Goal: Task Accomplishment & Management: Manage account settings

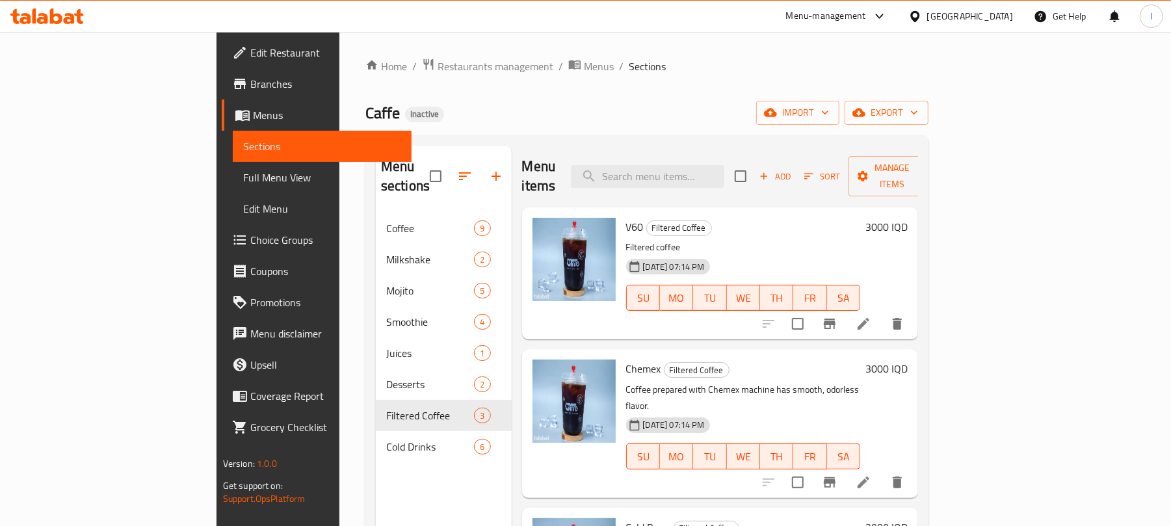
click at [45, 3] on div "Menu-management [GEOGRAPHIC_DATA] Get Help l" at bounding box center [585, 16] width 1171 height 31
click at [46, 9] on icon at bounding box center [46, 16] width 73 height 16
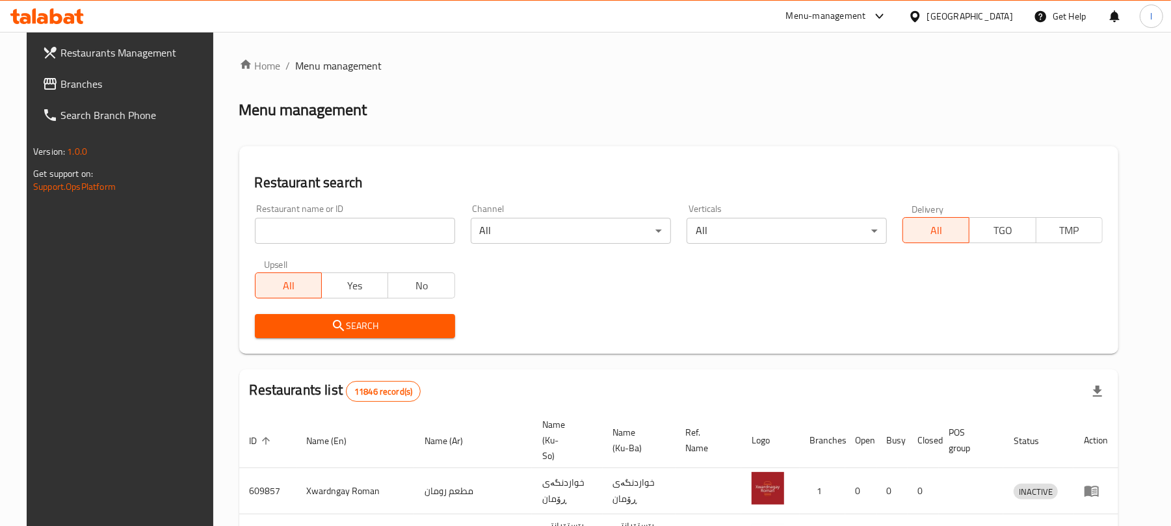
click at [274, 221] on input "search" at bounding box center [355, 231] width 200 height 26
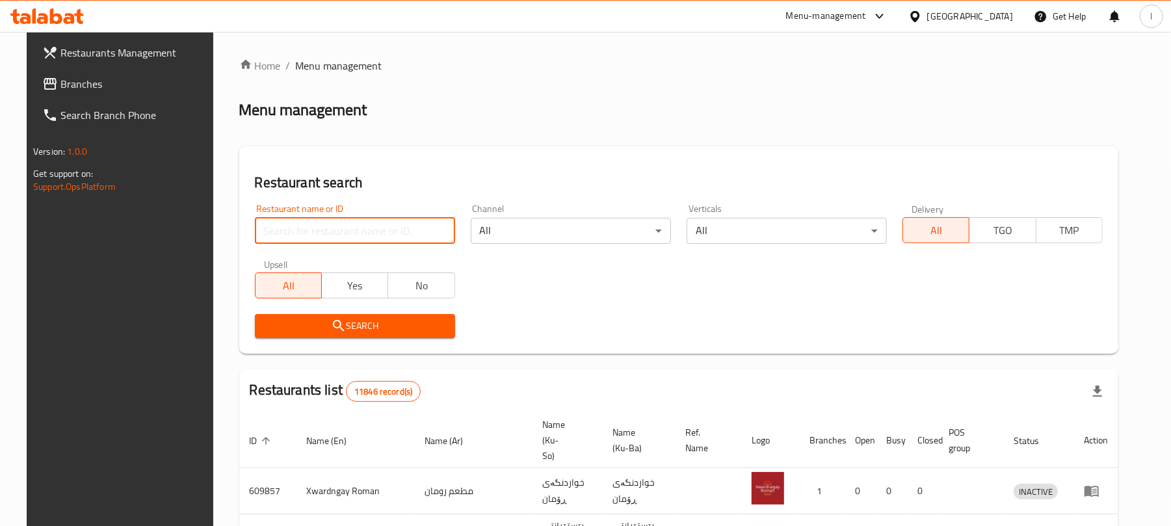
paste input "Vix Restaurant"
type input "Vix Restaurant"
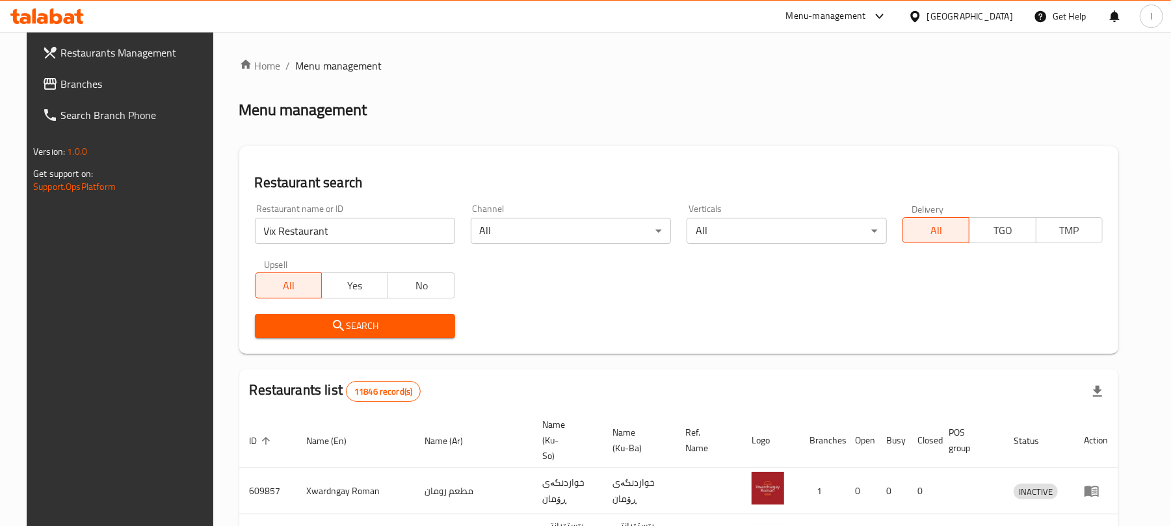
click at [302, 318] on span "Search" at bounding box center [355, 326] width 180 height 16
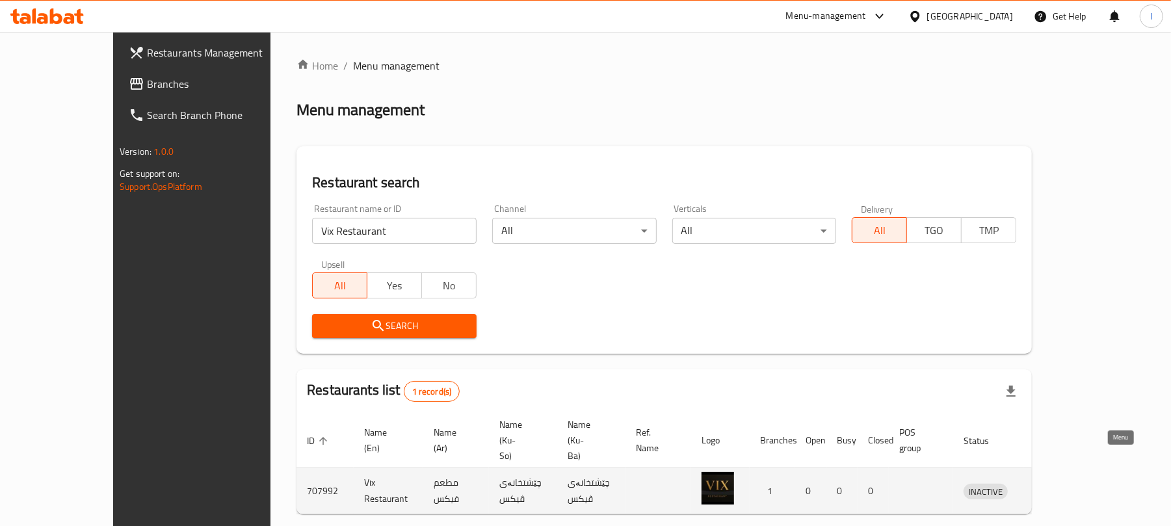
click at [1049, 487] on icon "enhanced table" at bounding box center [1042, 492] width 14 height 11
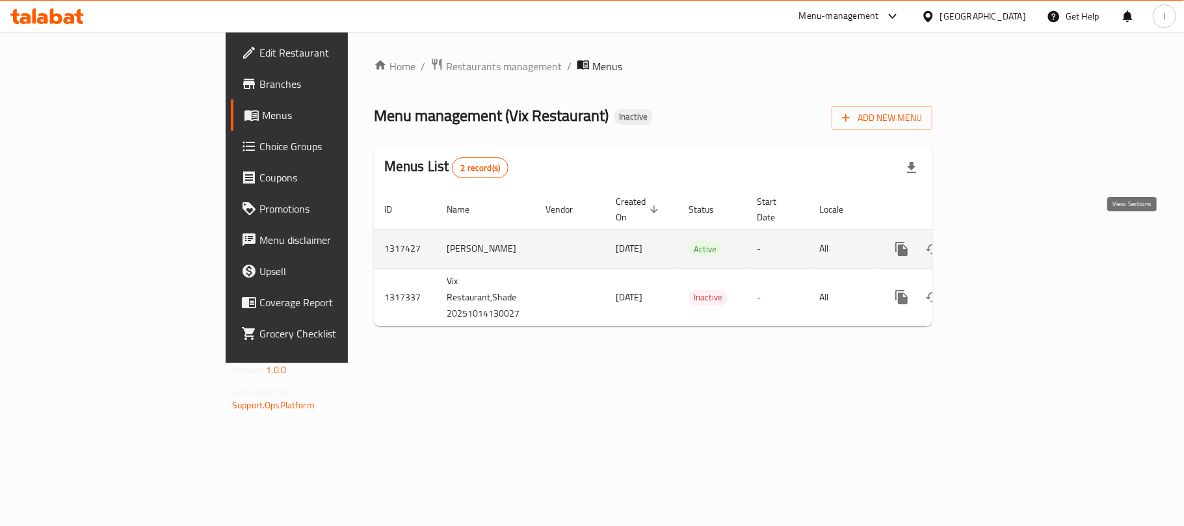
click at [1011, 233] on link "enhanced table" at bounding box center [995, 248] width 31 height 31
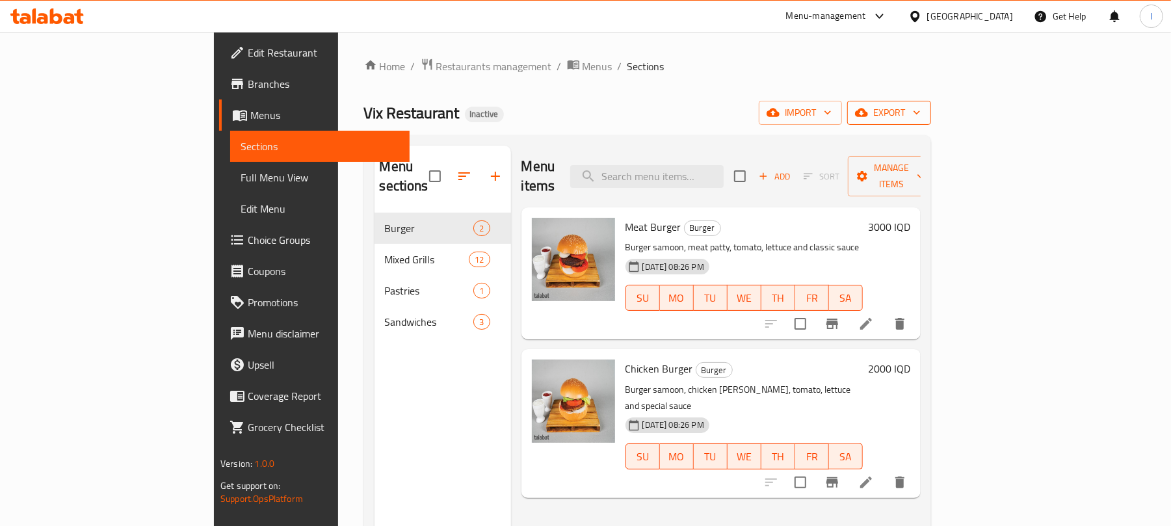
click at [931, 102] on button "export" at bounding box center [889, 113] width 84 height 24
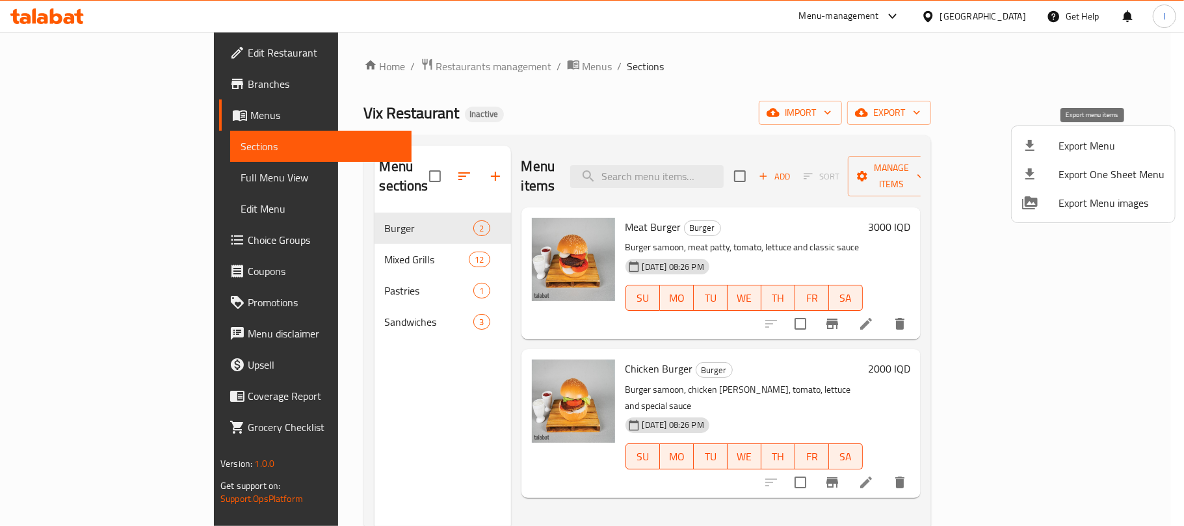
click at [1089, 144] on span "Export Menu" at bounding box center [1112, 146] width 106 height 16
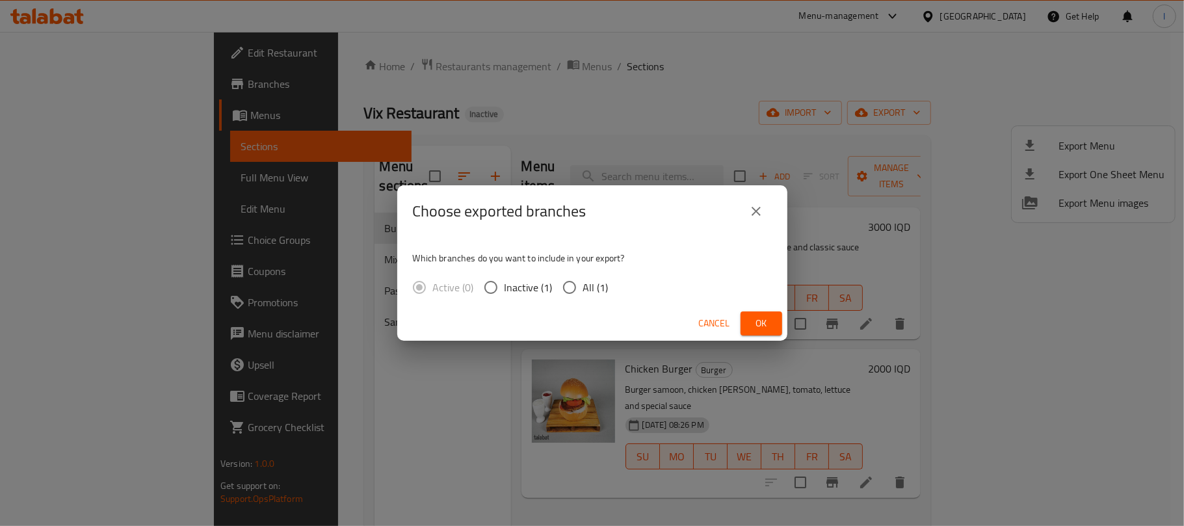
click at [818, 68] on div "Choose exported branches Which branches do you want to include in your export? …" at bounding box center [592, 263] width 1184 height 526
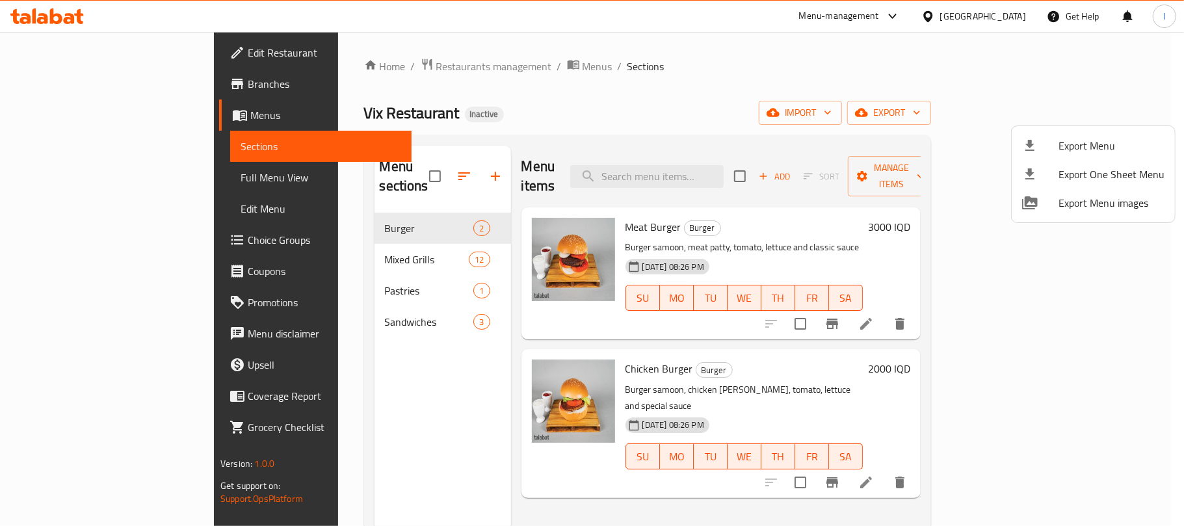
click at [1015, 110] on div at bounding box center [592, 263] width 1184 height 526
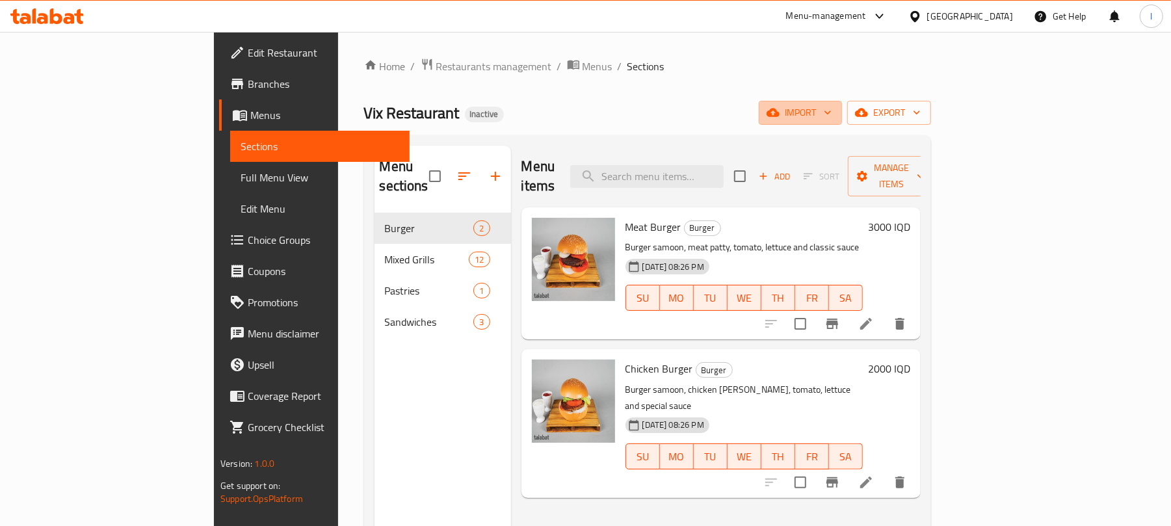
click at [832, 110] on span "import" at bounding box center [800, 113] width 62 height 16
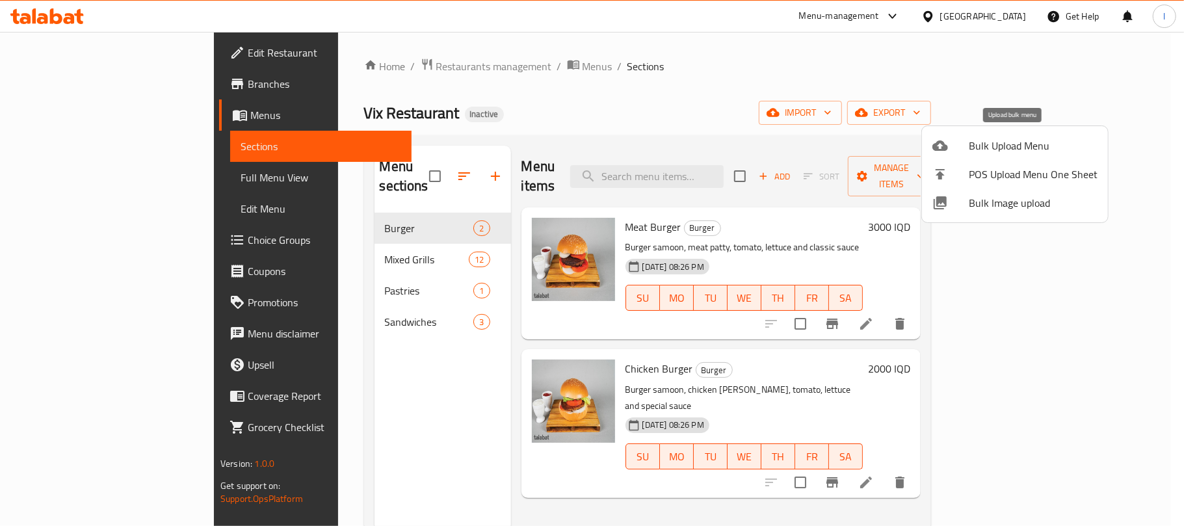
click at [1017, 149] on span "Bulk Upload Menu" at bounding box center [1033, 146] width 129 height 16
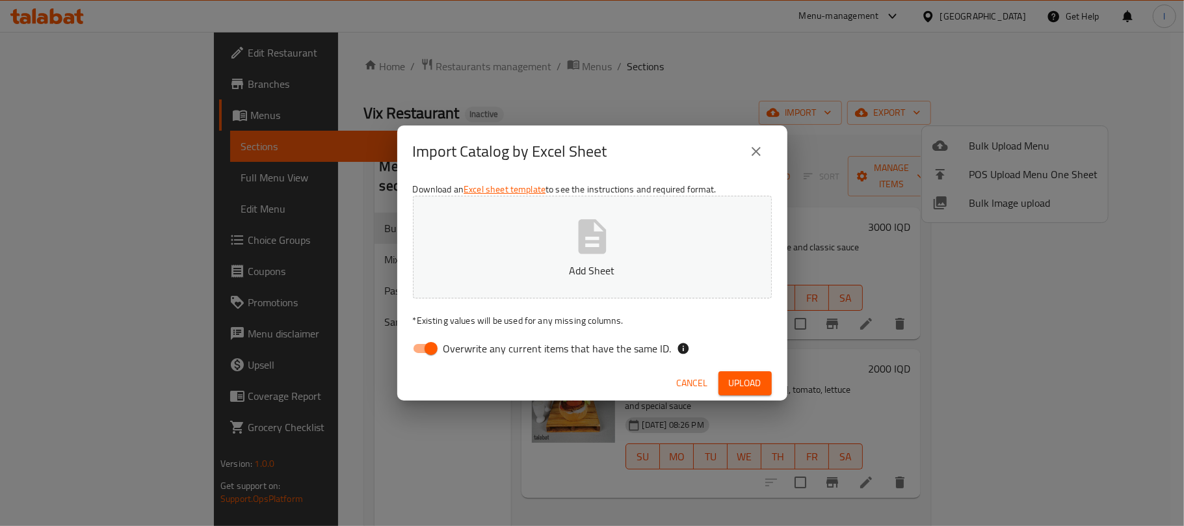
click at [421, 359] on input "Overwrite any current items that have the same ID." at bounding box center [431, 348] width 74 height 25
checkbox input "false"
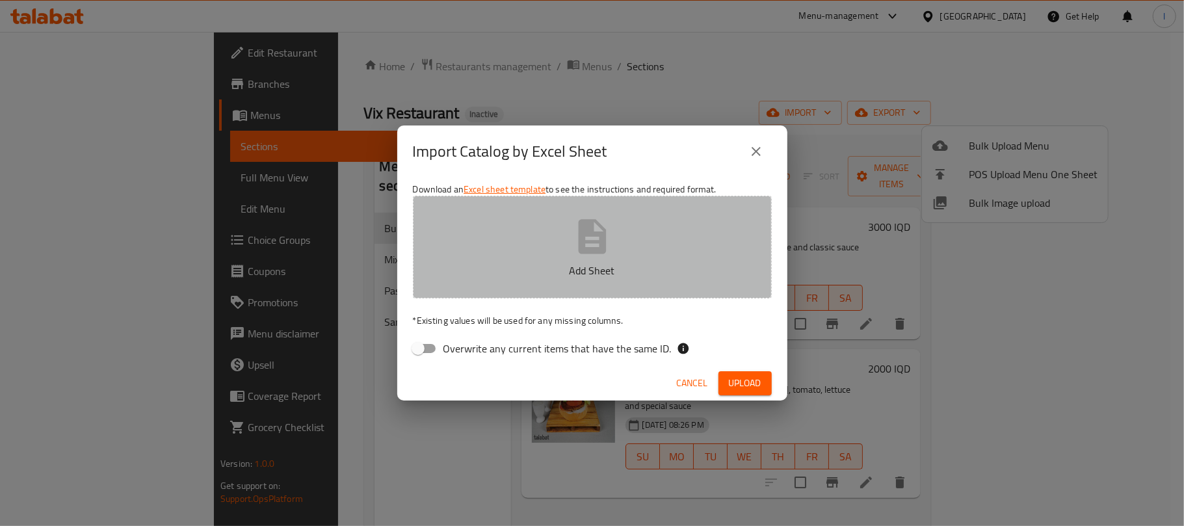
click at [626, 274] on p "Add Sheet" at bounding box center [592, 271] width 319 height 16
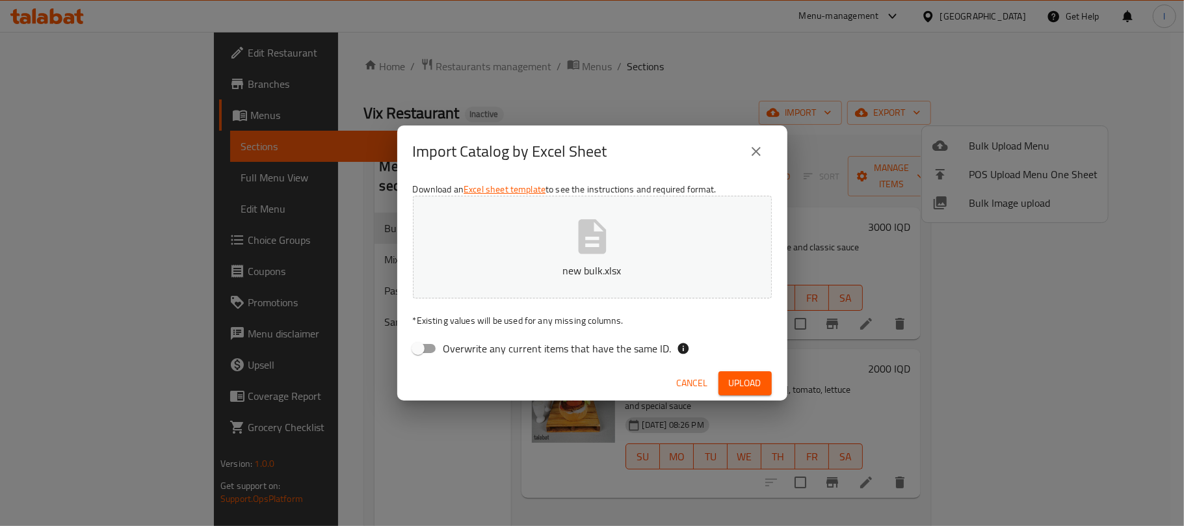
click at [747, 375] on span "Upload" at bounding box center [745, 383] width 33 height 16
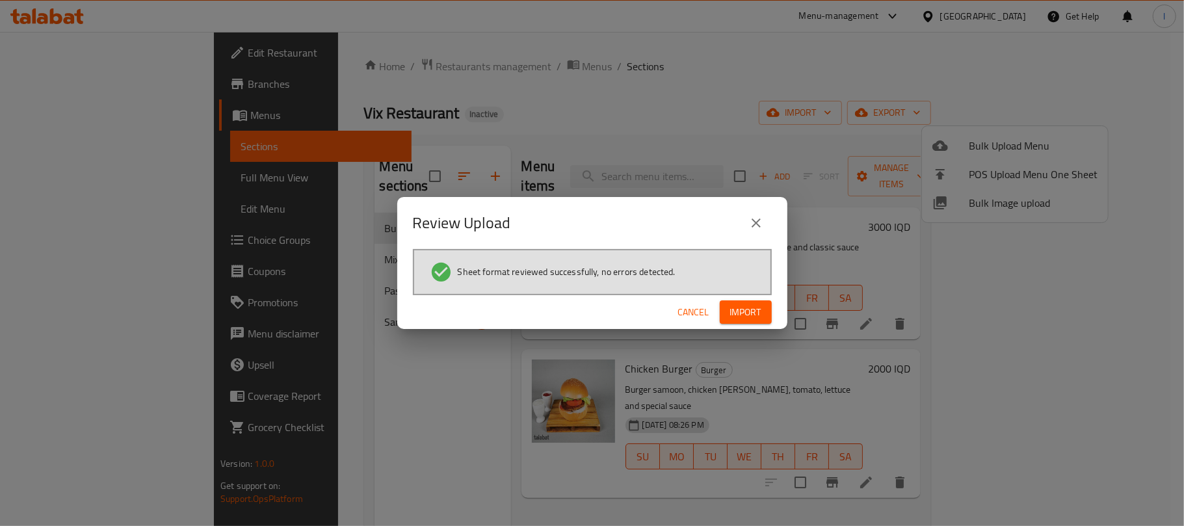
click at [744, 302] on button "Import" at bounding box center [746, 312] width 52 height 24
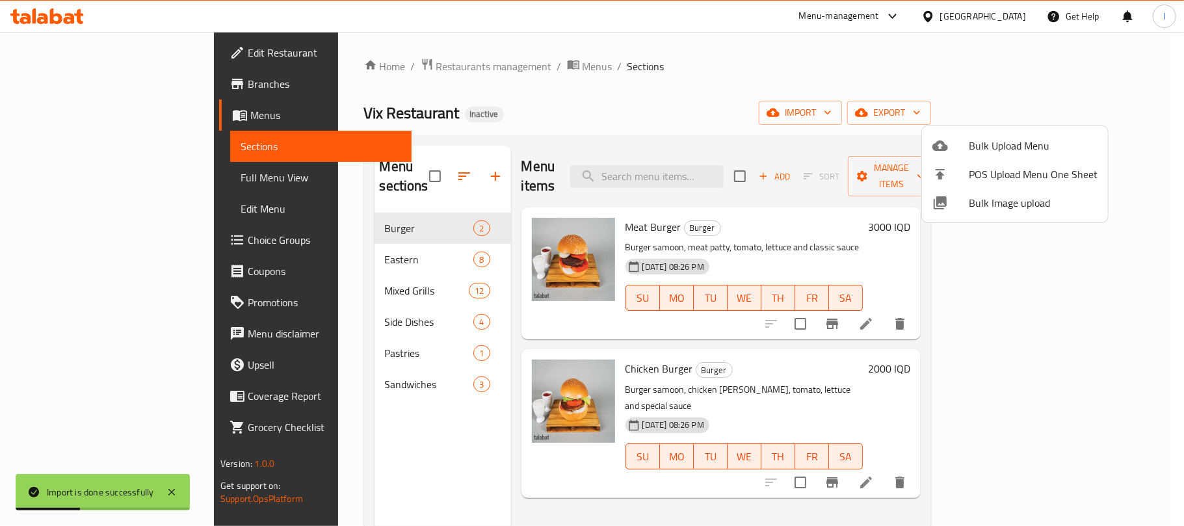
click at [704, 107] on div at bounding box center [592, 263] width 1184 height 526
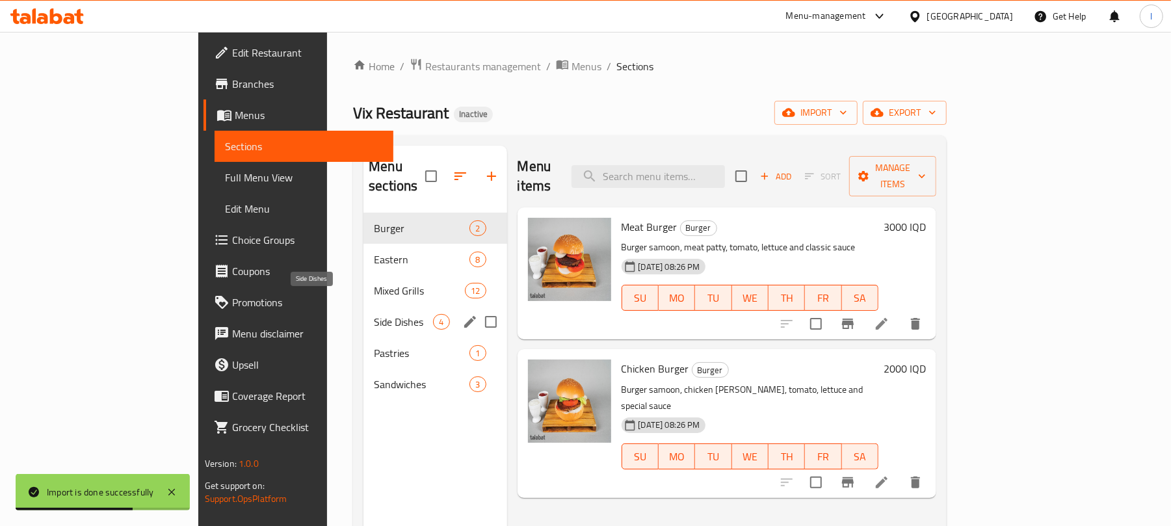
click at [374, 314] on span "Side Dishes" at bounding box center [403, 322] width 59 height 16
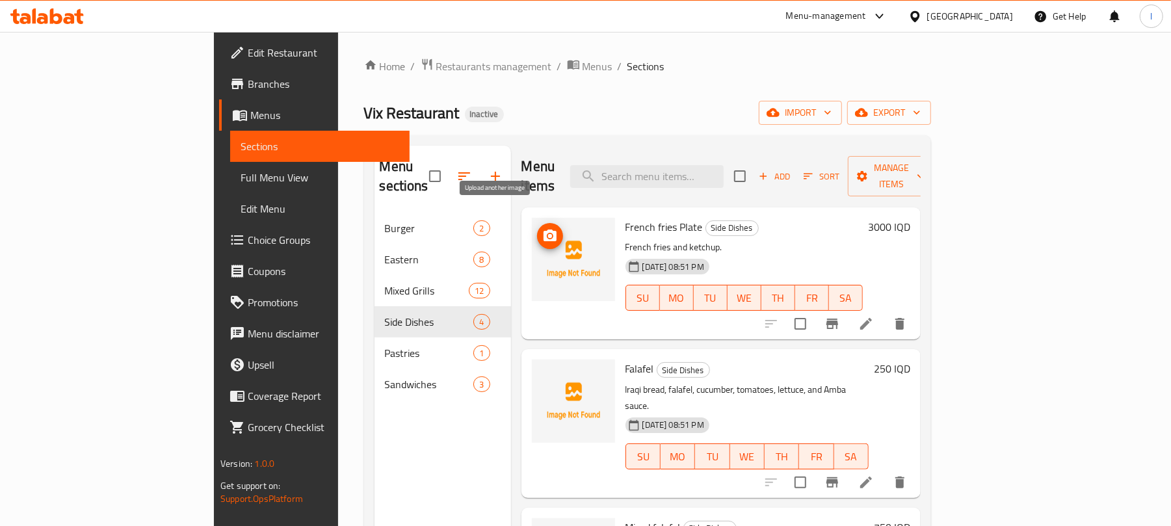
click at [544, 230] on icon "upload picture" at bounding box center [550, 236] width 13 height 12
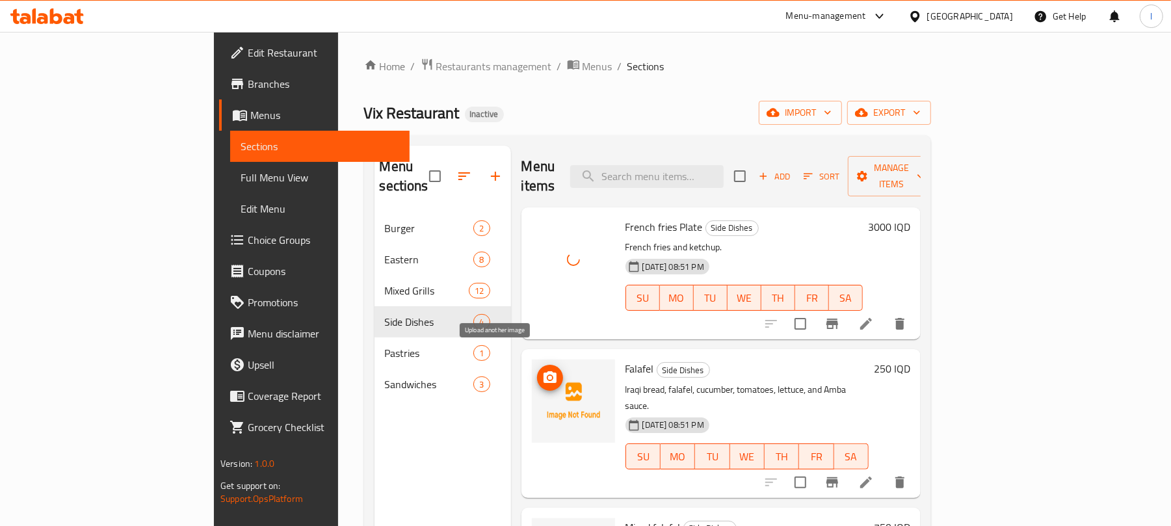
click at [542, 370] on icon "upload picture" at bounding box center [550, 378] width 16 height 16
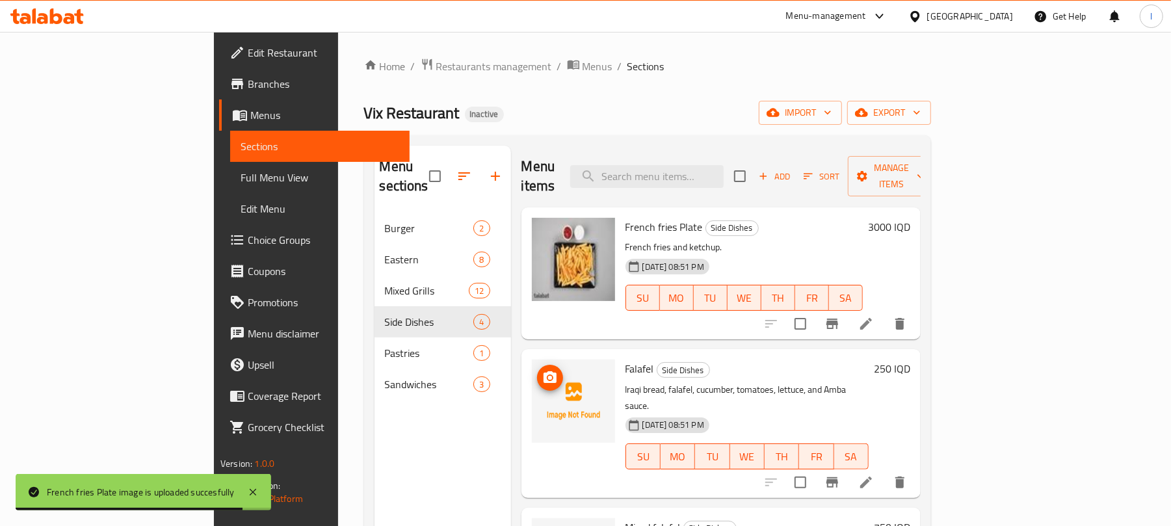
click at [532, 360] on img at bounding box center [573, 401] width 83 height 83
click at [544, 371] on icon "upload picture" at bounding box center [550, 377] width 13 height 12
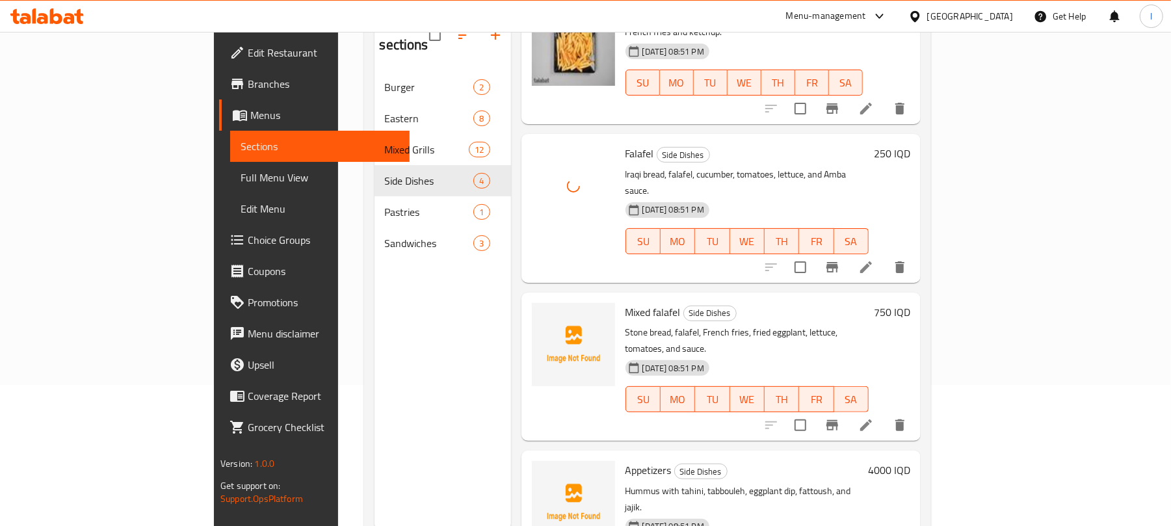
scroll to position [183, 0]
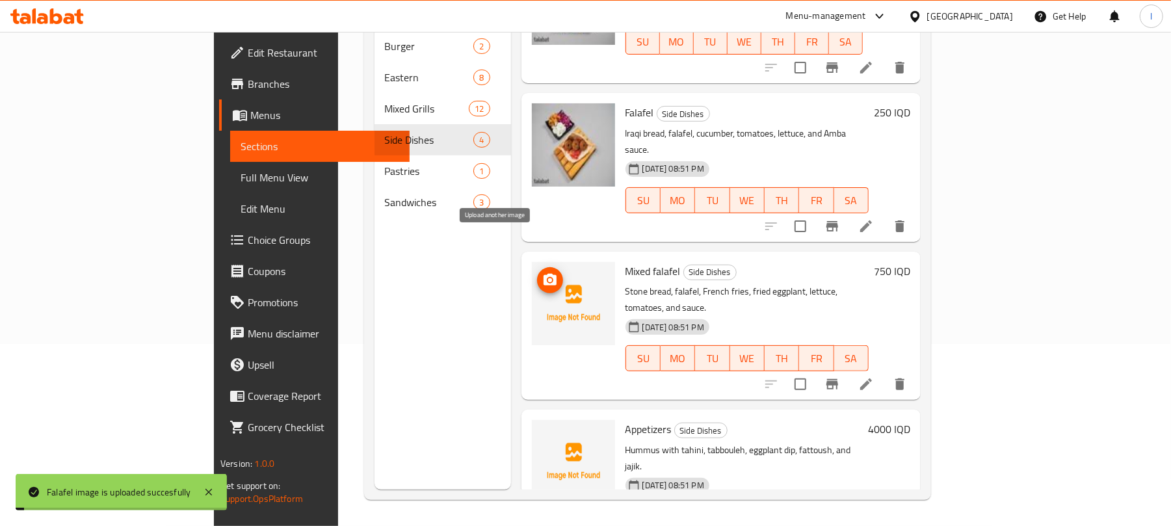
click at [542, 273] on icon "upload picture" at bounding box center [550, 281] width 16 height 16
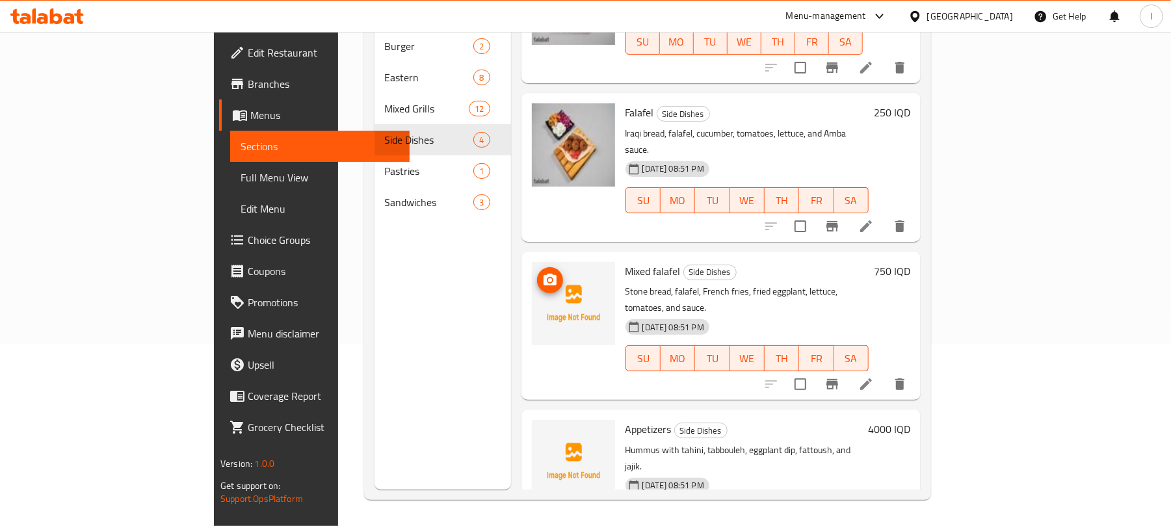
click at [544, 274] on icon "upload picture" at bounding box center [550, 280] width 13 height 12
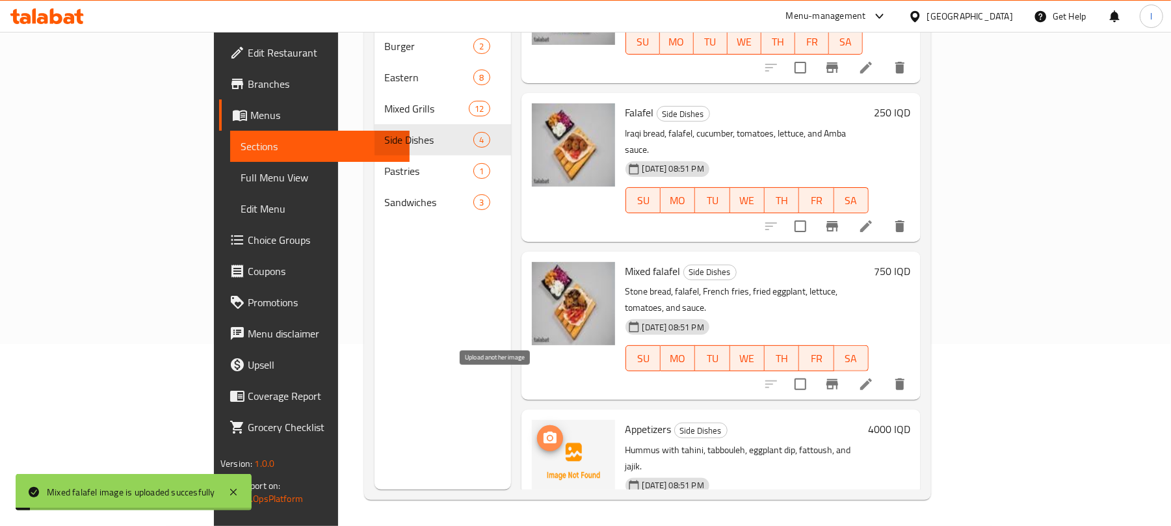
click at [544, 432] on icon "upload picture" at bounding box center [550, 438] width 13 height 12
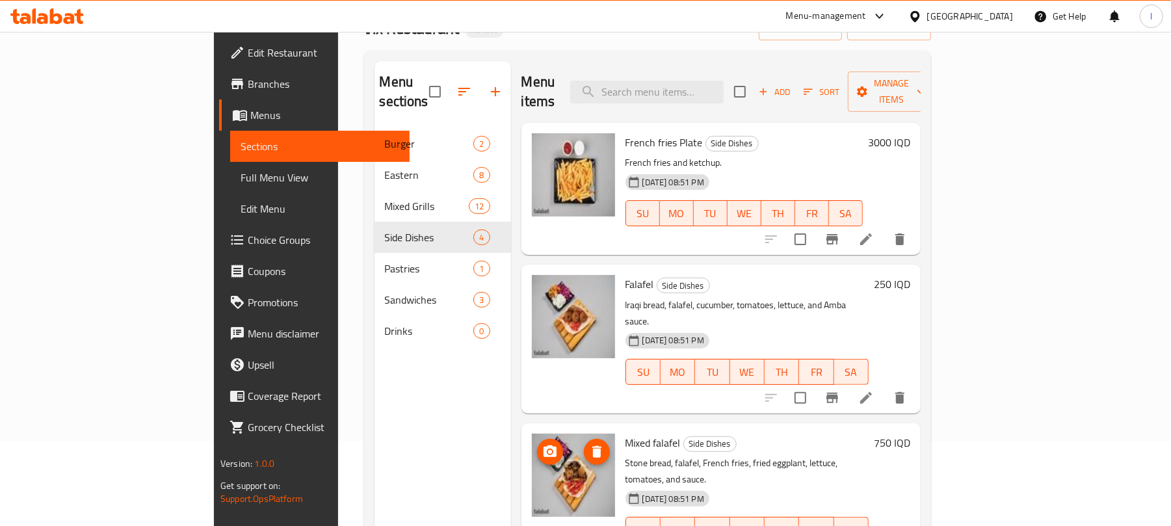
scroll to position [0, 0]
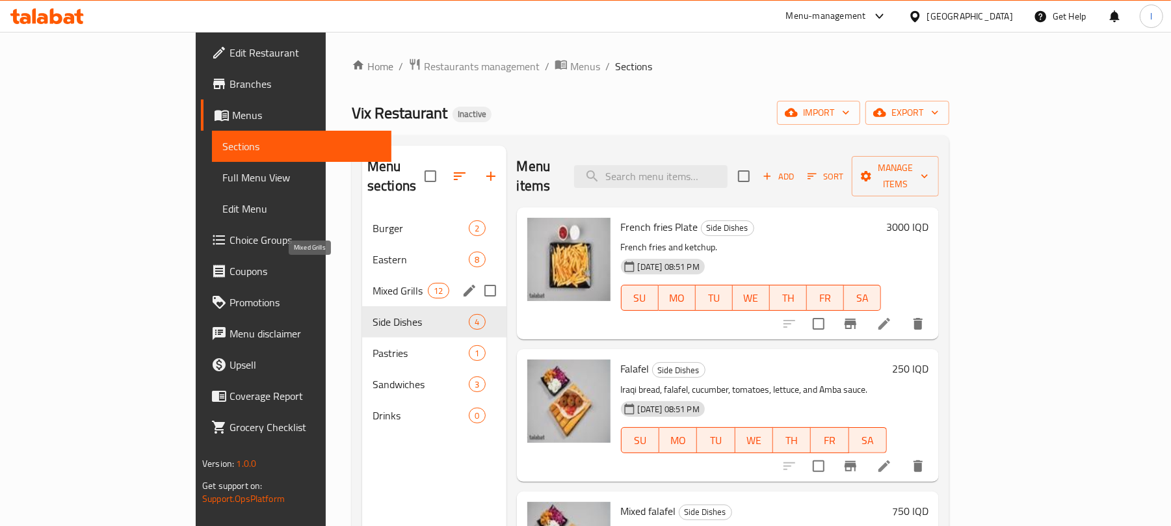
click at [373, 283] on span "Mixed Grills" at bounding box center [400, 291] width 55 height 16
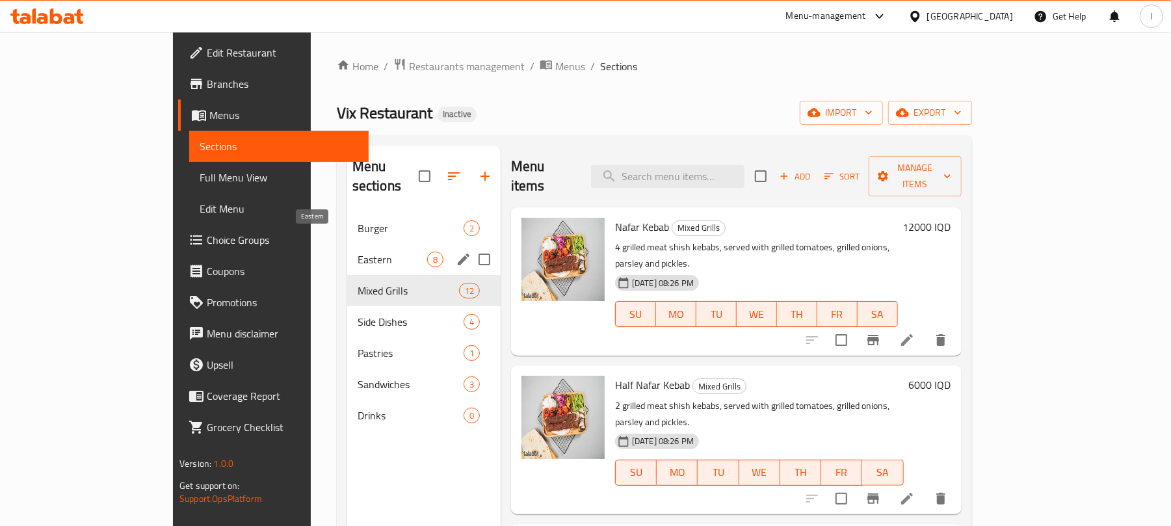
click at [358, 252] on span "Eastern" at bounding box center [393, 260] width 70 height 16
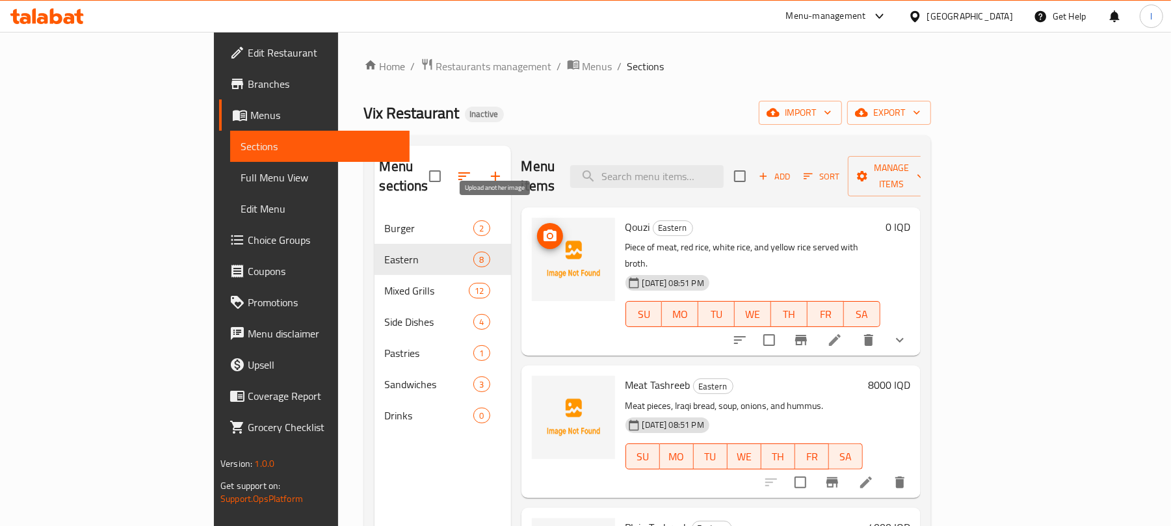
click at [542, 228] on icon "upload picture" at bounding box center [550, 236] width 16 height 16
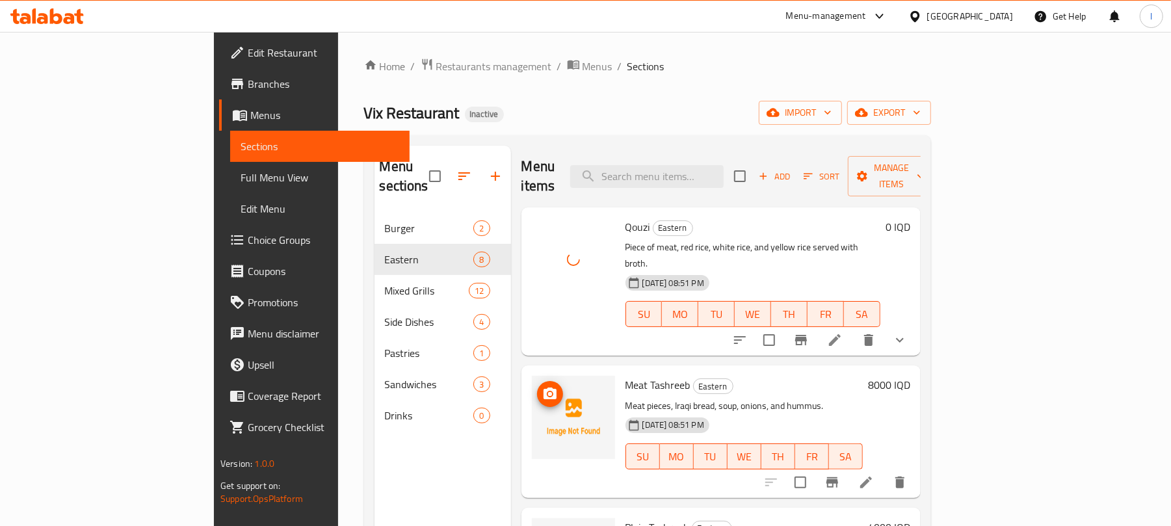
click at [537, 386] on span "upload picture" at bounding box center [550, 394] width 26 height 16
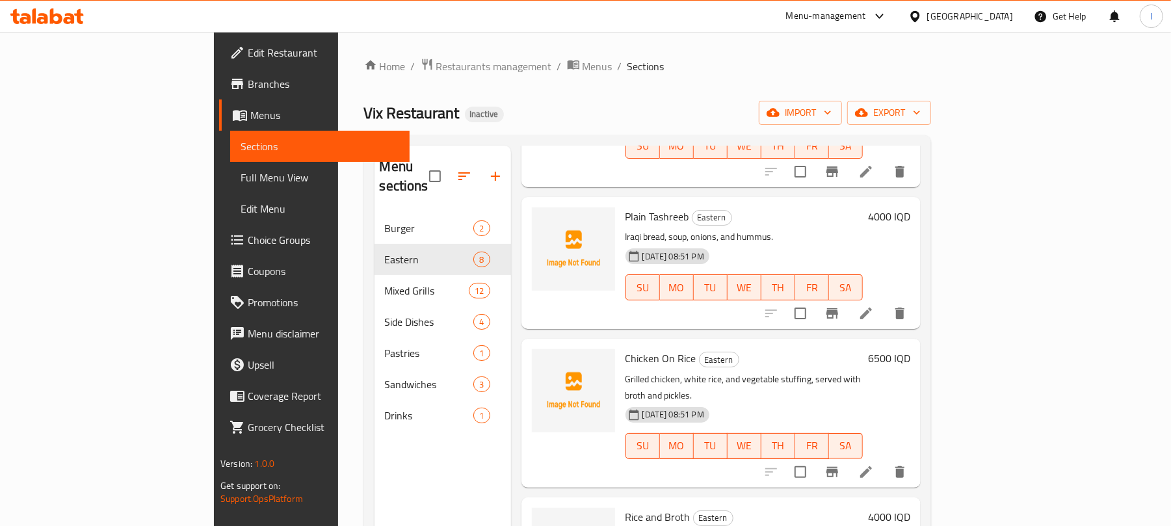
scroll to position [318, 0]
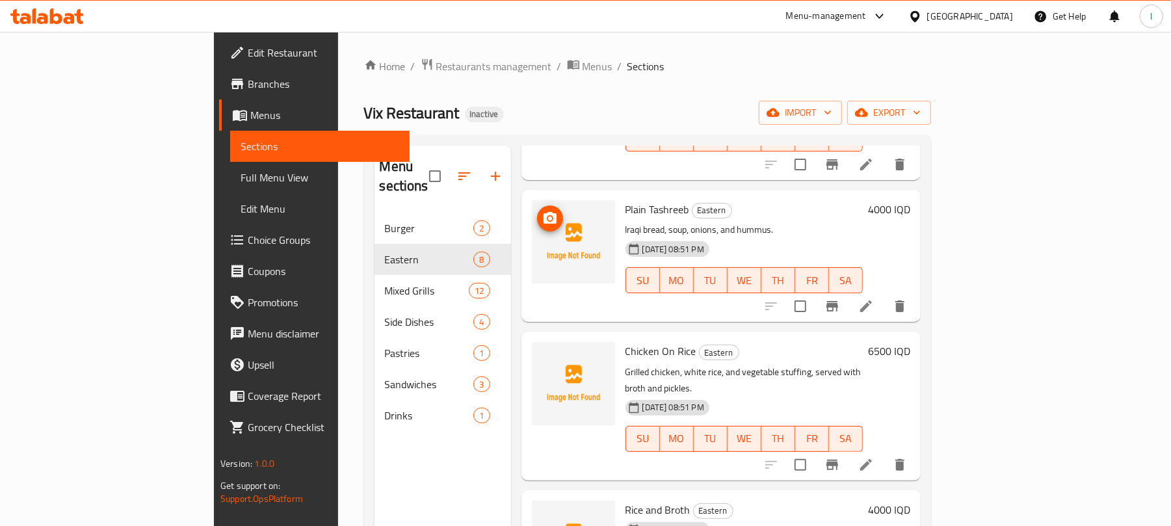
click at [544, 212] on icon "upload picture" at bounding box center [550, 218] width 13 height 12
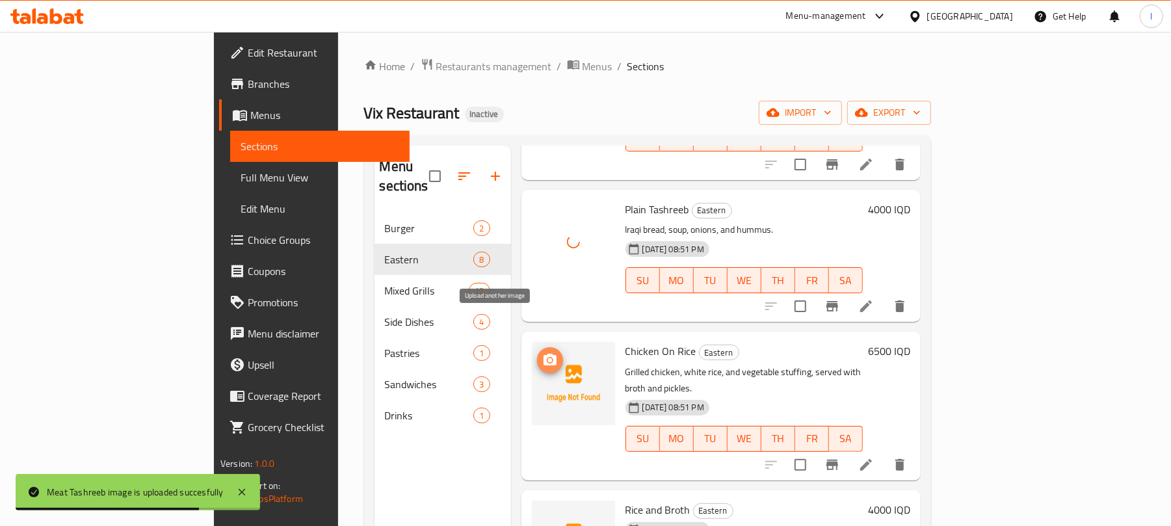
click at [544, 354] on icon "upload picture" at bounding box center [550, 360] width 13 height 12
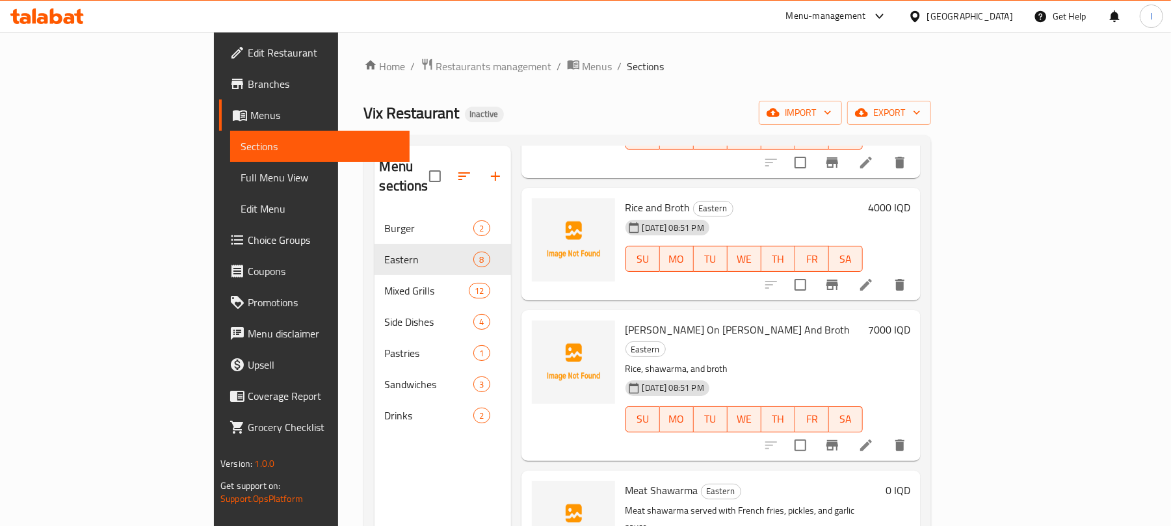
scroll to position [623, 0]
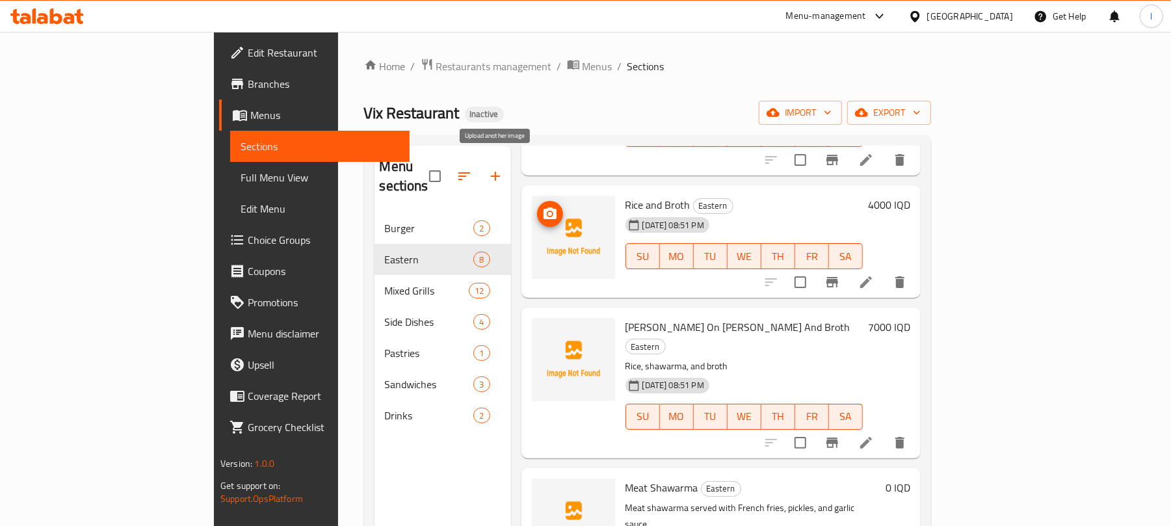
click at [537, 201] on button "upload picture" at bounding box center [550, 214] width 26 height 26
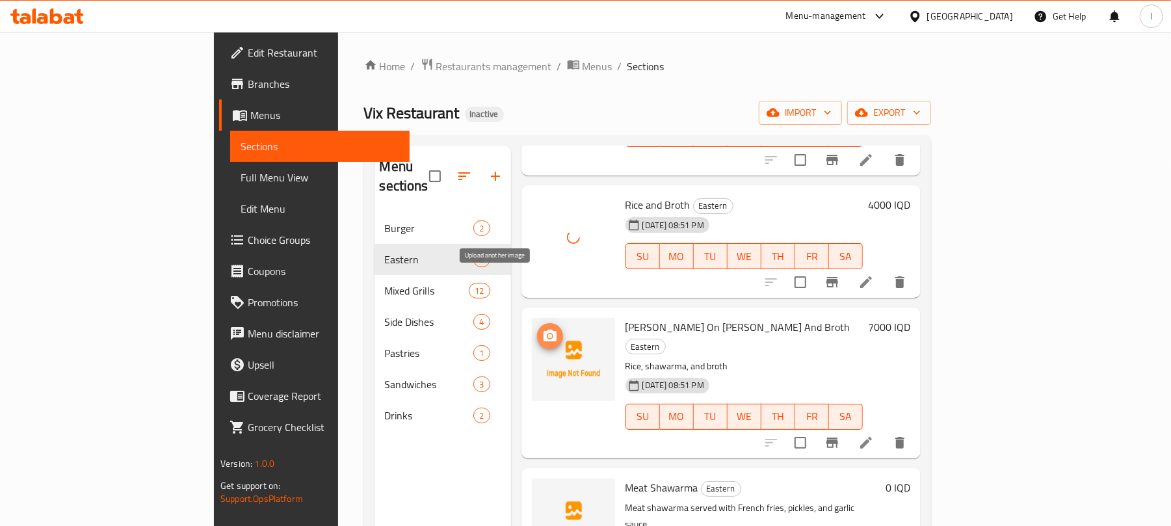
click at [542, 328] on icon "upload picture" at bounding box center [550, 336] width 16 height 16
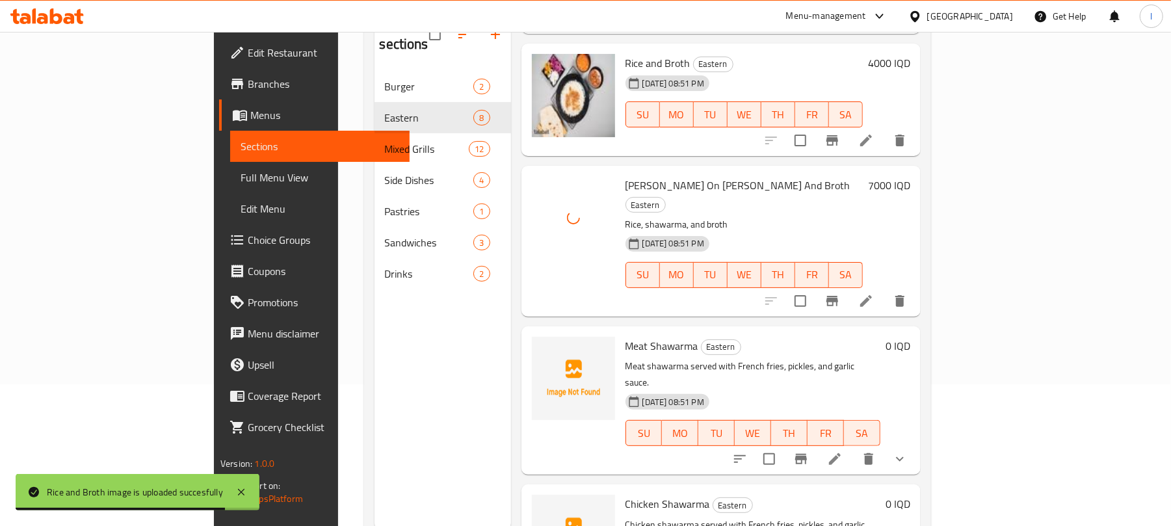
scroll to position [183, 0]
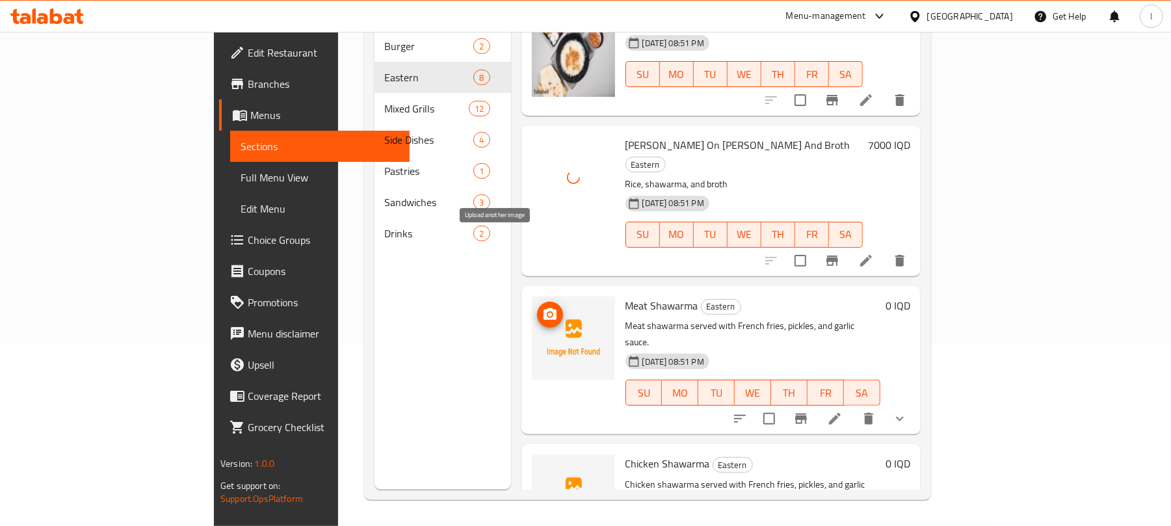
click at [542, 307] on icon "upload picture" at bounding box center [550, 315] width 16 height 16
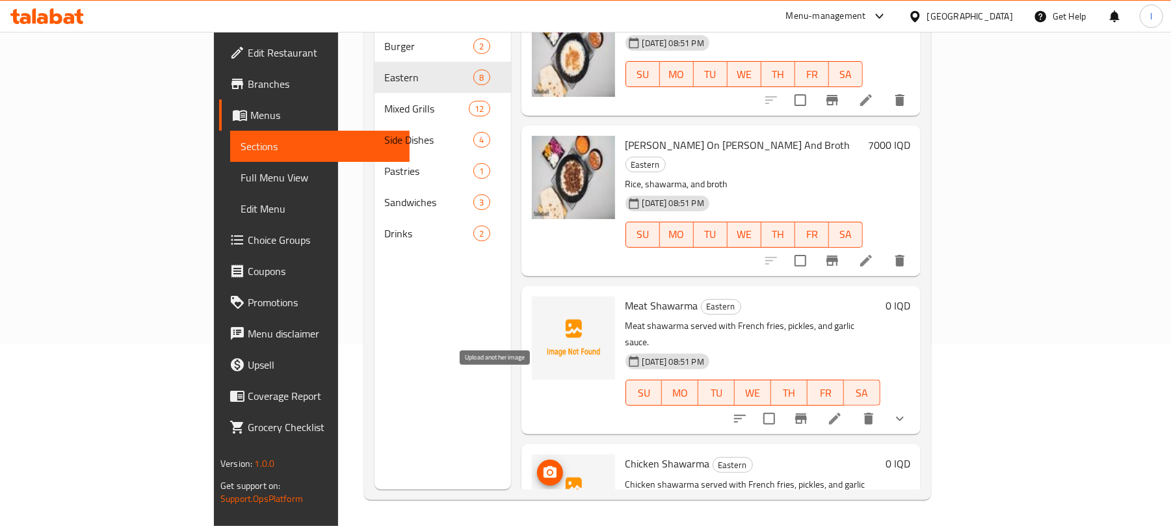
click at [544, 466] on icon "upload picture" at bounding box center [550, 472] width 13 height 12
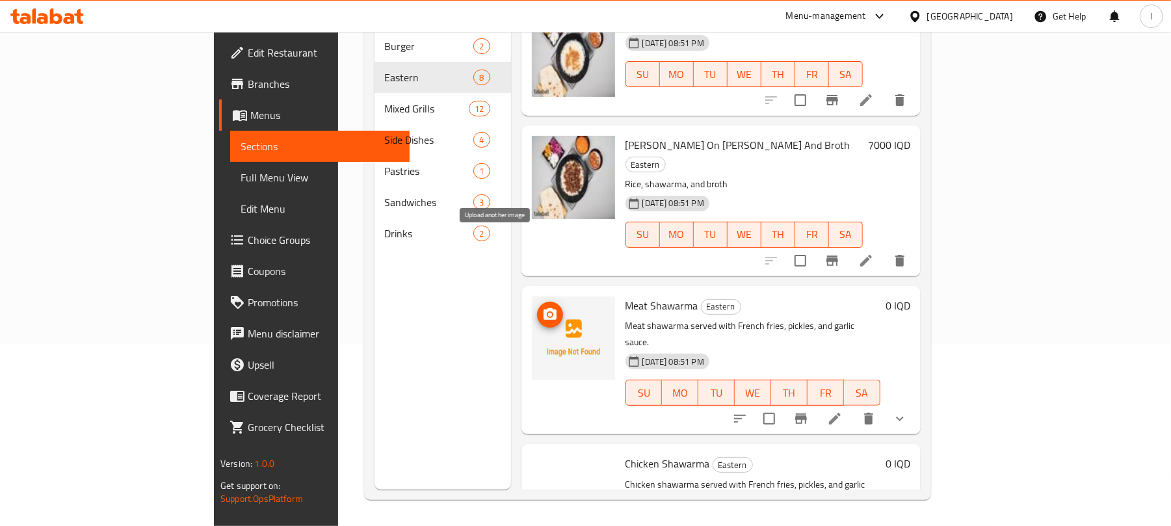
click at [544, 308] on icon "upload picture" at bounding box center [550, 314] width 13 height 12
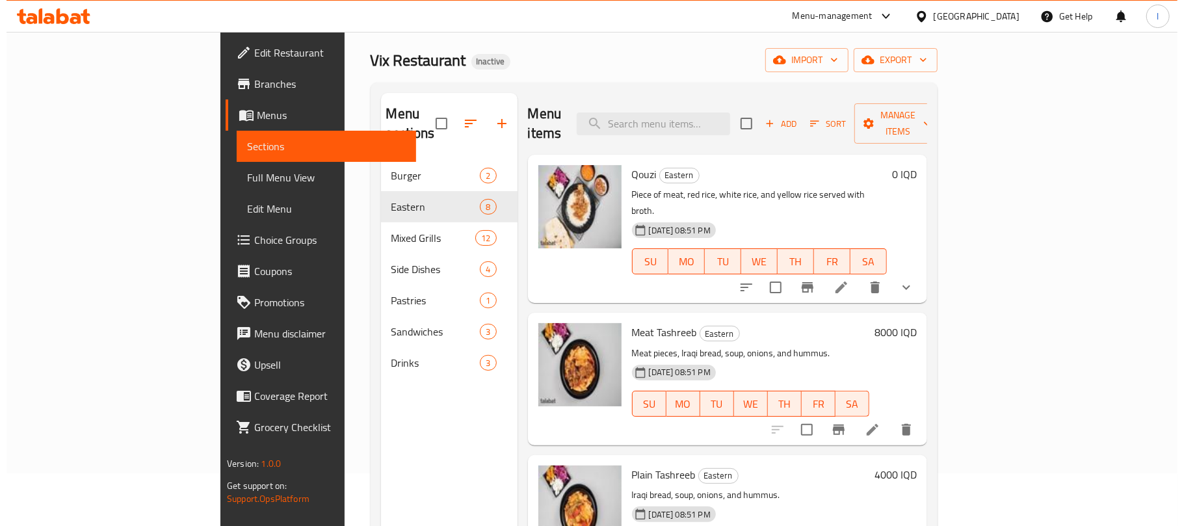
scroll to position [0, 0]
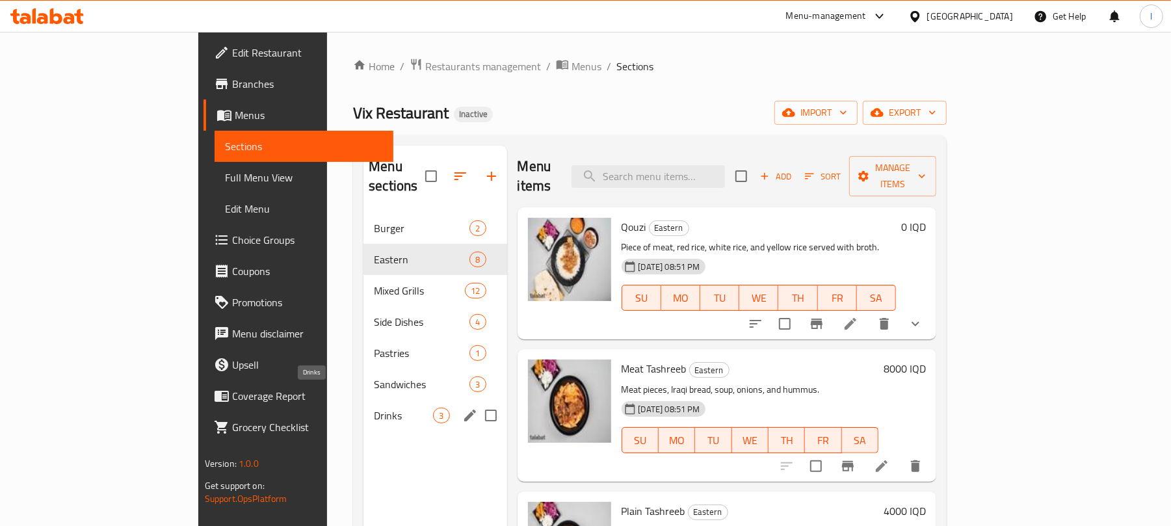
click at [374, 408] on span "Drinks" at bounding box center [403, 416] width 59 height 16
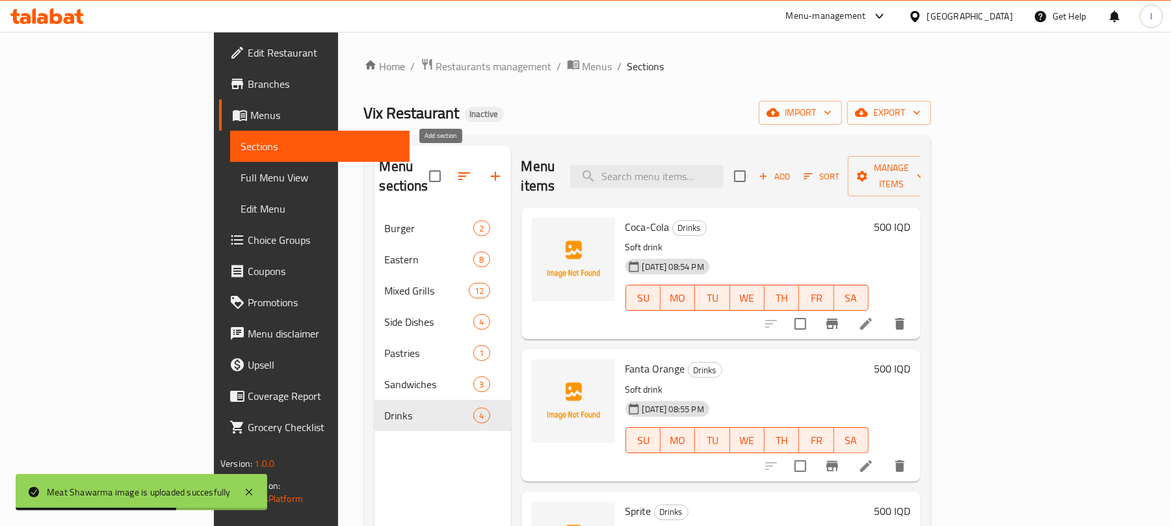
click at [488, 168] on icon "button" at bounding box center [496, 176] width 16 height 16
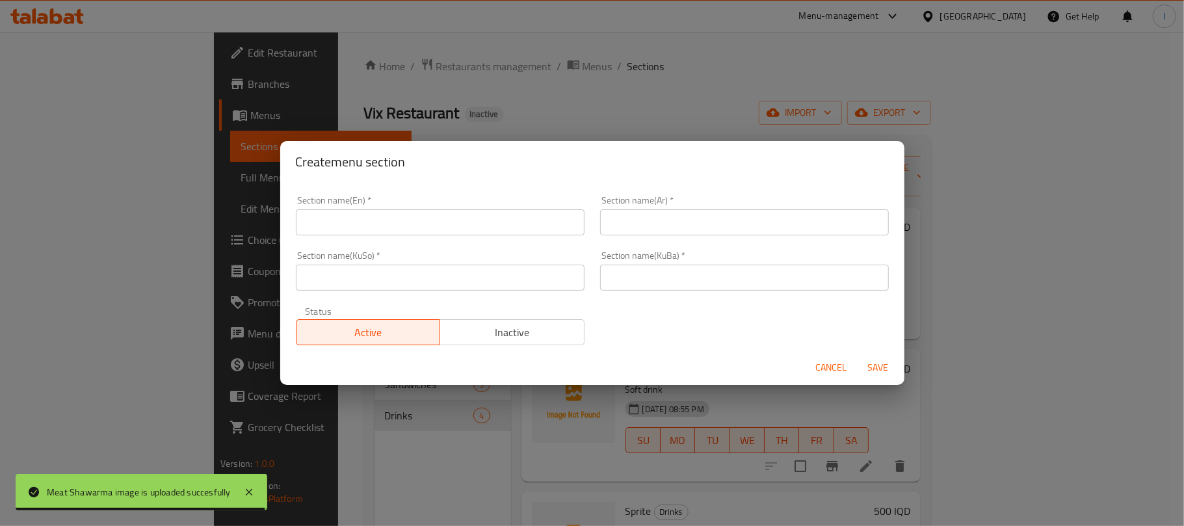
click at [831, 367] on span "Cancel" at bounding box center [831, 368] width 31 height 16
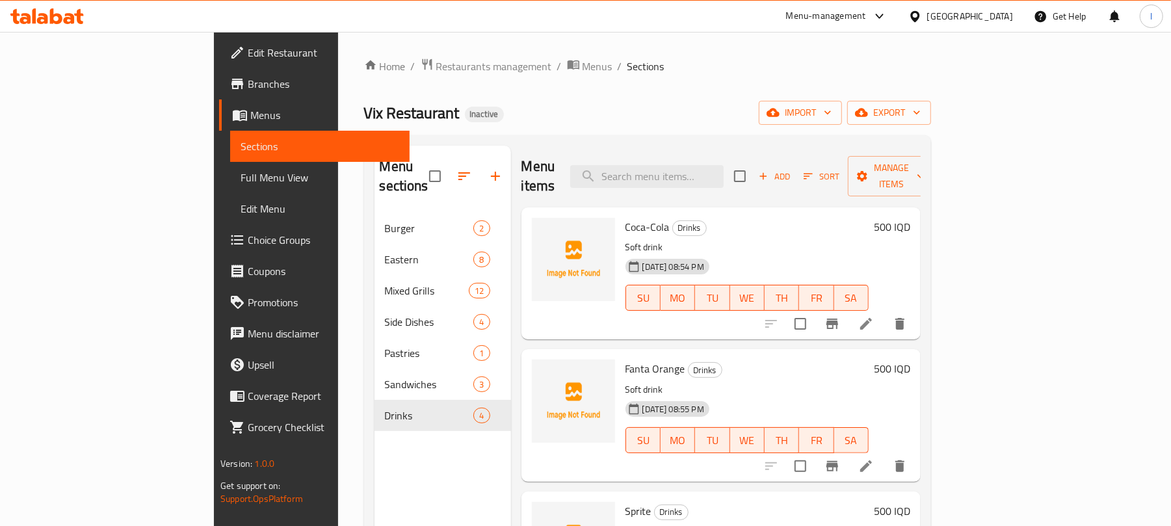
click at [488, 172] on icon "button" at bounding box center [496, 176] width 16 height 16
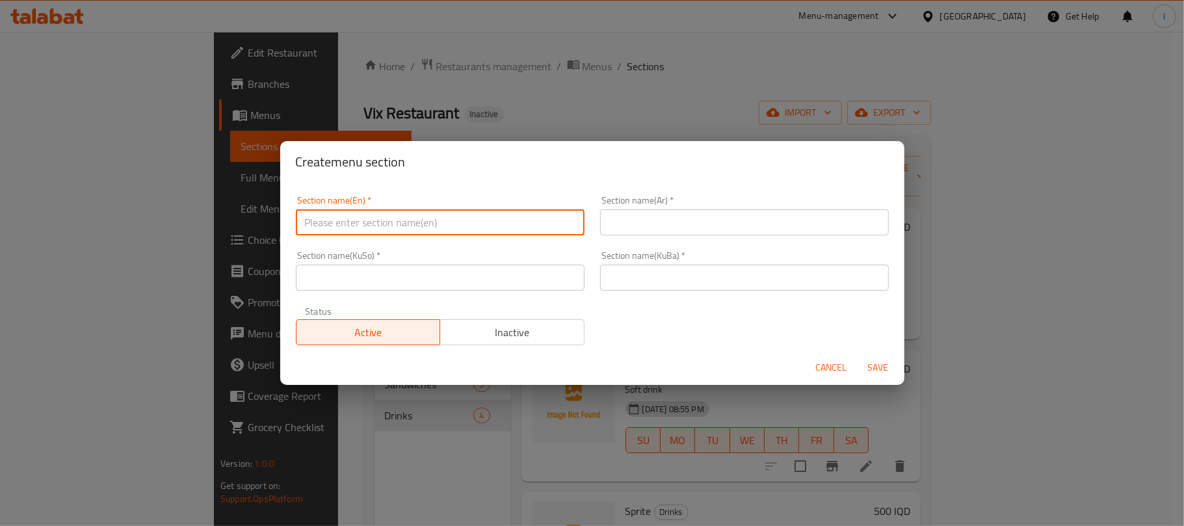
click at [346, 226] on input "text" at bounding box center [440, 222] width 289 height 26
paste input "Appetizers"
type input "Appetizers"
click at [630, 202] on div "Section name(Ar)   * Section name(Ar) *" at bounding box center [744, 216] width 289 height 40
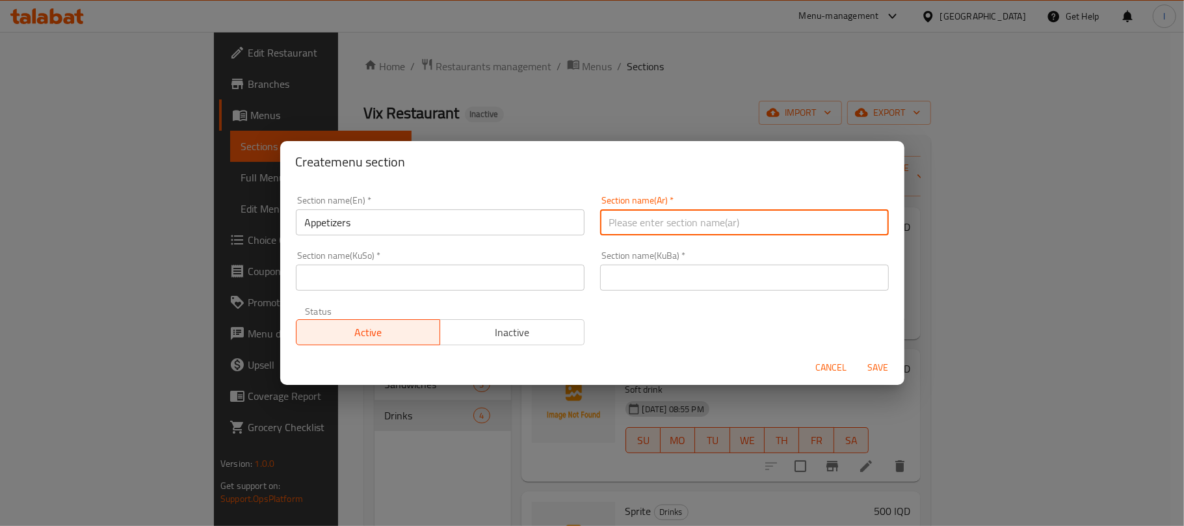
click at [643, 217] on input "text" at bounding box center [744, 222] width 289 height 26
paste input "المقبلات"
type input "المقبلات"
click at [416, 274] on input "text" at bounding box center [440, 278] width 289 height 26
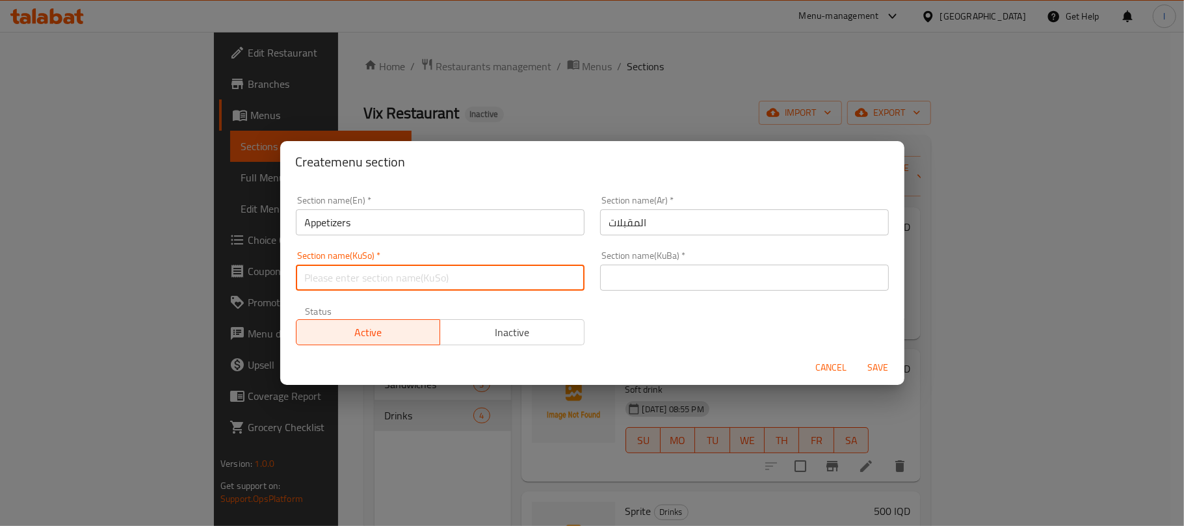
paste input "موقەبیلات/مووقەبیلات"
drag, startPoint x: 526, startPoint y: 274, endPoint x: 389, endPoint y: 282, distance: 137.5
click at [389, 282] on input "موقەبیلات/مووقەبیلات" at bounding box center [440, 278] width 289 height 26
drag, startPoint x: 511, startPoint y: 280, endPoint x: 635, endPoint y: 260, distance: 125.1
click at [635, 260] on div "Section name(En)   * Appetizers Section name(En) * Section name(Ar)   * المقبلا…" at bounding box center [592, 270] width 609 height 165
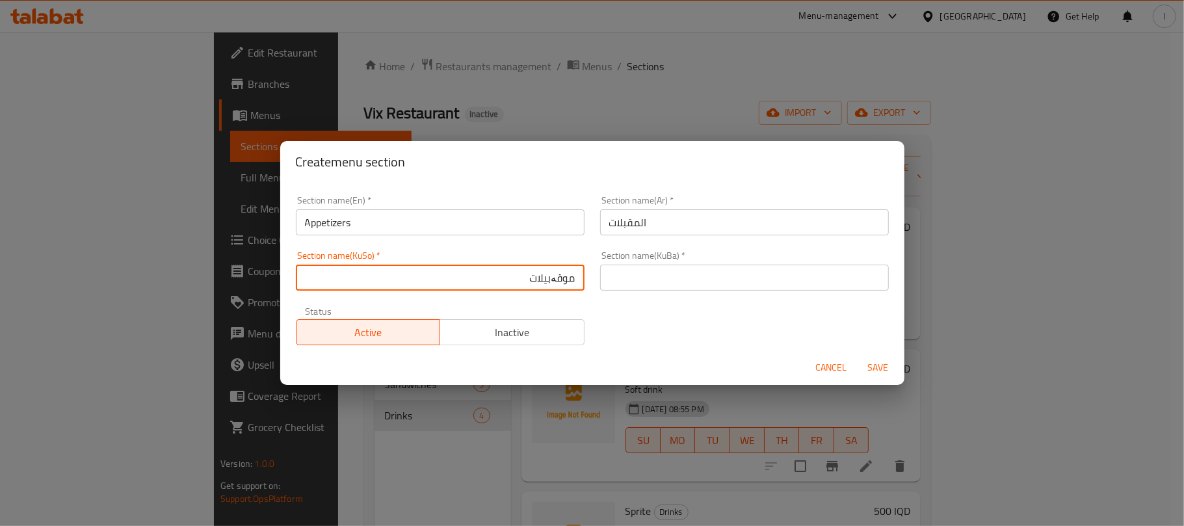
type input "موقەبیلات"
click at [646, 265] on input "text" at bounding box center [744, 278] width 289 height 26
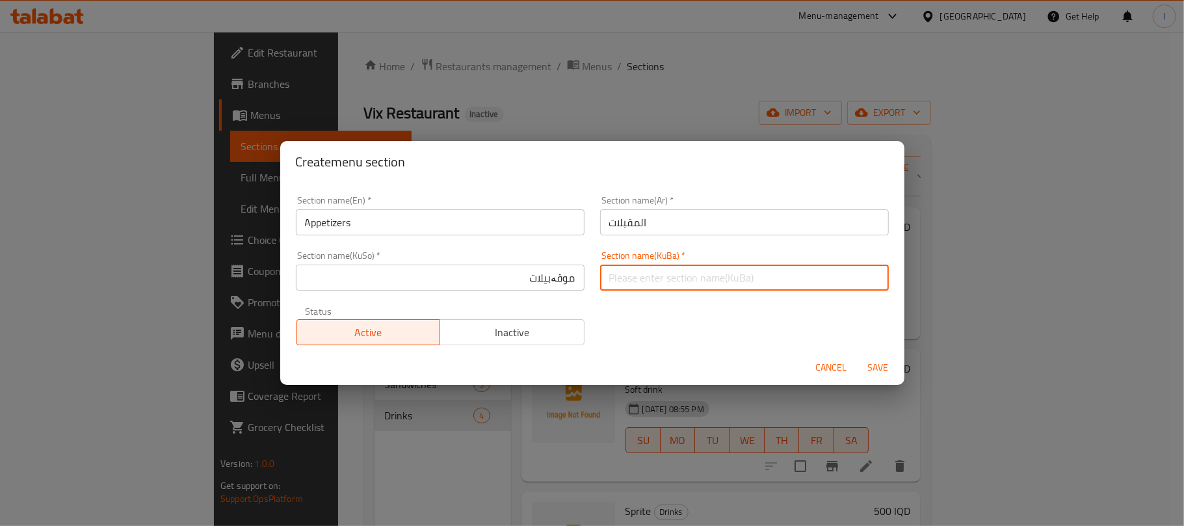
paste input "موقەبیلات"
type input "موقەبیلات"
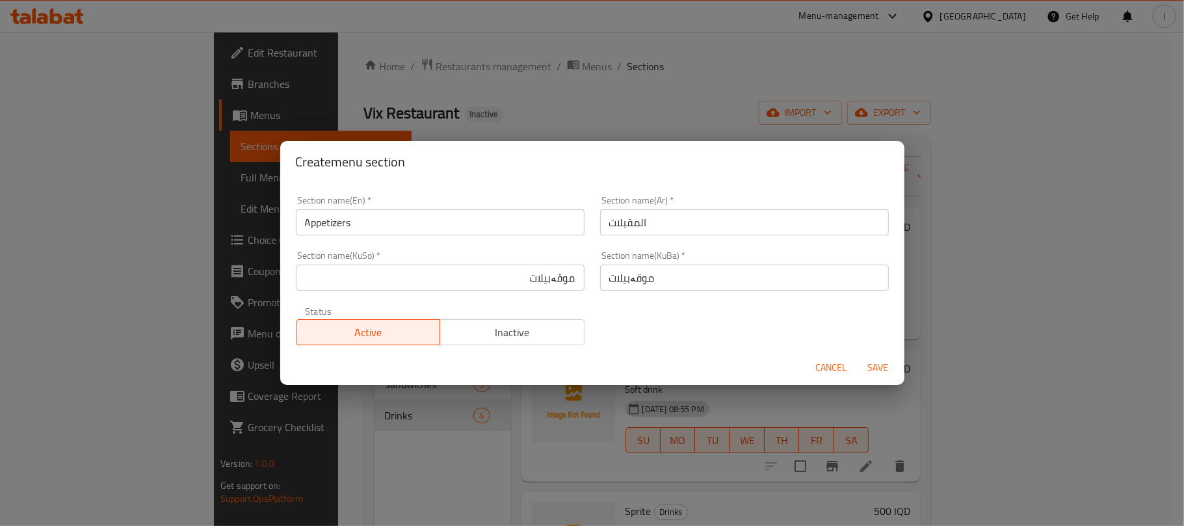
click at [620, 334] on div "Section name(En)   * Appetizers Section name(En) * Section name(Ar)   * المقبلا…" at bounding box center [592, 270] width 609 height 165
click at [887, 366] on span "Save" at bounding box center [878, 368] width 31 height 16
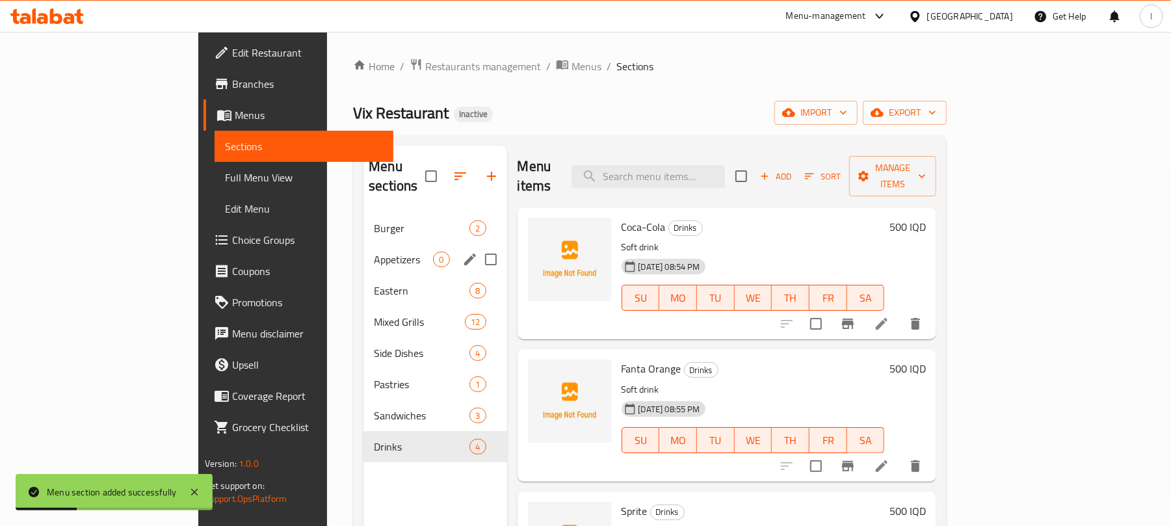
click at [374, 252] on span "Appetizers" at bounding box center [403, 260] width 59 height 16
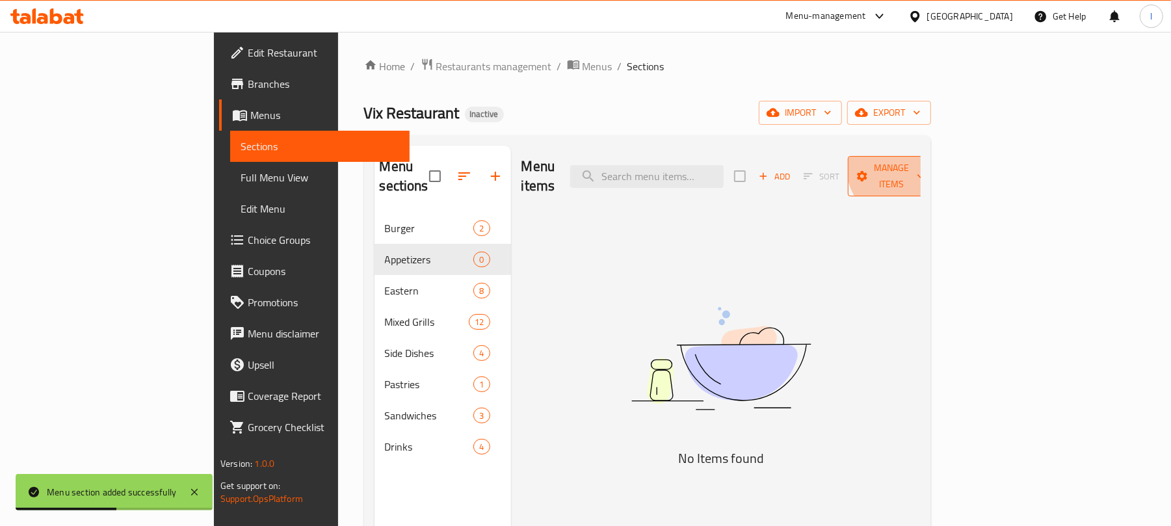
click at [925, 163] on span "Manage items" at bounding box center [892, 176] width 66 height 33
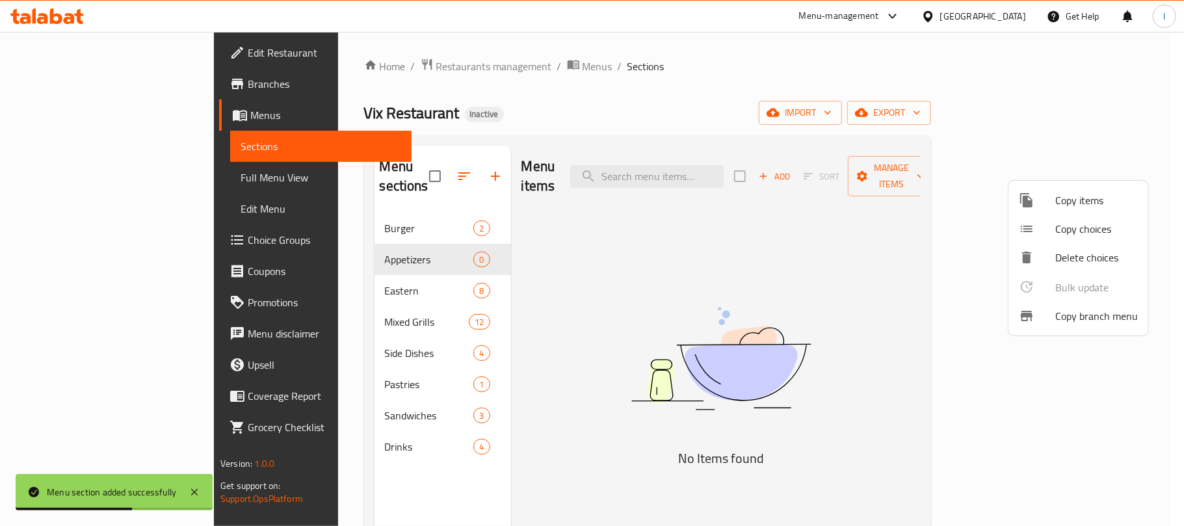
click at [1083, 199] on span "Copy items" at bounding box center [1097, 201] width 83 height 16
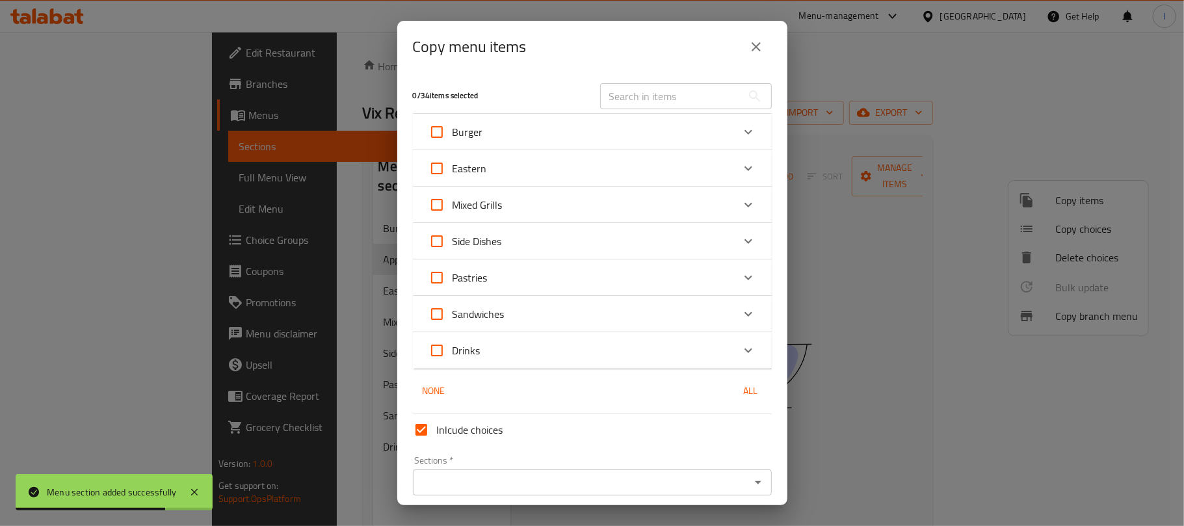
click at [539, 237] on div "Side Dishes" at bounding box center [581, 241] width 304 height 31
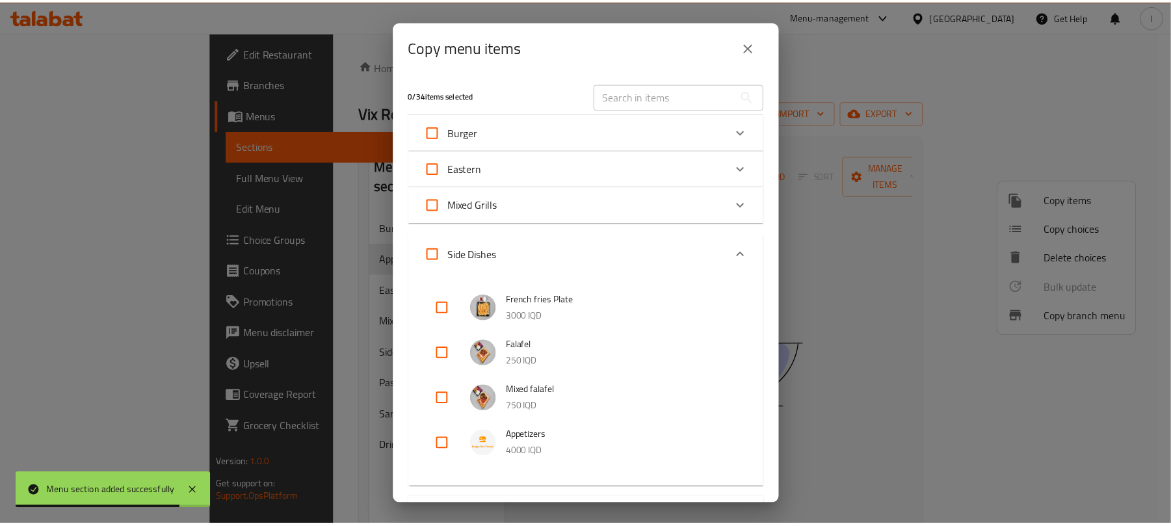
scroll to position [289, 0]
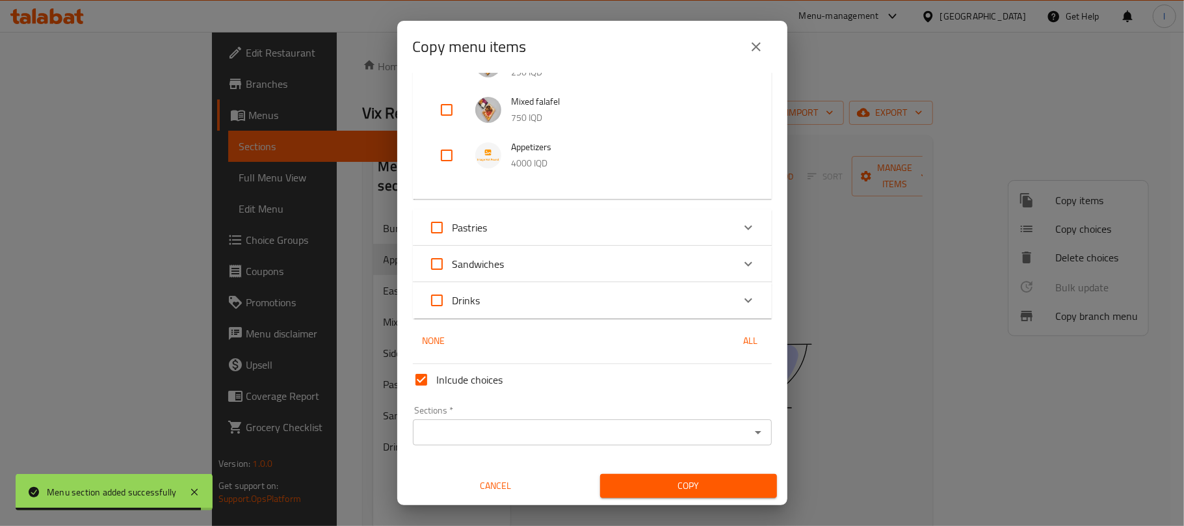
click at [447, 161] on input "checkbox" at bounding box center [446, 155] width 31 height 31
checkbox input "true"
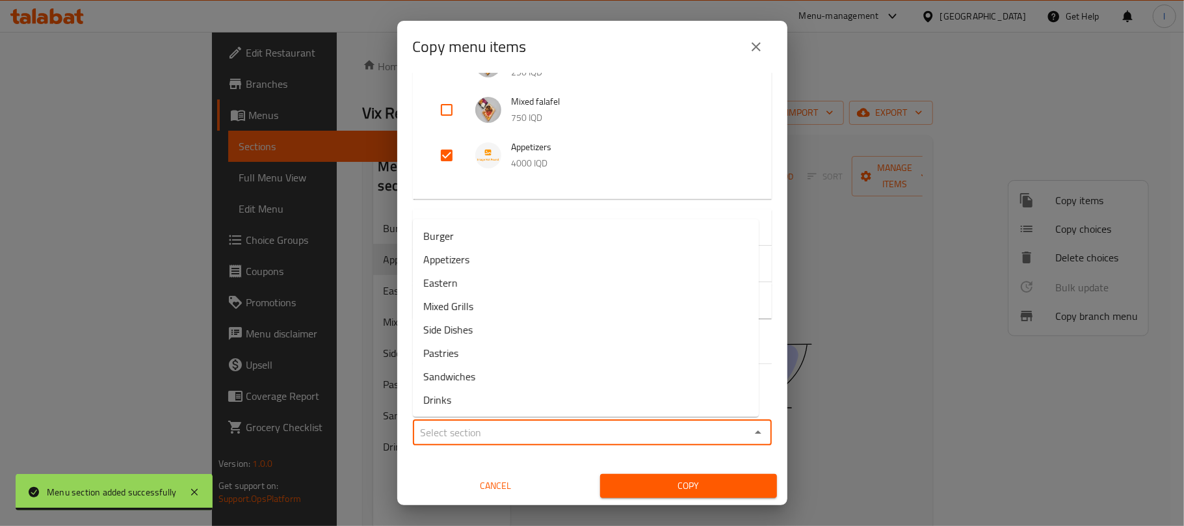
click at [555, 433] on input "Sections   *" at bounding box center [582, 432] width 330 height 18
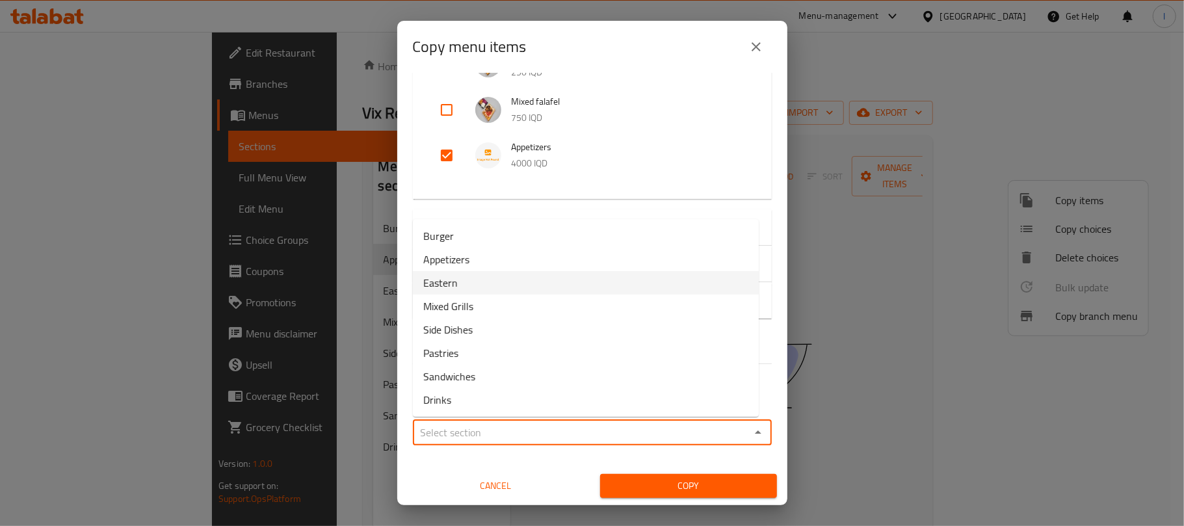
click at [507, 261] on li "Appetizers" at bounding box center [586, 259] width 346 height 23
type input "Appetizers"
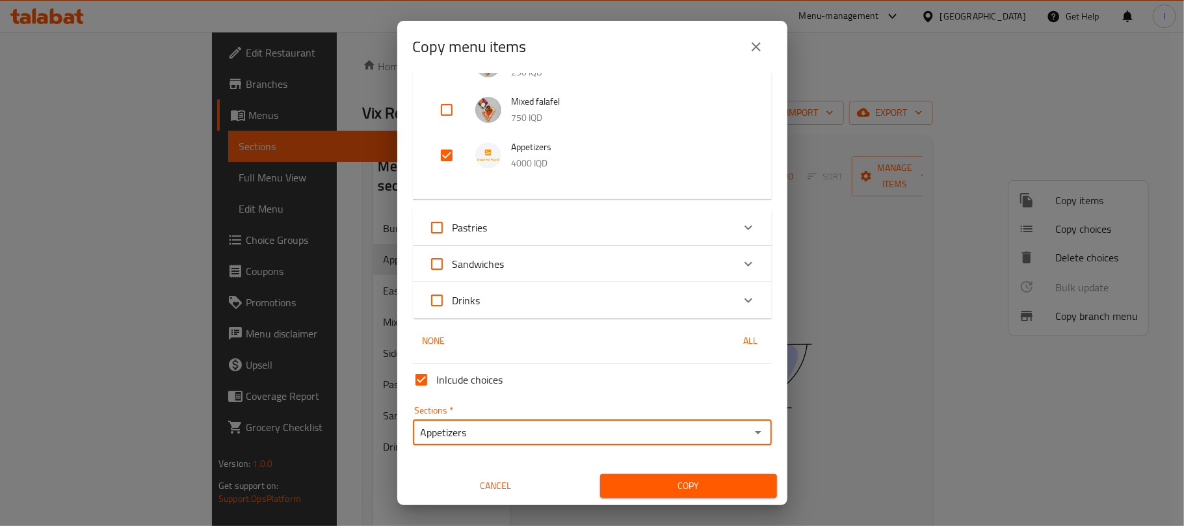
click at [673, 492] on span "Copy" at bounding box center [689, 486] width 156 height 16
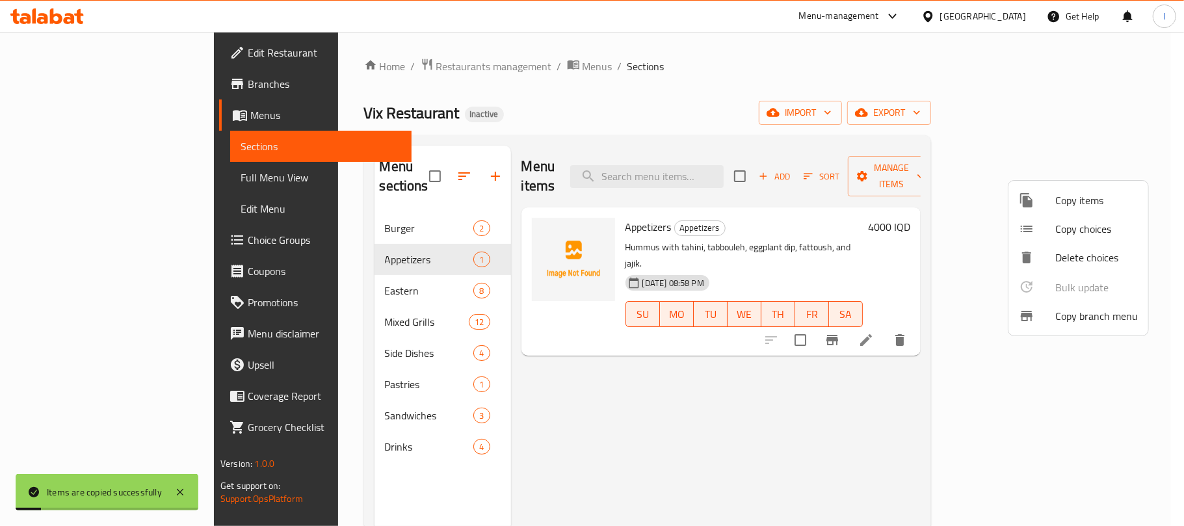
click at [680, 66] on div at bounding box center [592, 263] width 1184 height 526
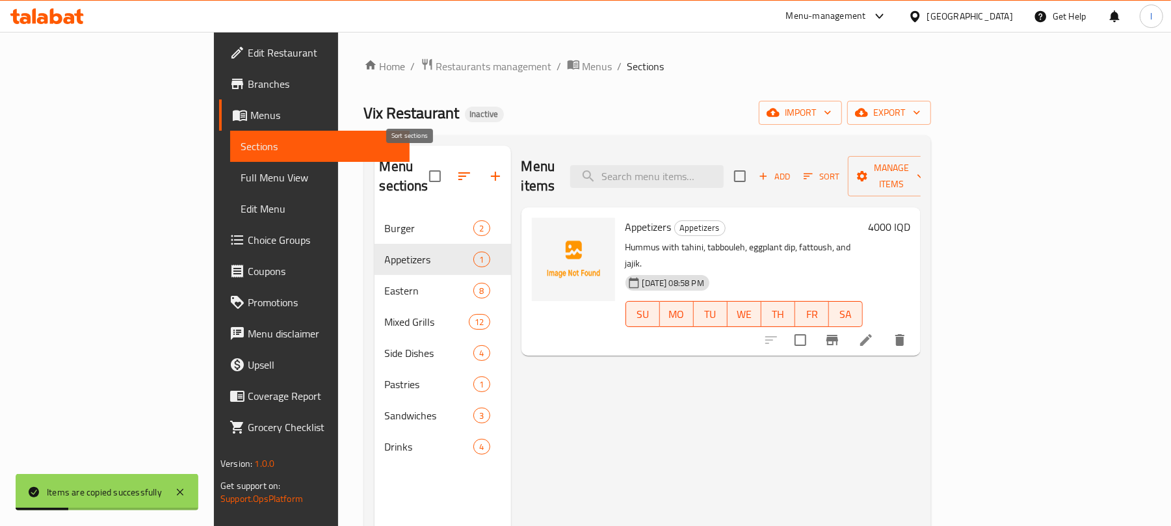
click at [457, 174] on icon "button" at bounding box center [465, 176] width 16 height 16
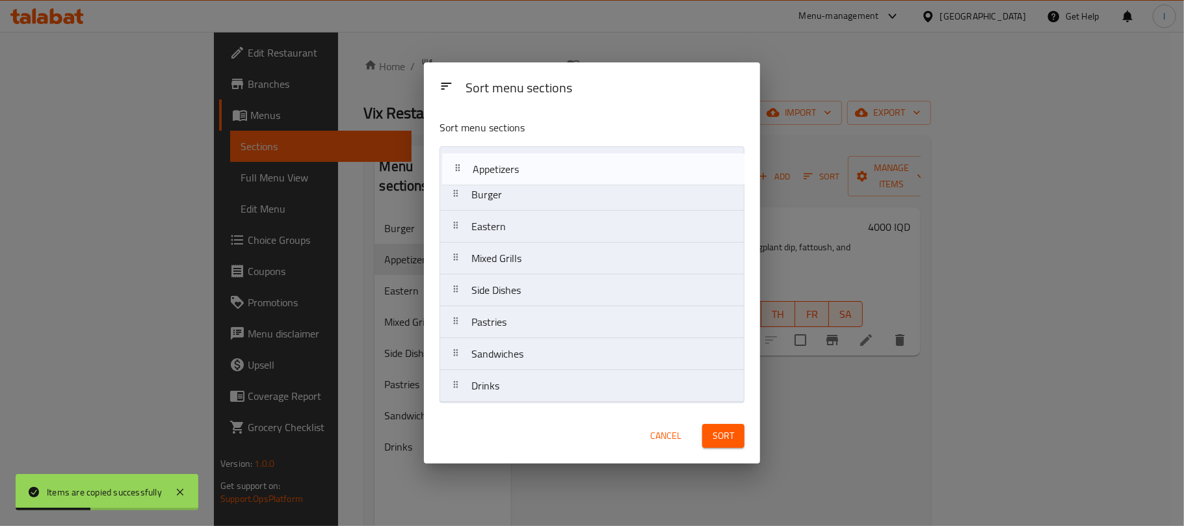
drag, startPoint x: 485, startPoint y: 195, endPoint x: 490, endPoint y: 161, distance: 34.2
click at [490, 161] on nav "Burger Appetizers Eastern Mixed Grills Side Dishes Pastries Sandwiches Drinks" at bounding box center [592, 274] width 305 height 256
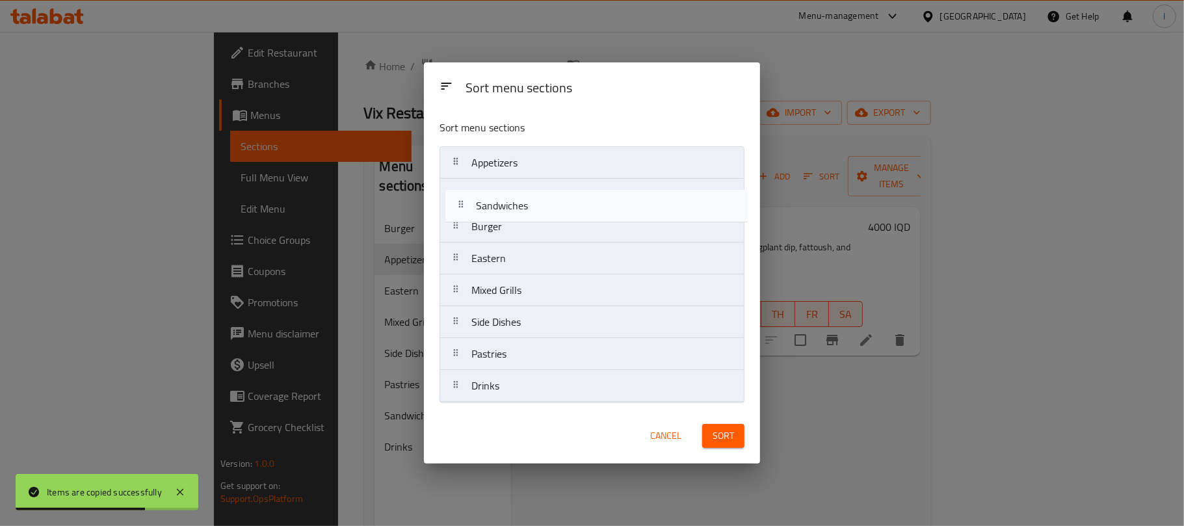
drag, startPoint x: 511, startPoint y: 356, endPoint x: 518, endPoint y: 198, distance: 158.2
click at [518, 198] on nav "Appetizers Burger Eastern Mixed Grills Side Dishes Pastries Sandwiches Drinks" at bounding box center [592, 274] width 305 height 256
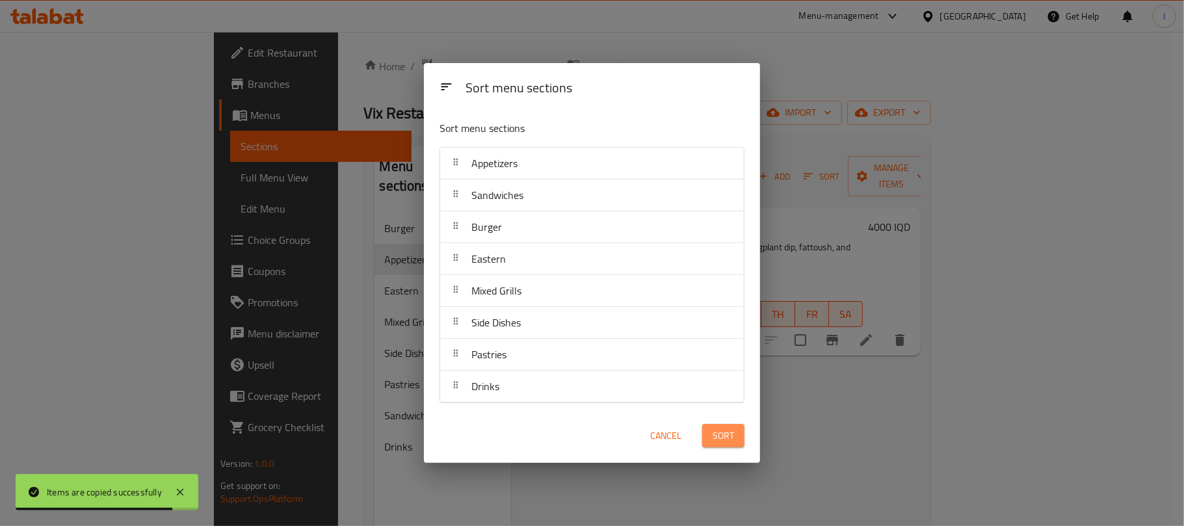
click at [719, 440] on span "Sort" at bounding box center [723, 436] width 21 height 16
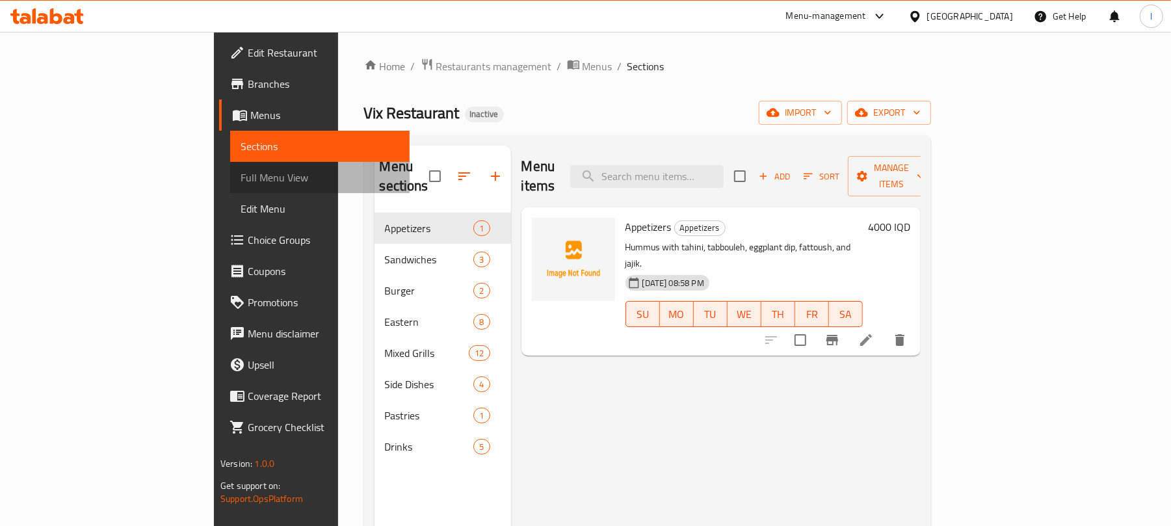
click at [241, 177] on span "Full Menu View" at bounding box center [320, 178] width 159 height 16
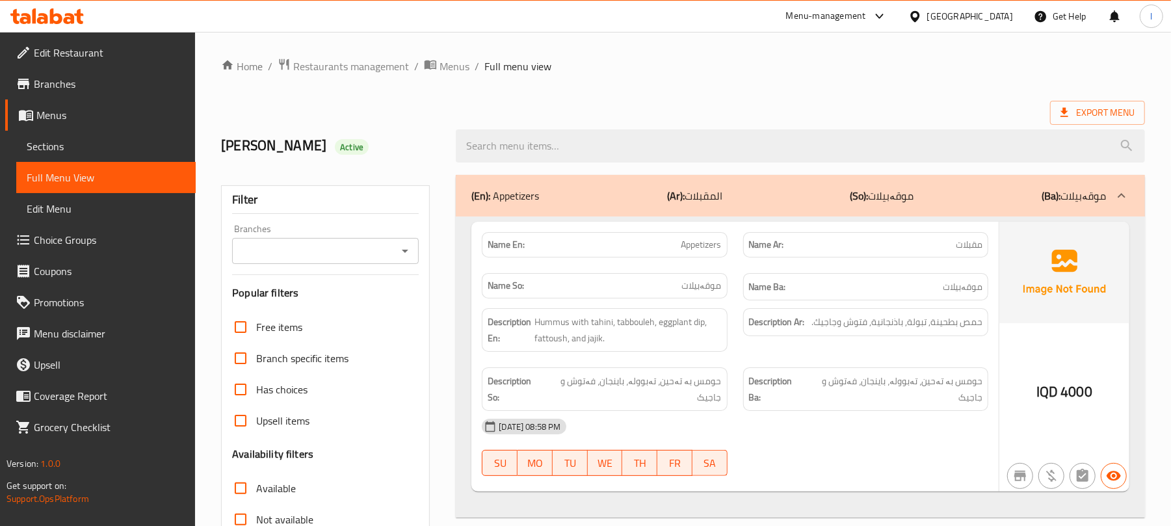
click at [414, 245] on div "Branches" at bounding box center [325, 251] width 187 height 26
click at [408, 250] on icon "Open" at bounding box center [405, 251] width 16 height 16
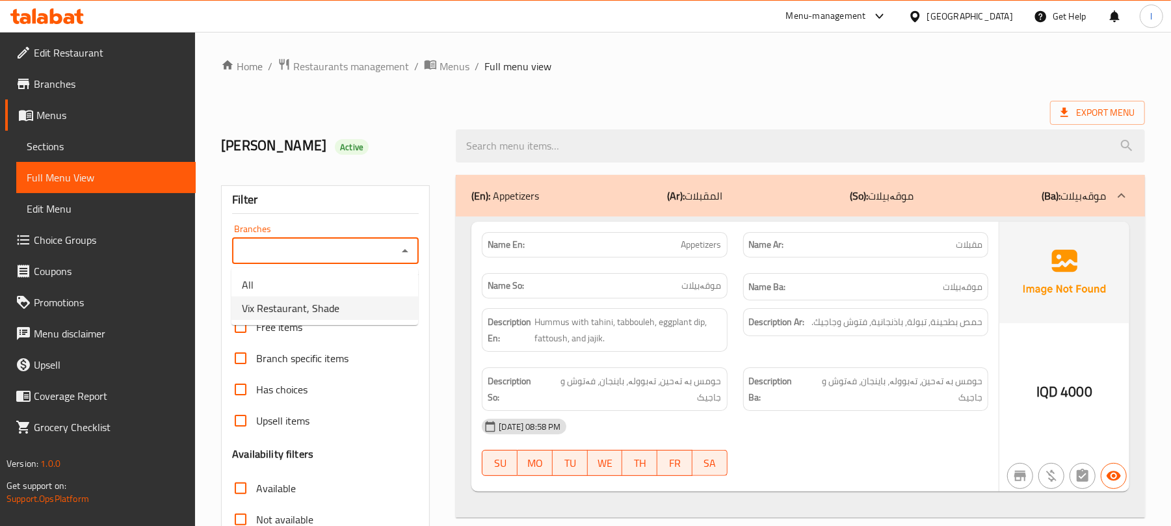
click at [343, 312] on li "Vix Restaurant, Shade" at bounding box center [325, 308] width 187 height 23
type input "Vix Restaurant, Shade"
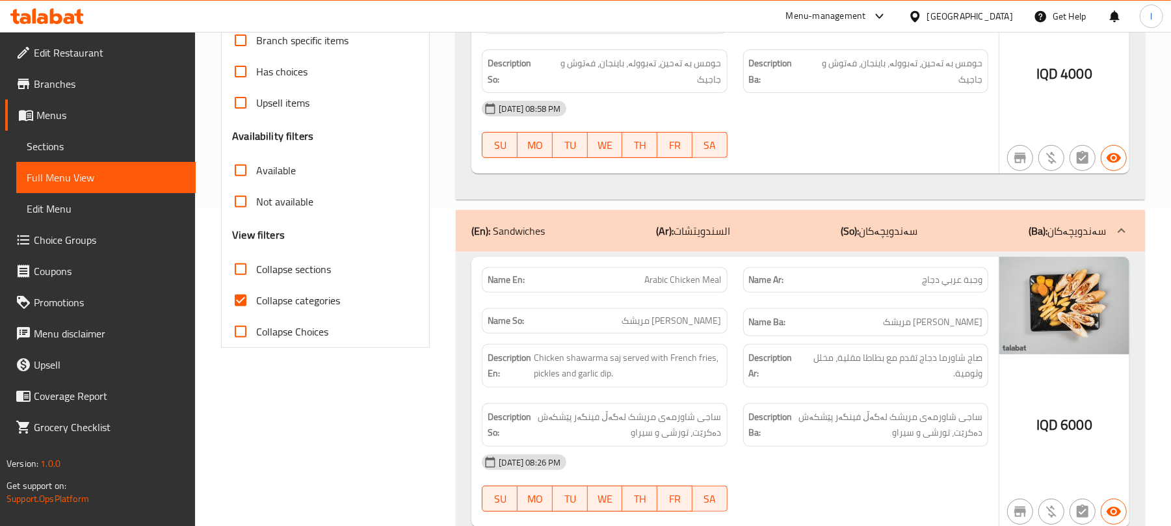
click at [242, 299] on input "Collapse categories" at bounding box center [240, 300] width 31 height 31
checkbox input "false"
click at [239, 277] on input "Collapse sections" at bounding box center [240, 269] width 31 height 31
checkbox input "true"
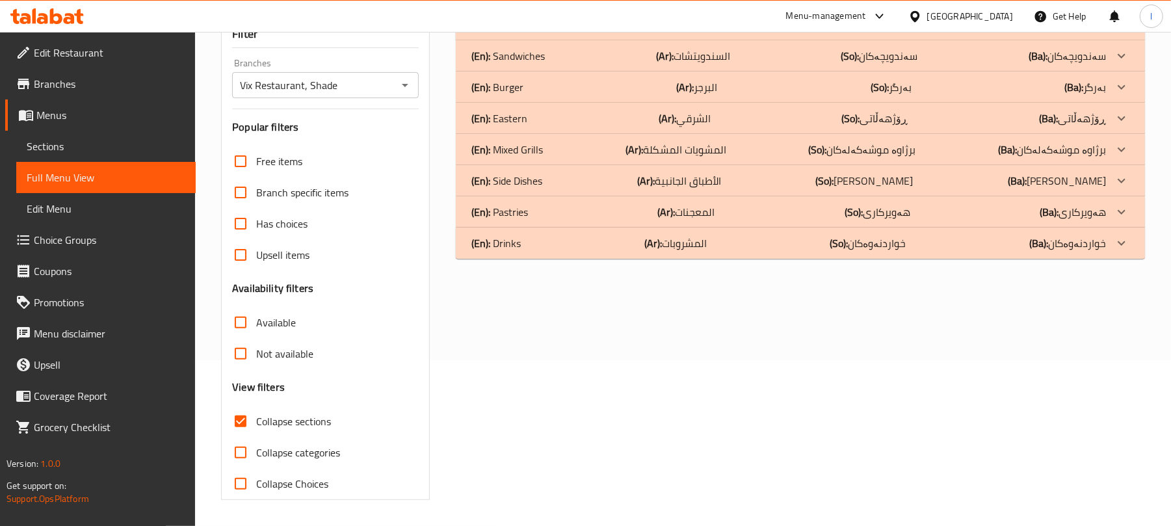
scroll to position [167, 0]
click at [539, 246] on div "(En): Drinks (Ar): المشروبات (So): خواردنەوەکان (Ba): خواردنەوەکان" at bounding box center [789, 243] width 635 height 16
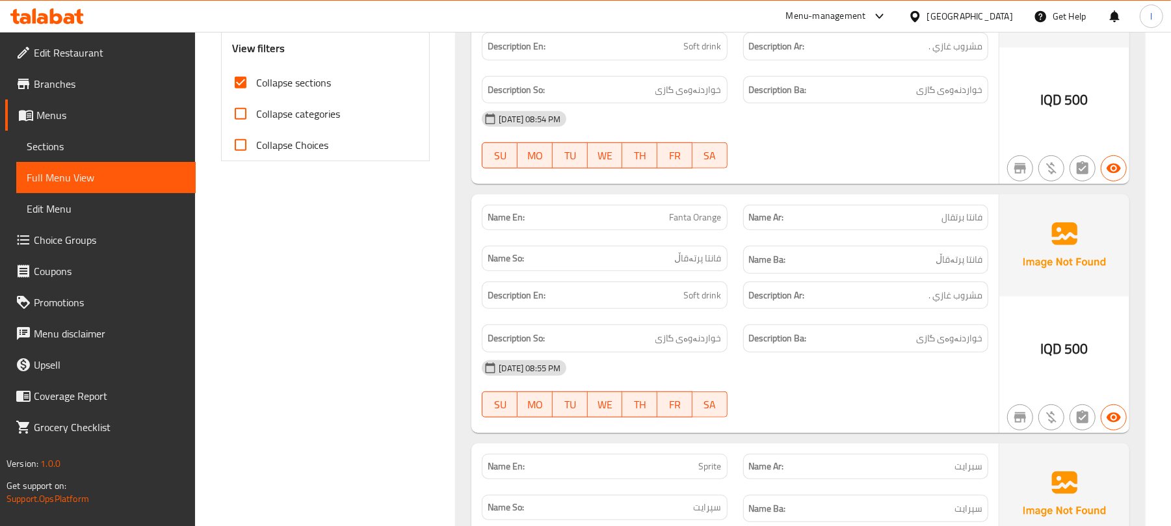
scroll to position [0, 0]
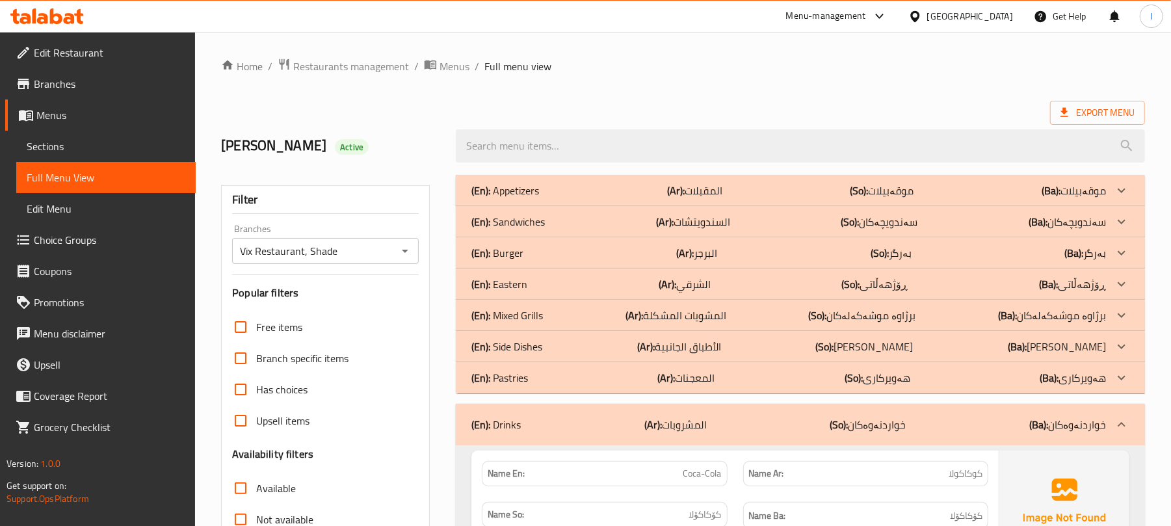
click at [631, 420] on div "(En): Drinks (Ar): المشروبات (So): خواردنەوەکان (Ba): خواردنەوەکان" at bounding box center [789, 425] width 635 height 16
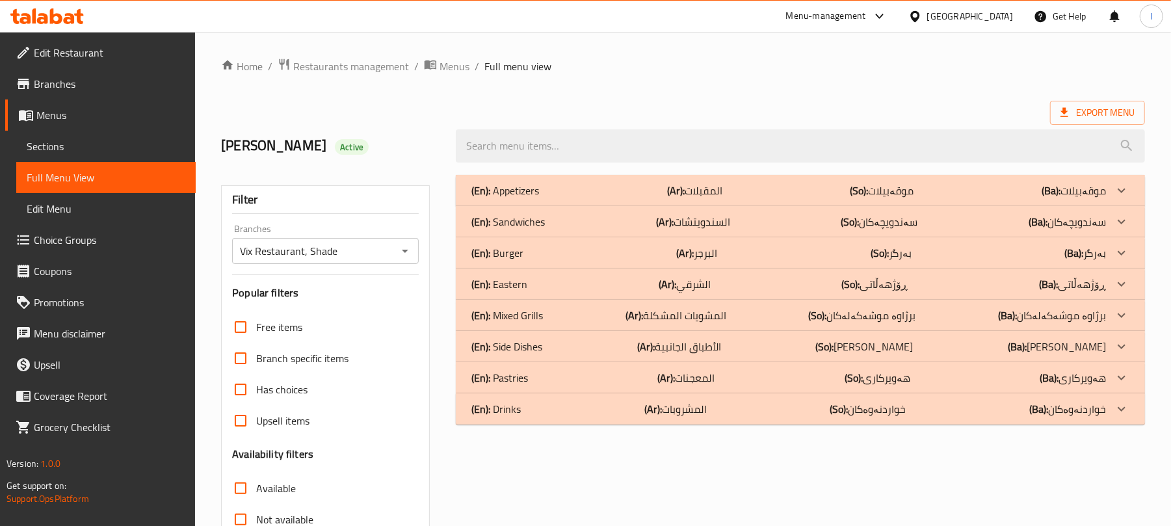
click at [588, 347] on div "(En): Side Dishes (Ar): الأطباق الجانبية (So): ژەمە لاوەکییەکان (Ba): ژەمە لاوە…" at bounding box center [789, 347] width 635 height 16
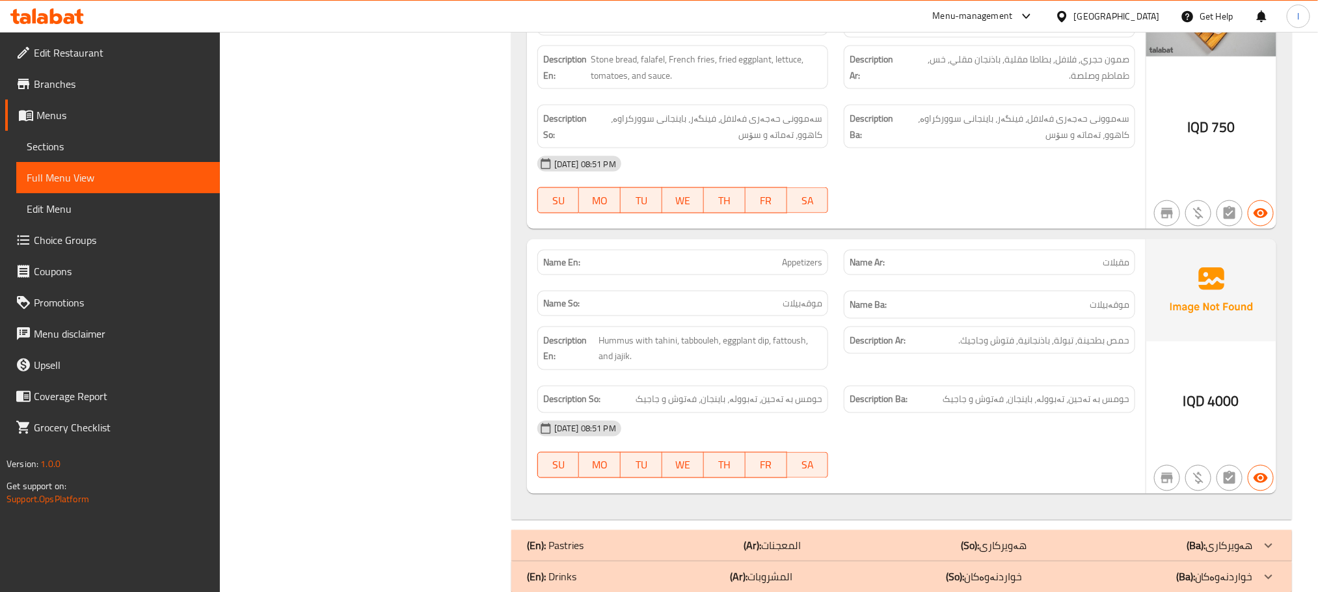
scroll to position [995, 0]
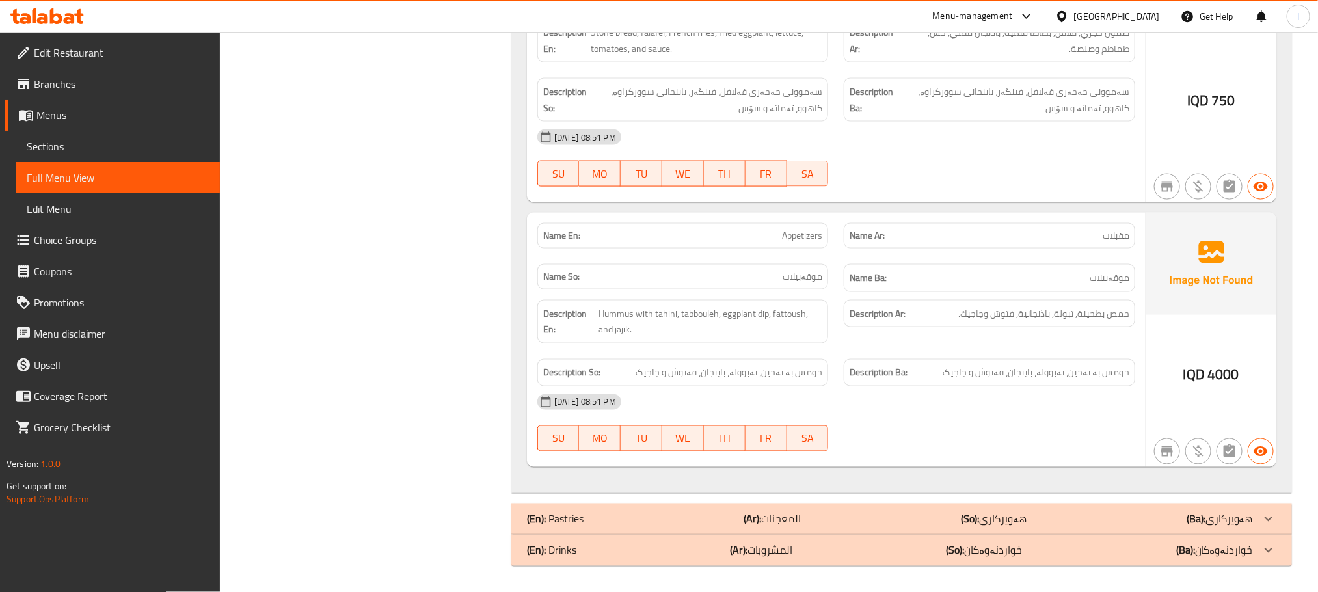
click at [779, 233] on p "Name En: Appetizers" at bounding box center [683, 236] width 280 height 14
copy span "Appetizers"
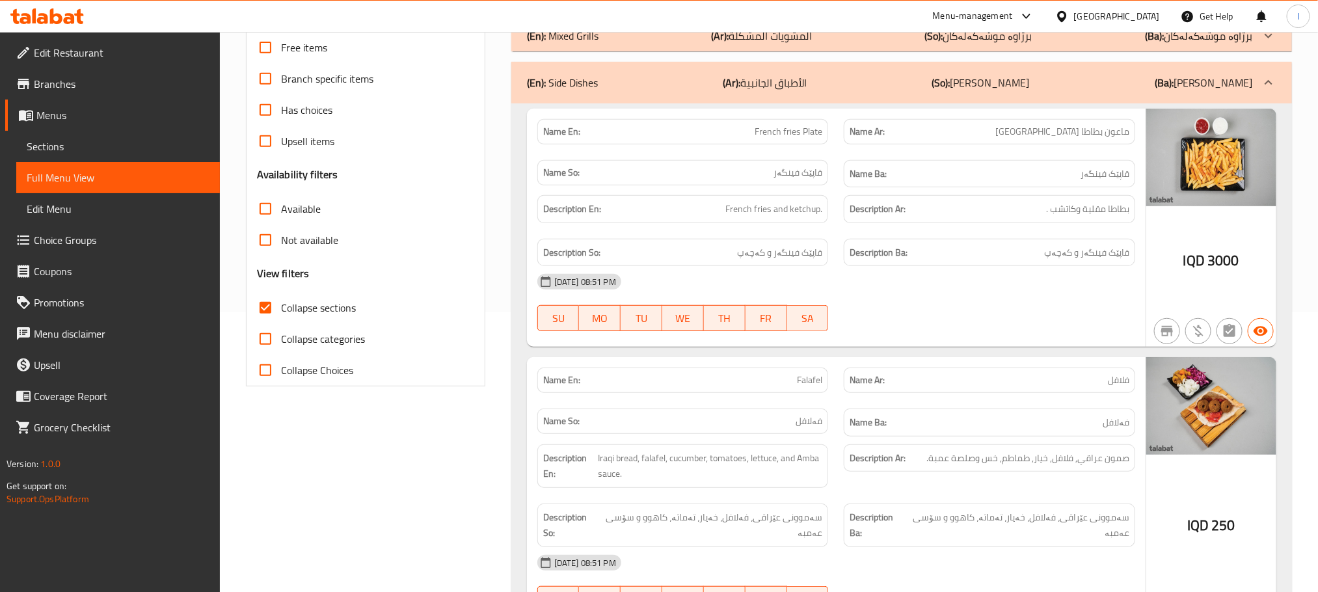
scroll to position [0, 0]
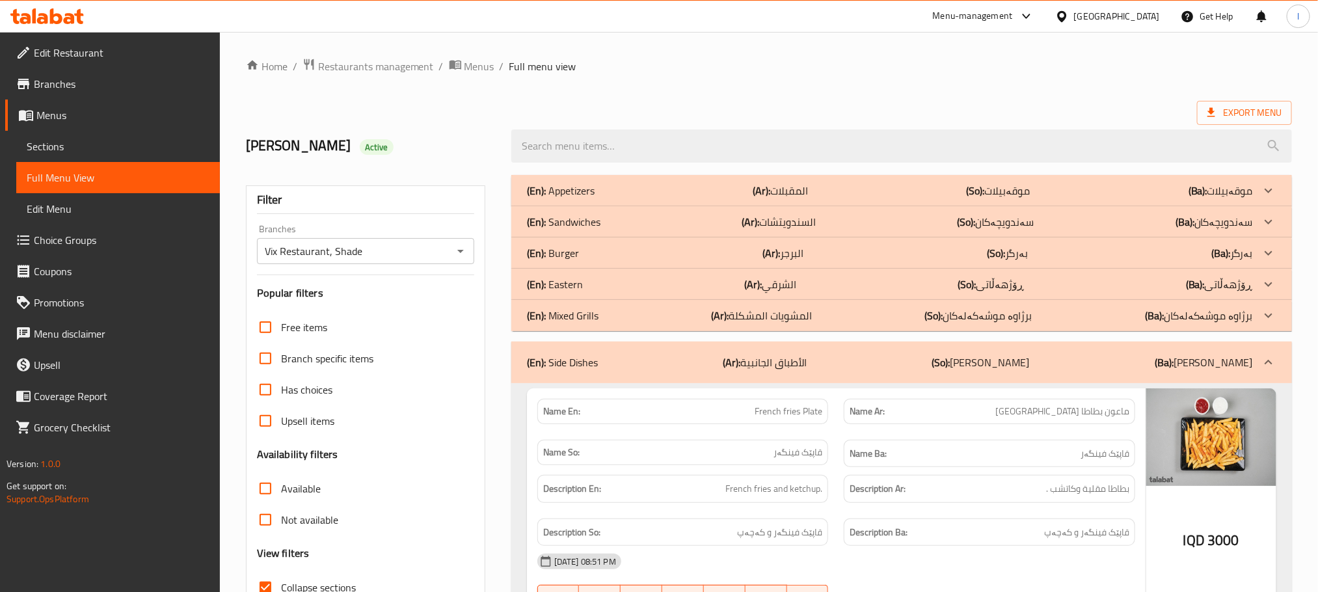
click at [606, 284] on div "(En): Eastern (Ar): الشرقي (So): ڕۆژهەڵاتی (Ba): ڕۆژهەڵاتی" at bounding box center [890, 284] width 726 height 16
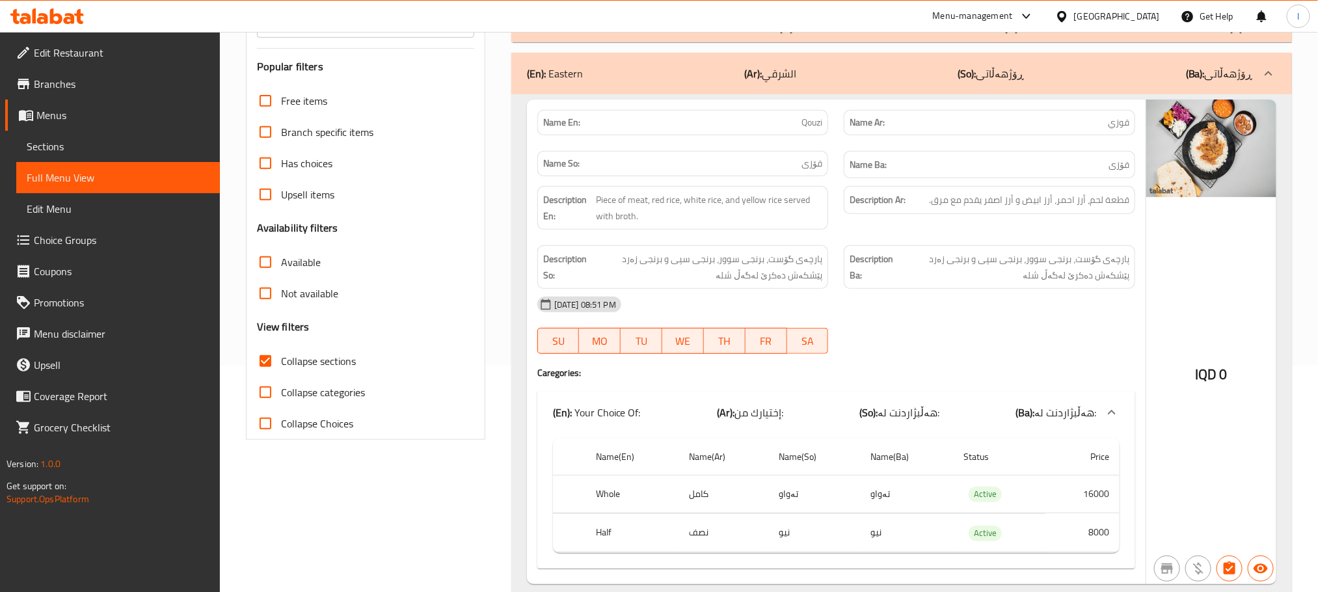
scroll to position [234, 0]
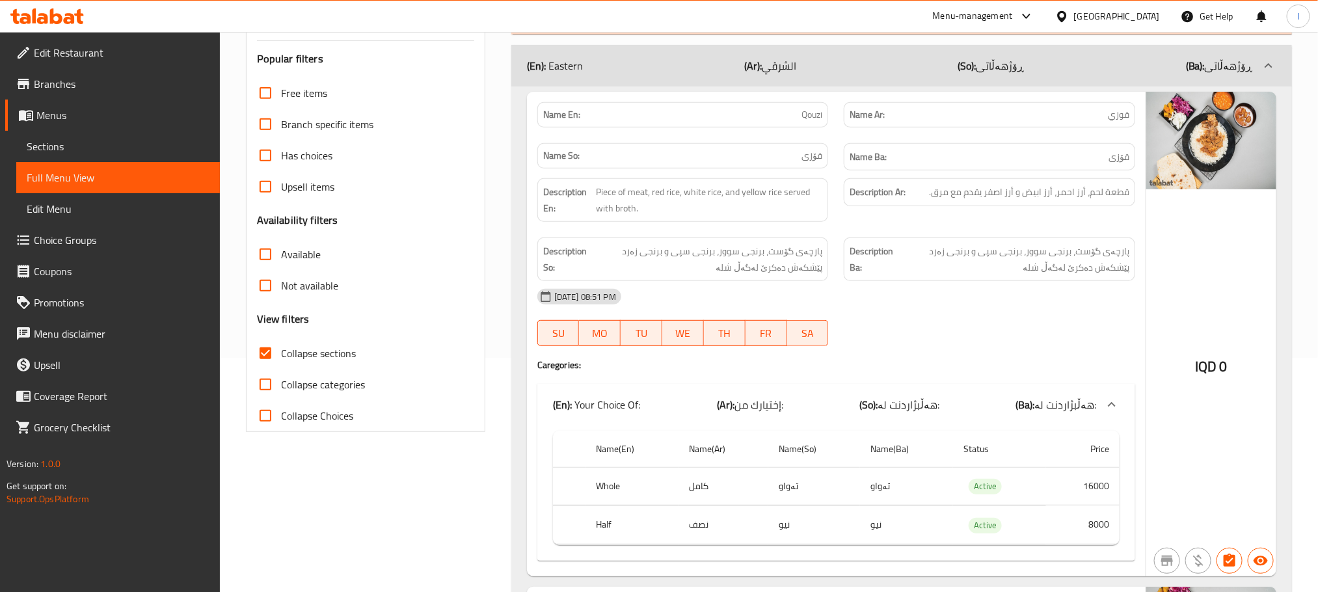
click at [1159, 326] on div "IQD 0" at bounding box center [1211, 334] width 130 height 485
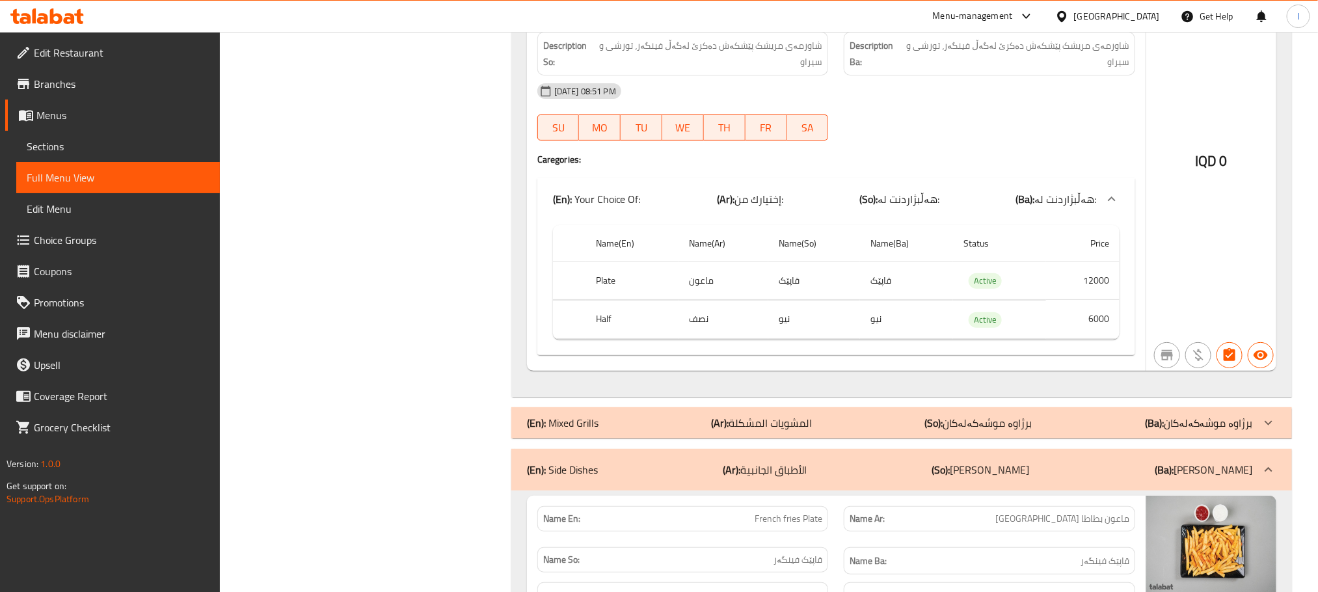
scroll to position [2771, 0]
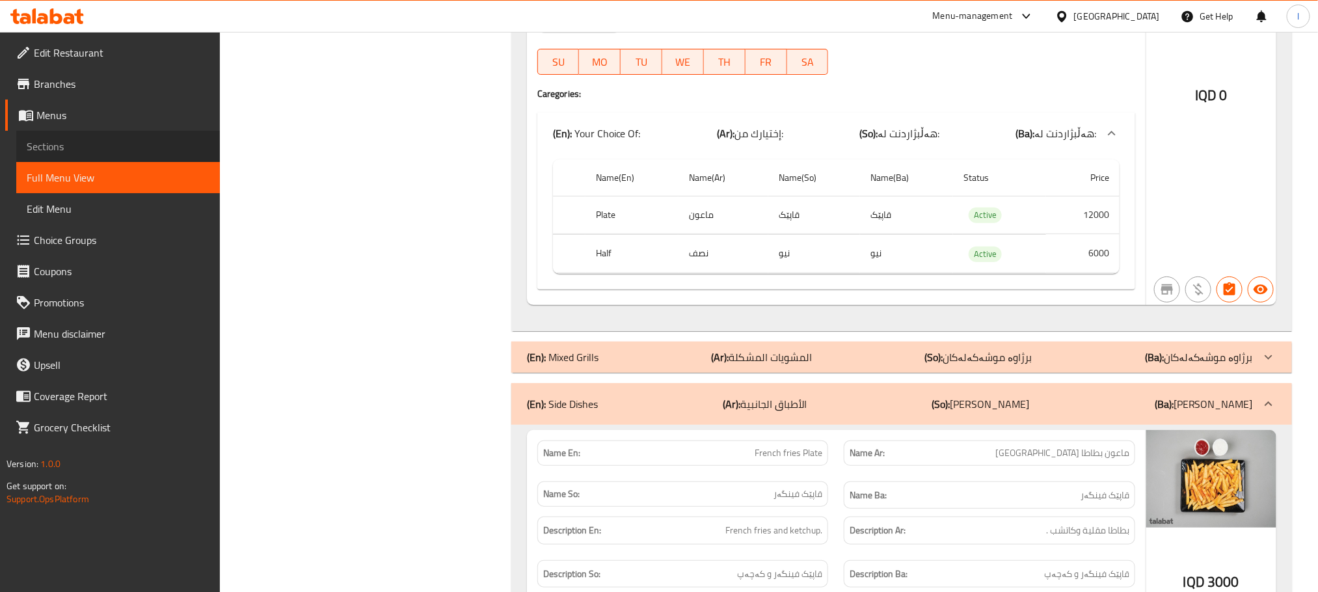
click at [74, 139] on span "Sections" at bounding box center [118, 147] width 183 height 16
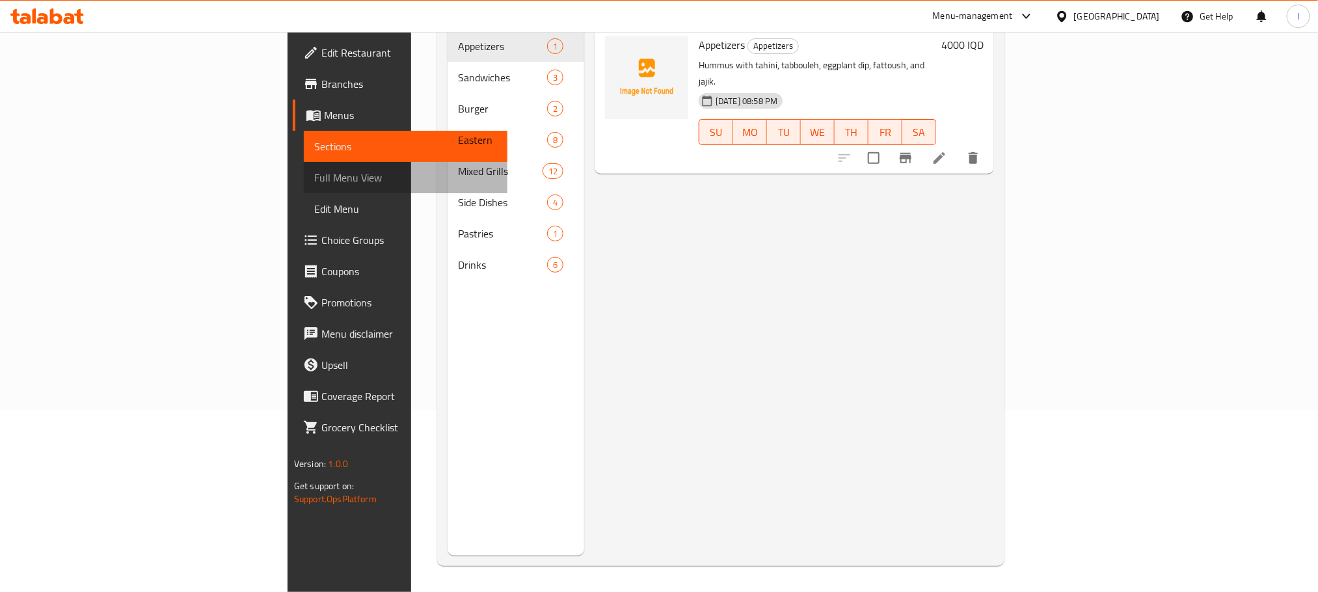
click at [314, 174] on span "Full Menu View" at bounding box center [405, 178] width 183 height 16
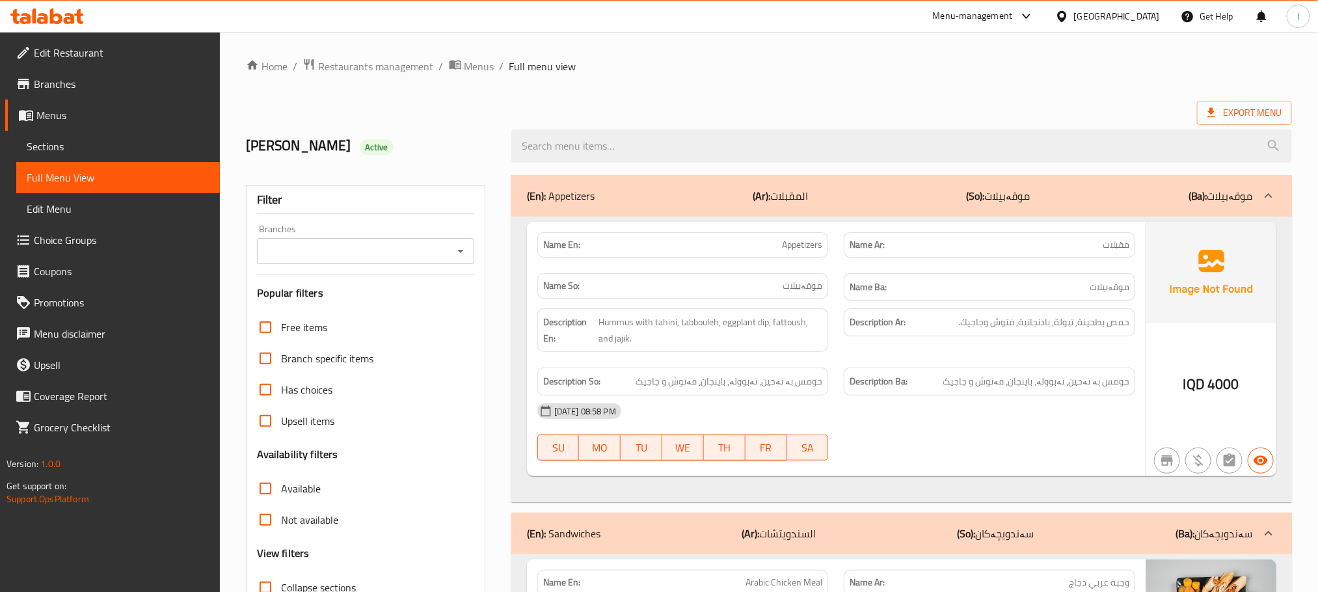
click at [466, 247] on icon "Open" at bounding box center [461, 251] width 16 height 16
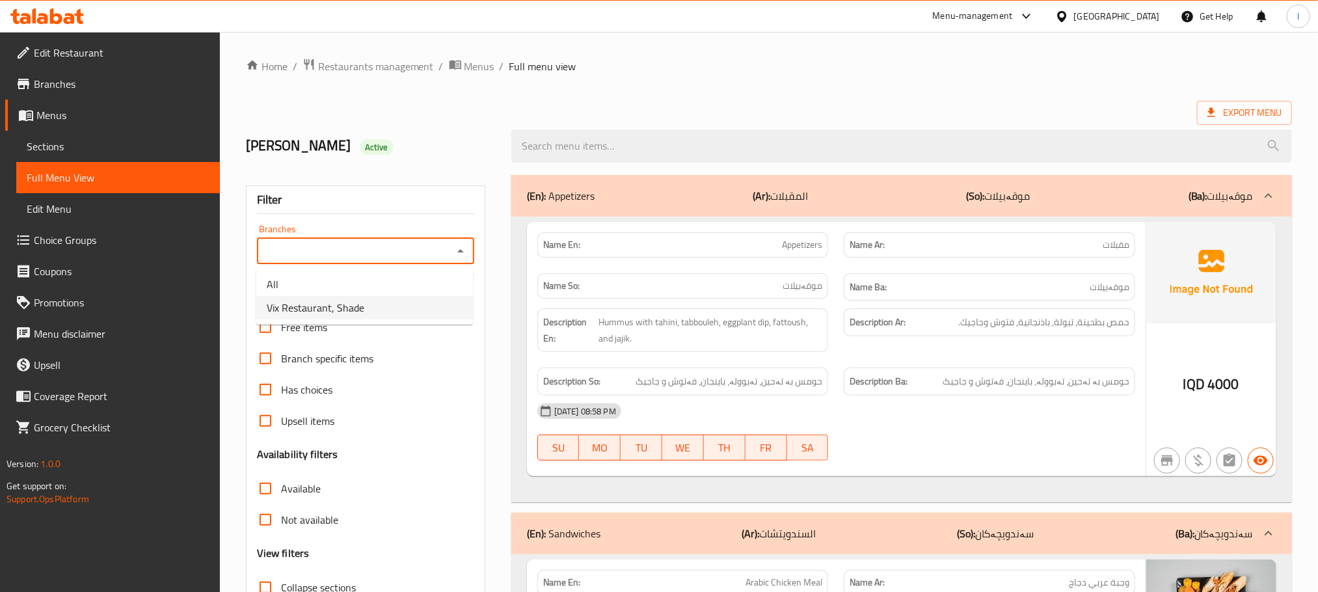
click at [396, 299] on li "Vix Restaurant, Shade" at bounding box center [364, 307] width 217 height 23
type input "Vix Restaurant, Shade"
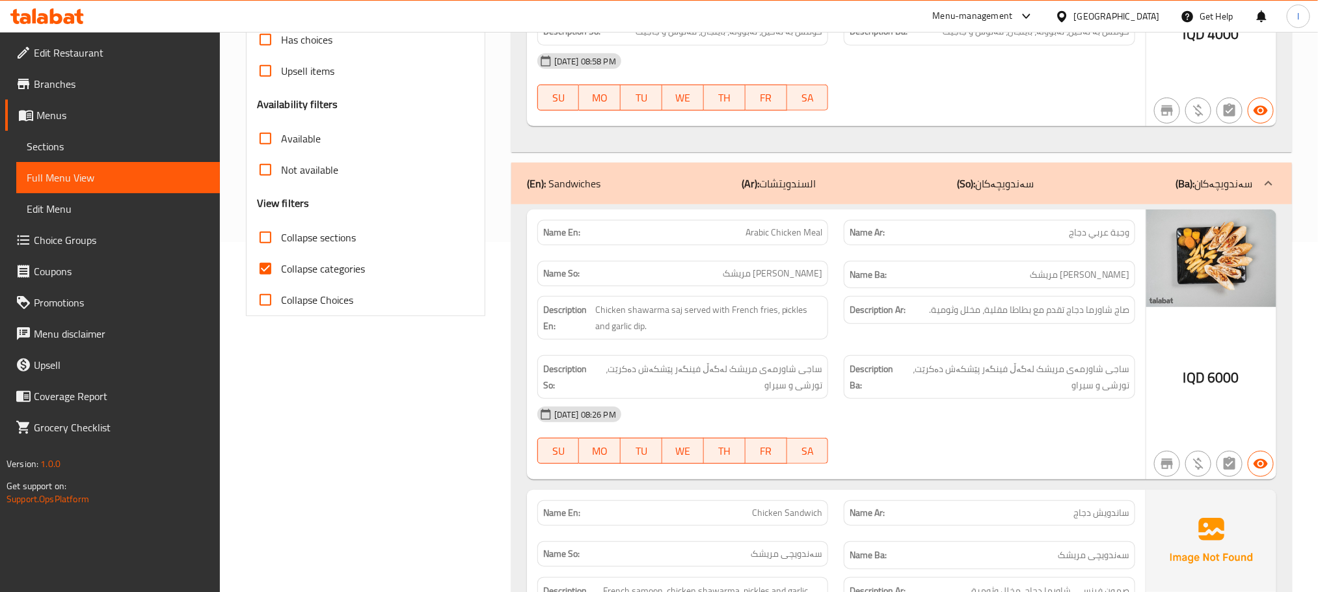
scroll to position [358, 0]
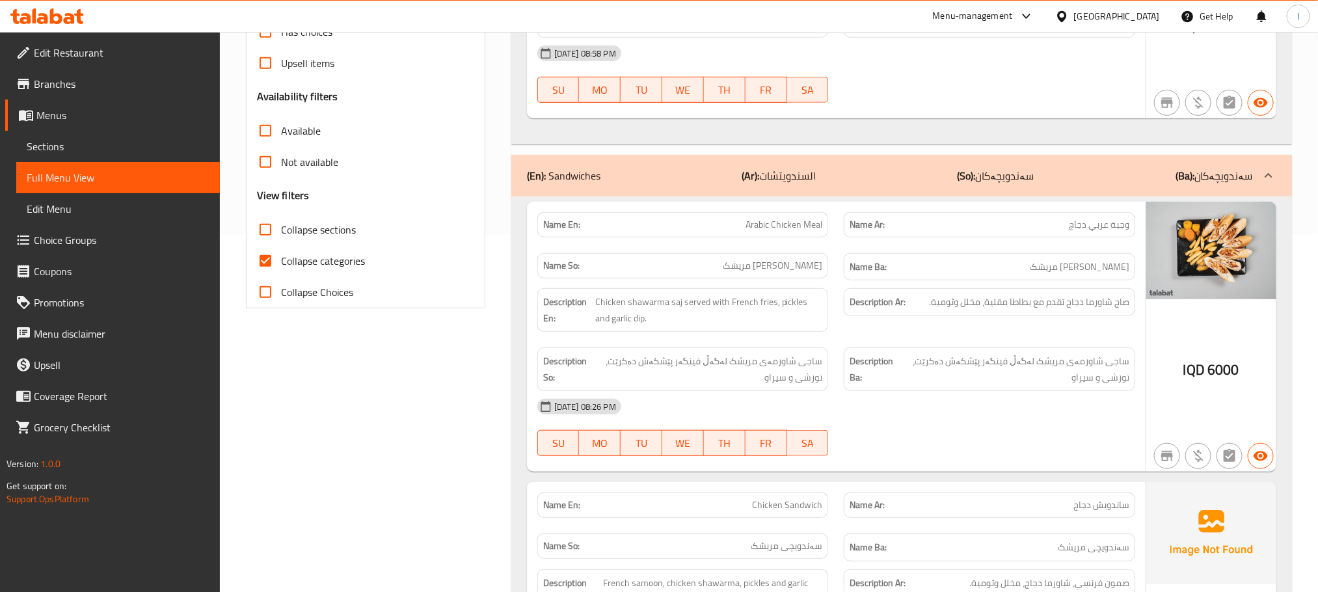
click at [266, 258] on input "Collapse categories" at bounding box center [265, 260] width 31 height 31
checkbox input "false"
click at [265, 221] on input "Collapse sections" at bounding box center [265, 229] width 31 height 31
checkbox input "true"
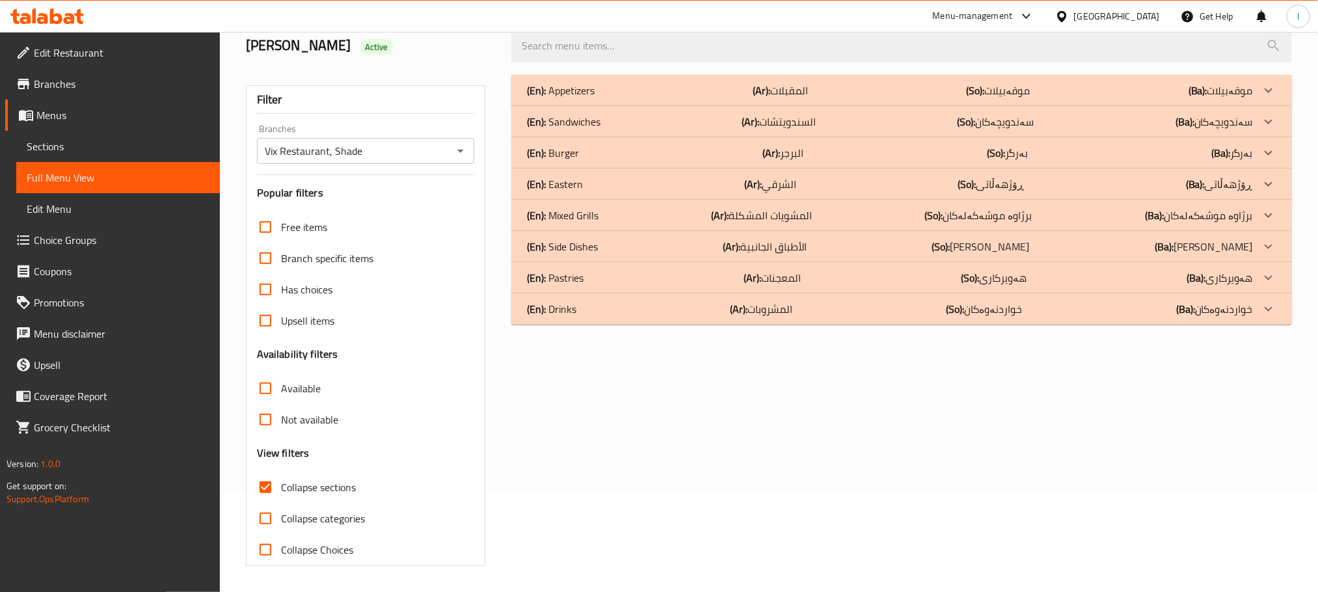
scroll to position [101, 0]
click at [623, 242] on div "(En): Side Dishes (Ar): الأطباق الجانبية (So): ژەمە لاوەکییەکان (Ba): ژەمە لاوە…" at bounding box center [890, 247] width 726 height 16
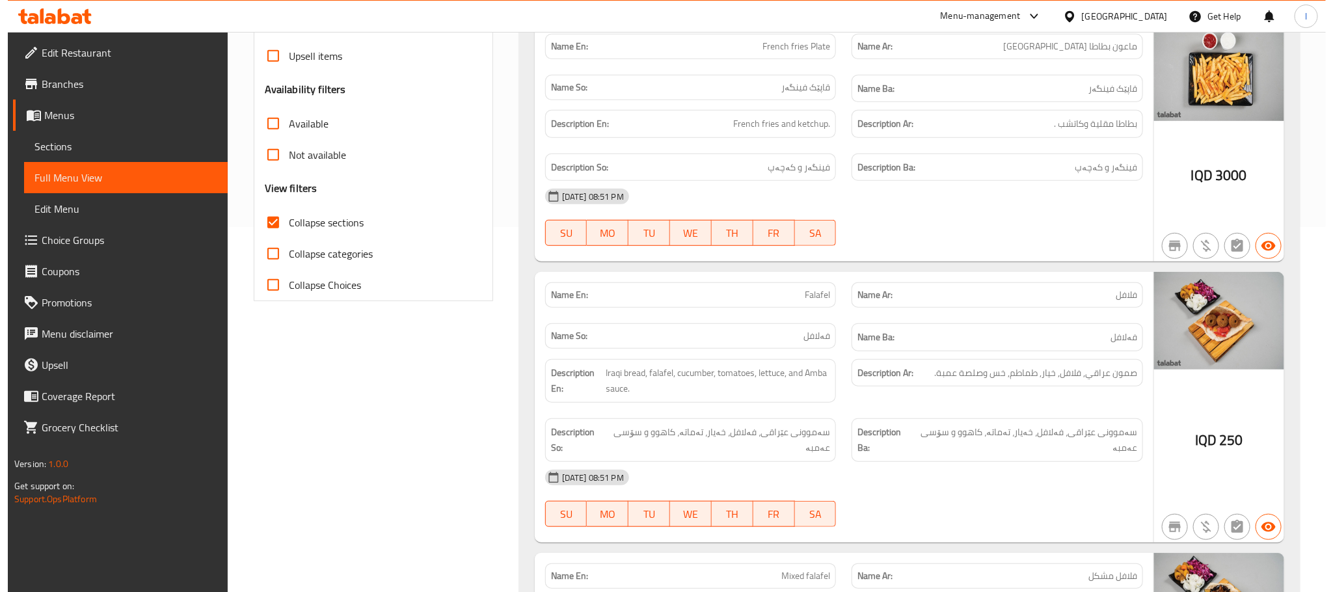
scroll to position [0, 0]
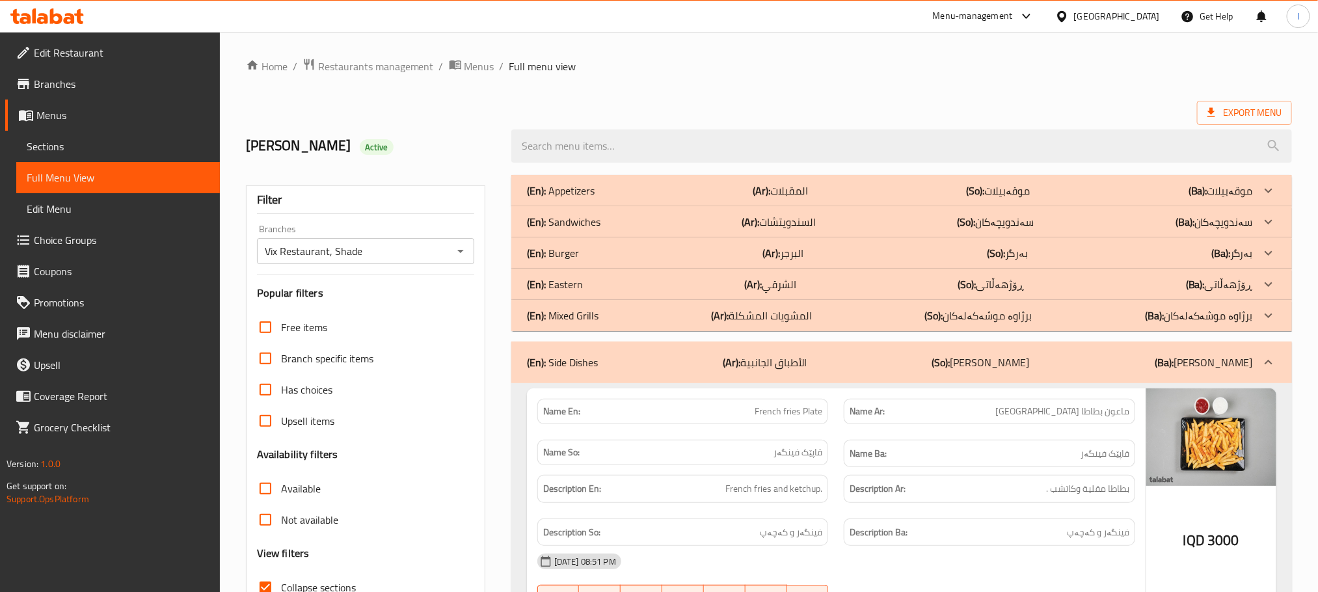
click at [602, 282] on div "(En): Eastern (Ar): الشرقي (So): ڕۆژهەڵاتی (Ba): ڕۆژهەڵاتی" at bounding box center [890, 284] width 726 height 16
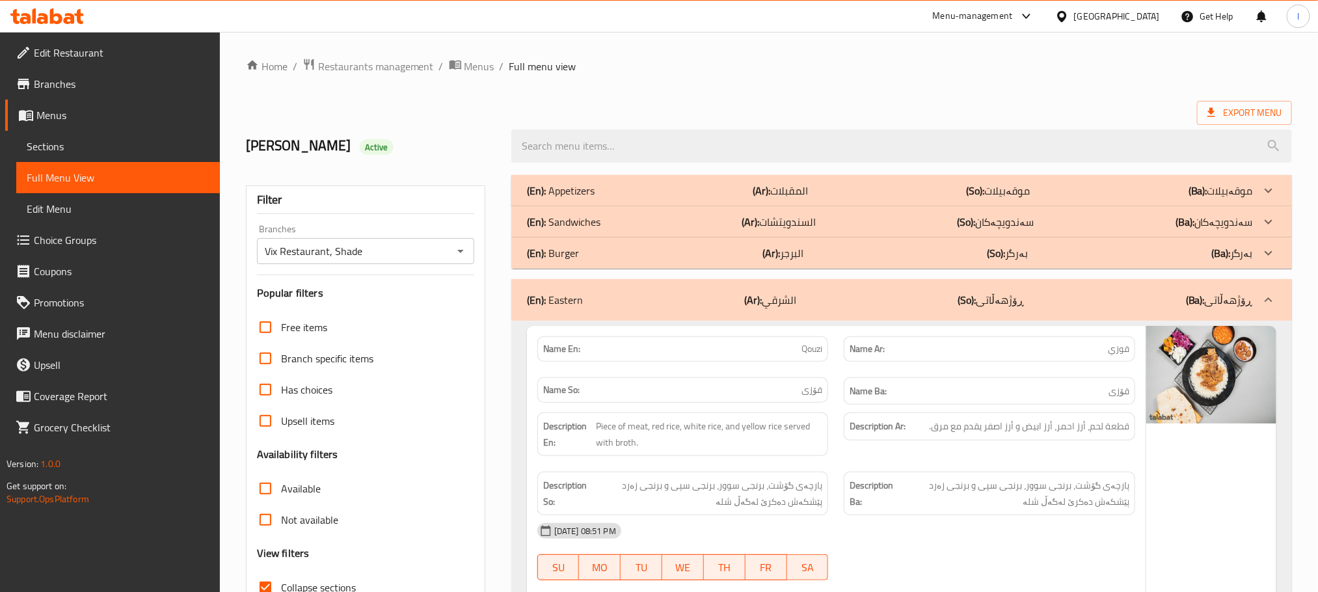
click at [611, 193] on div "(En): Appetizers (Ar): المقبلات (So): موقەبیلات (Ba): موقەبیلات" at bounding box center [890, 191] width 726 height 16
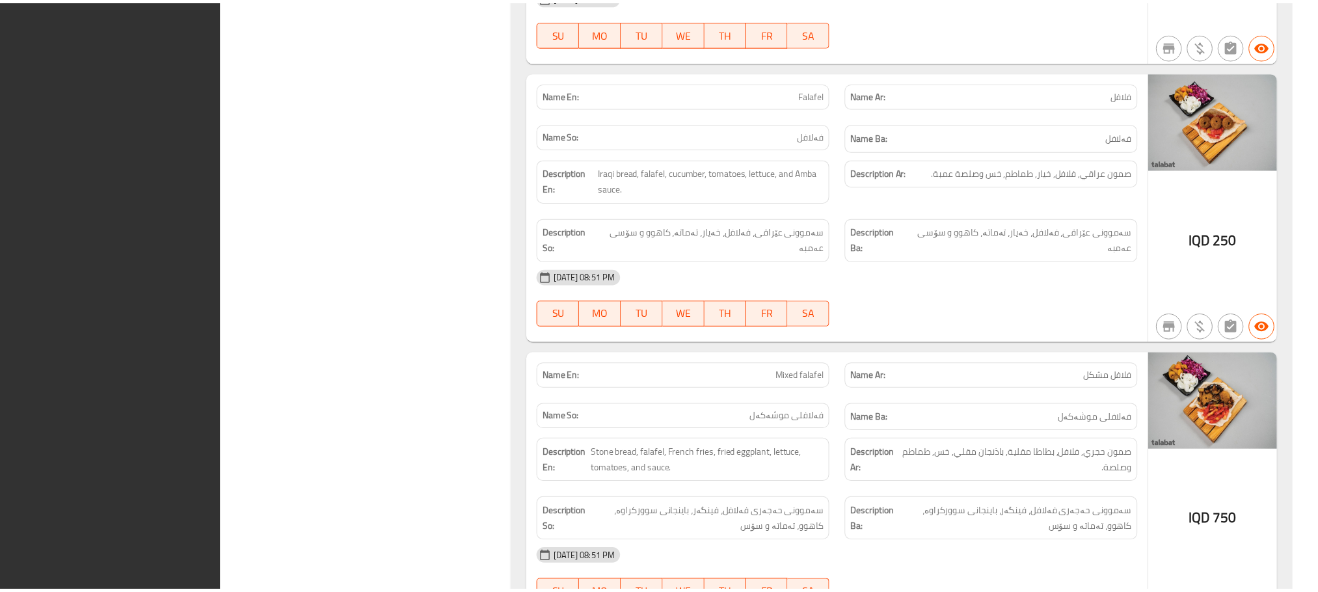
scroll to position [4139, 0]
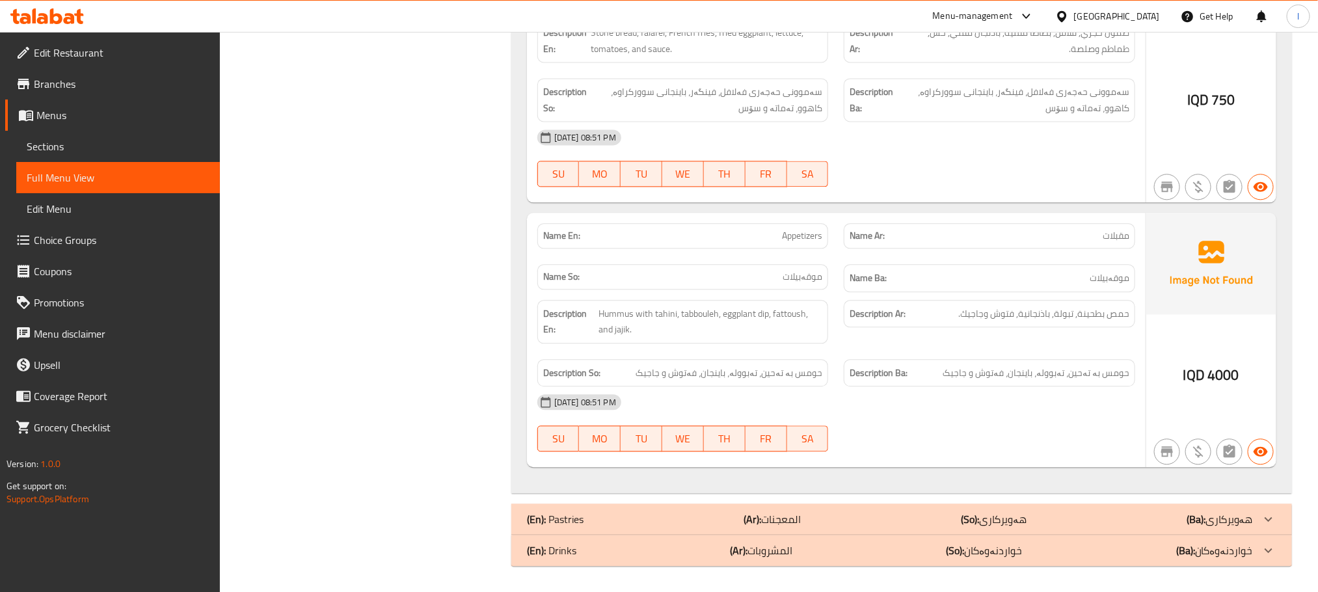
click at [66, 133] on link "Sections" at bounding box center [118, 146] width 204 height 31
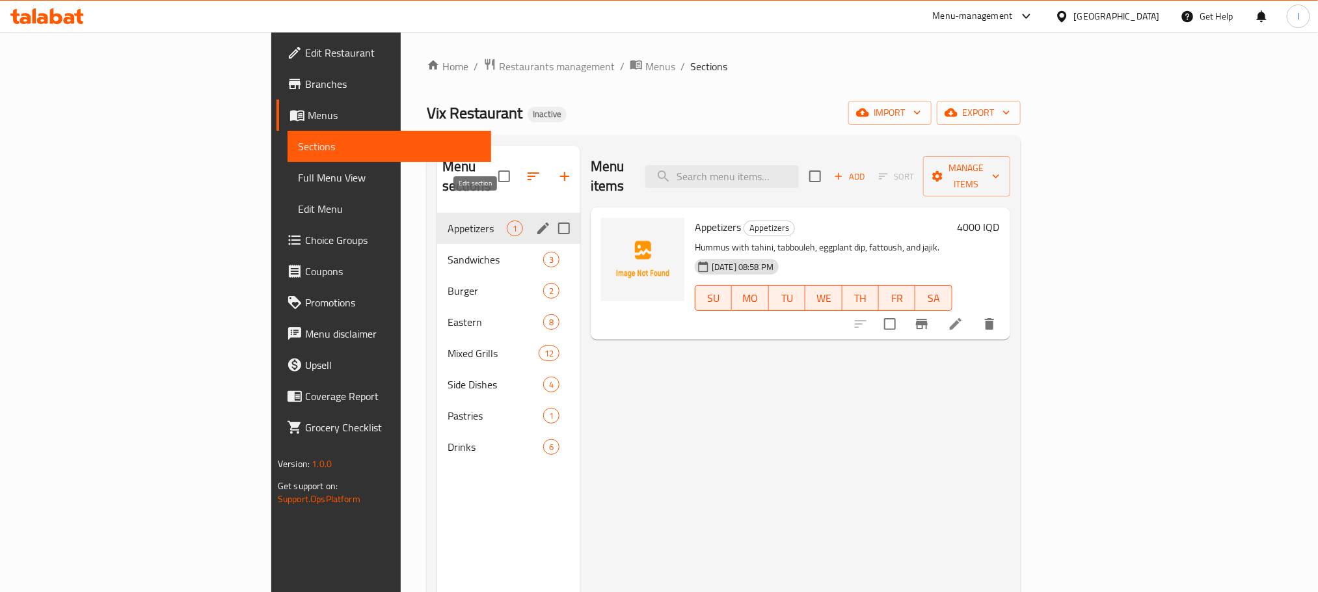
click at [535, 220] on icon "edit" at bounding box center [543, 228] width 16 height 16
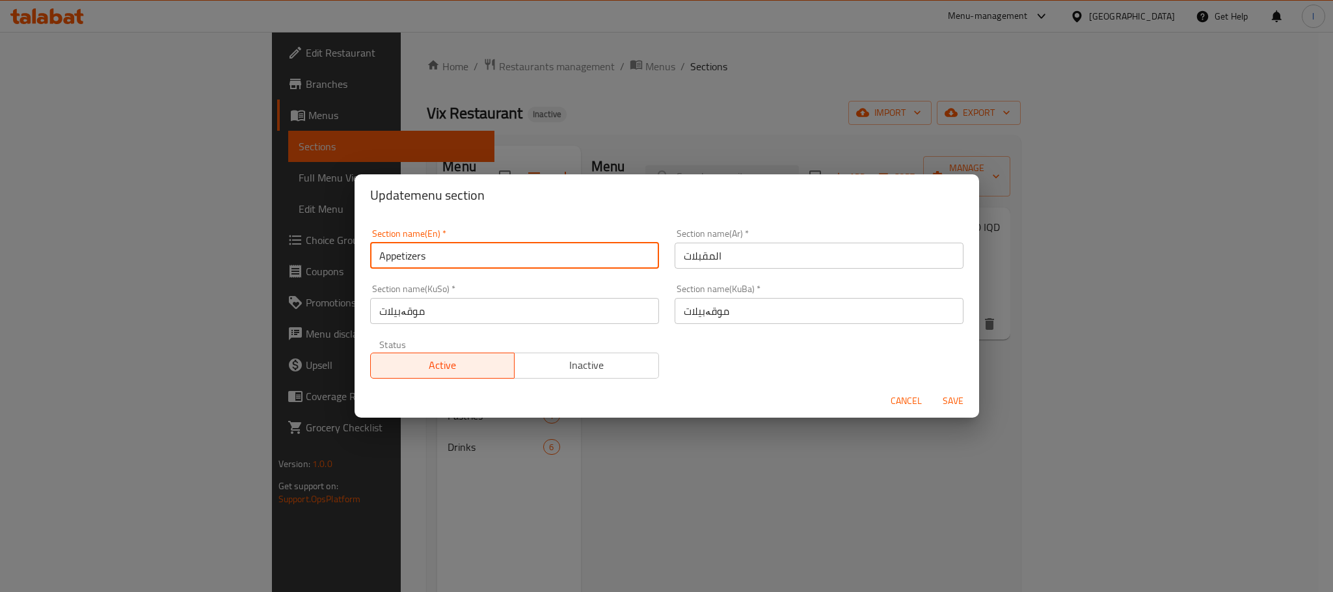
drag, startPoint x: 434, startPoint y: 248, endPoint x: 270, endPoint y: 243, distance: 164.0
click at [270, 243] on div "Update menu section Section name(En)   * Appetizers Section name(En) * Section …" at bounding box center [666, 296] width 1333 height 592
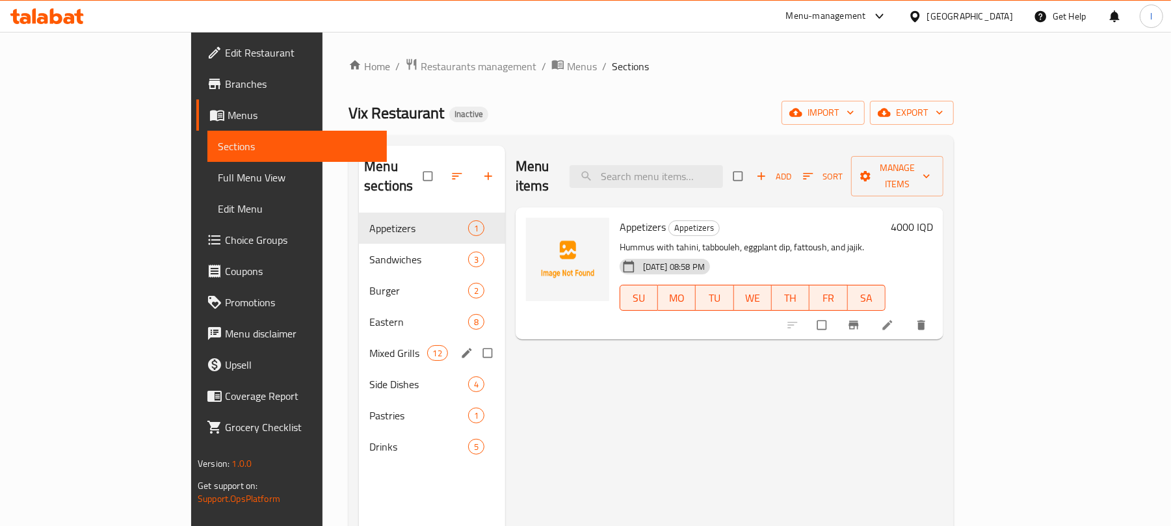
click at [359, 344] on div "Mixed Grills 12" at bounding box center [432, 353] width 146 height 31
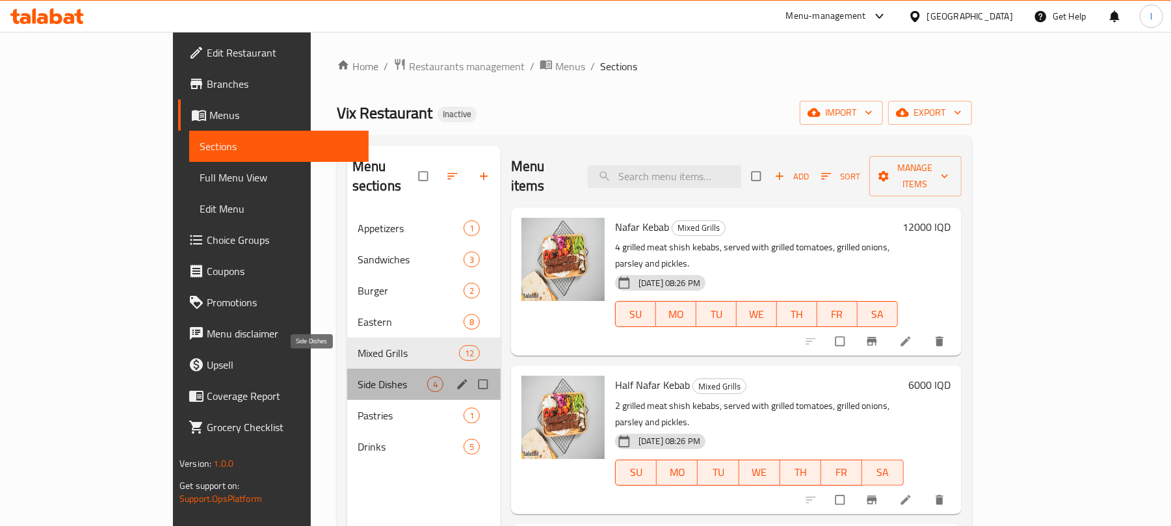
click at [358, 377] on span "Side Dishes" at bounding box center [393, 385] width 70 height 16
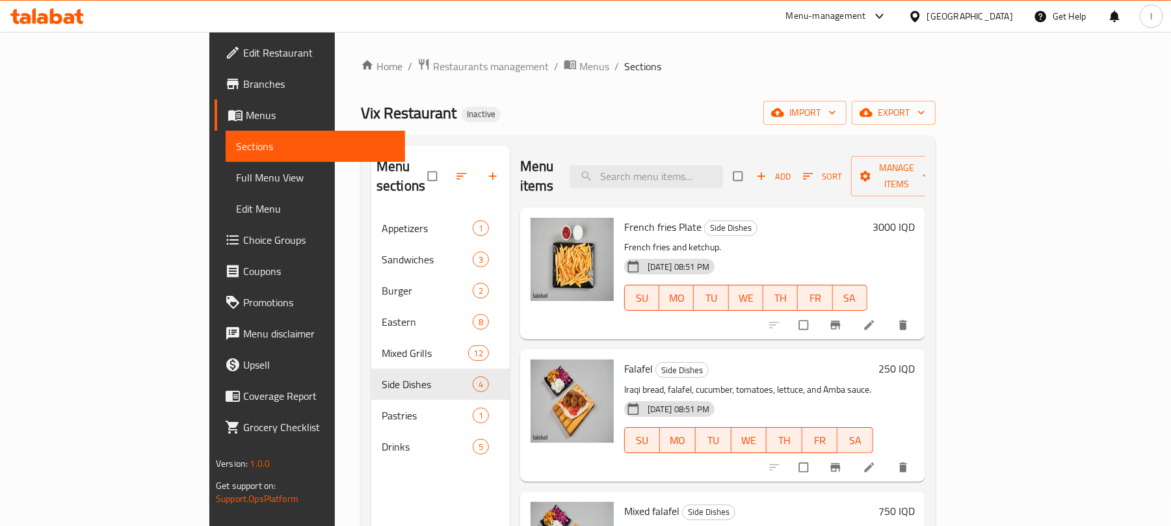
click at [876, 319] on icon at bounding box center [869, 325] width 13 height 13
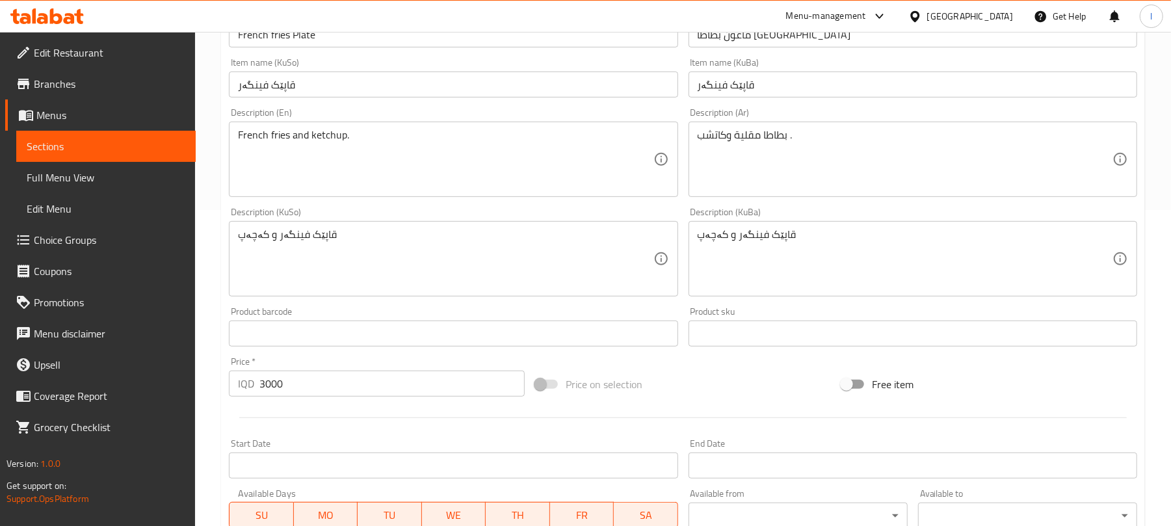
scroll to position [318, 0]
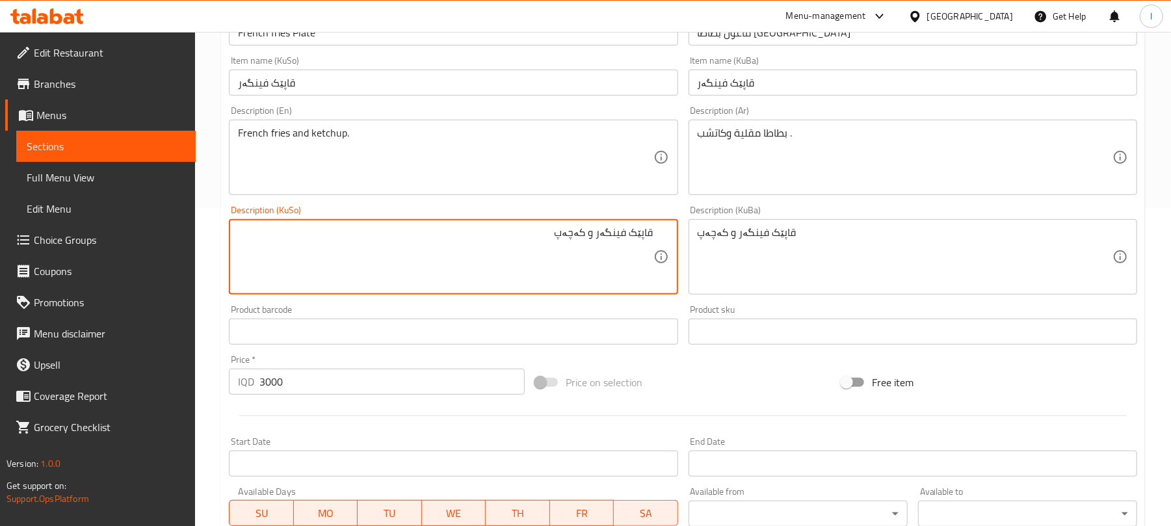
drag, startPoint x: 627, startPoint y: 243, endPoint x: 680, endPoint y: 225, distance: 55.5
click at [675, 228] on div "قاپێک فینگەر و کەچەپ Description (KuSo)" at bounding box center [453, 256] width 449 height 75
click at [620, 240] on textarea "فینگەر و کەچەپ" at bounding box center [445, 257] width 415 height 62
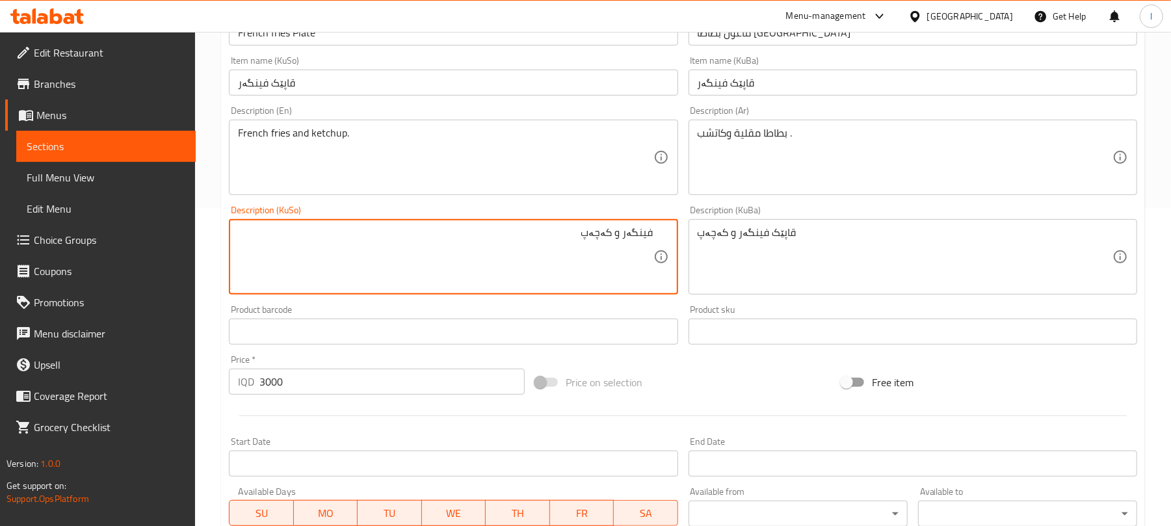
type textarea "فینگەر و کەچەپ"
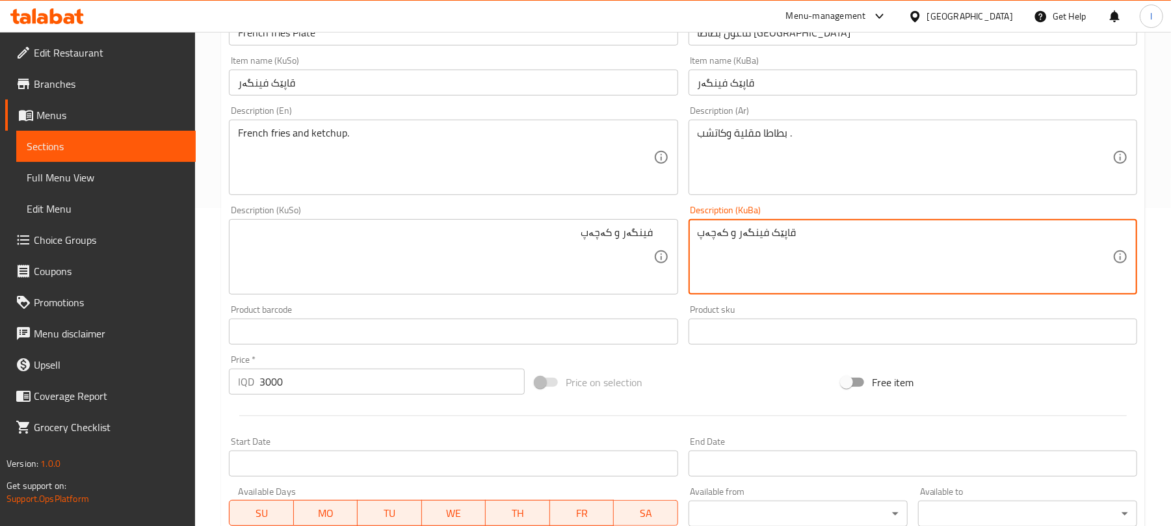
click at [751, 251] on textarea "قاپێک فینگەر و کەچەپ" at bounding box center [905, 257] width 415 height 62
paste textarea
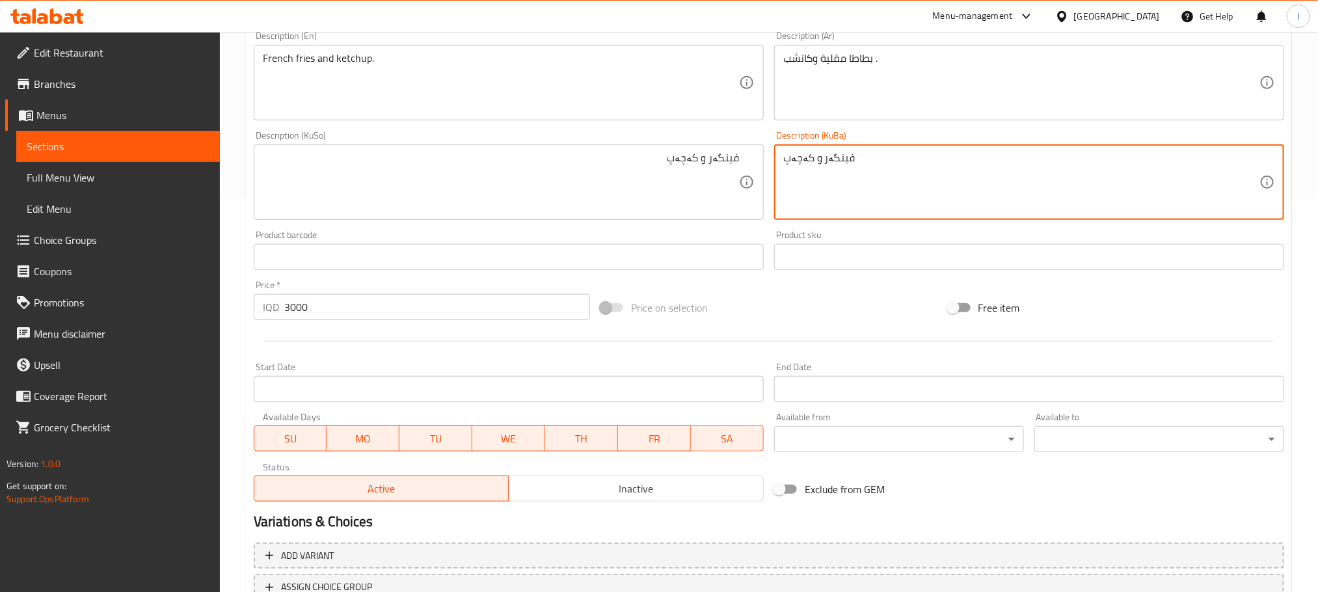
scroll to position [494, 0]
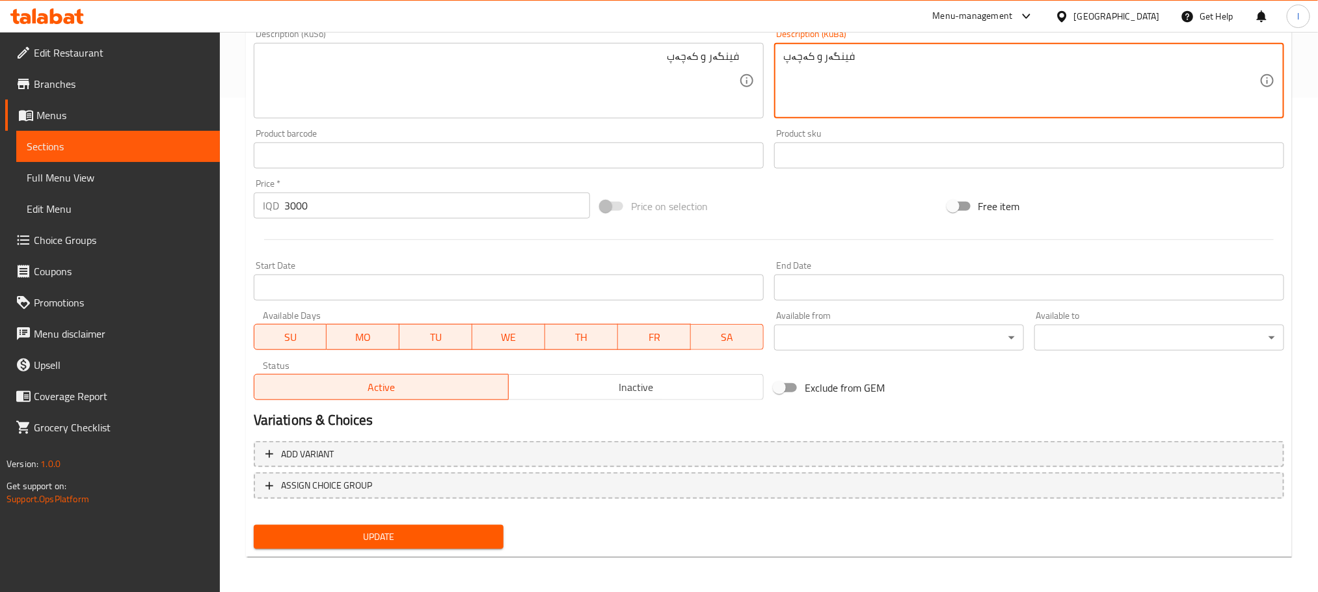
type textarea "فینگەر و کەچەپ"
click at [437, 526] on div "Home / Restaurants management / Menus / Sections / item / update Side Dishes se…" at bounding box center [769, 66] width 1046 height 1004
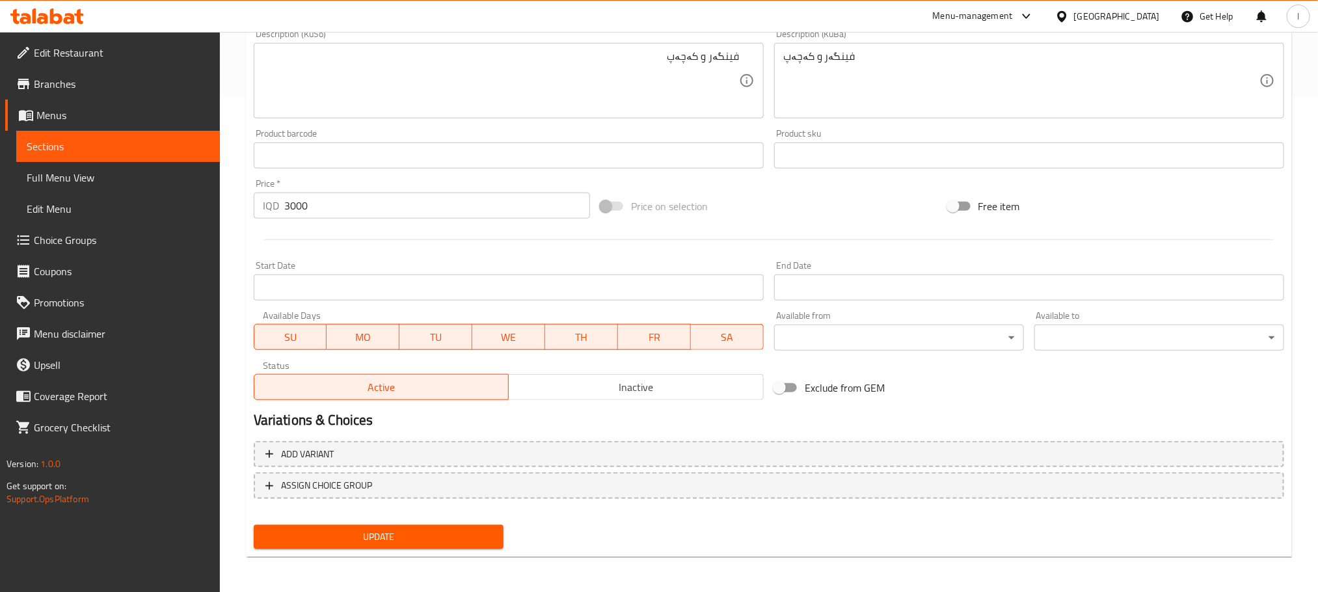
click at [449, 526] on span "Update" at bounding box center [378, 537] width 229 height 16
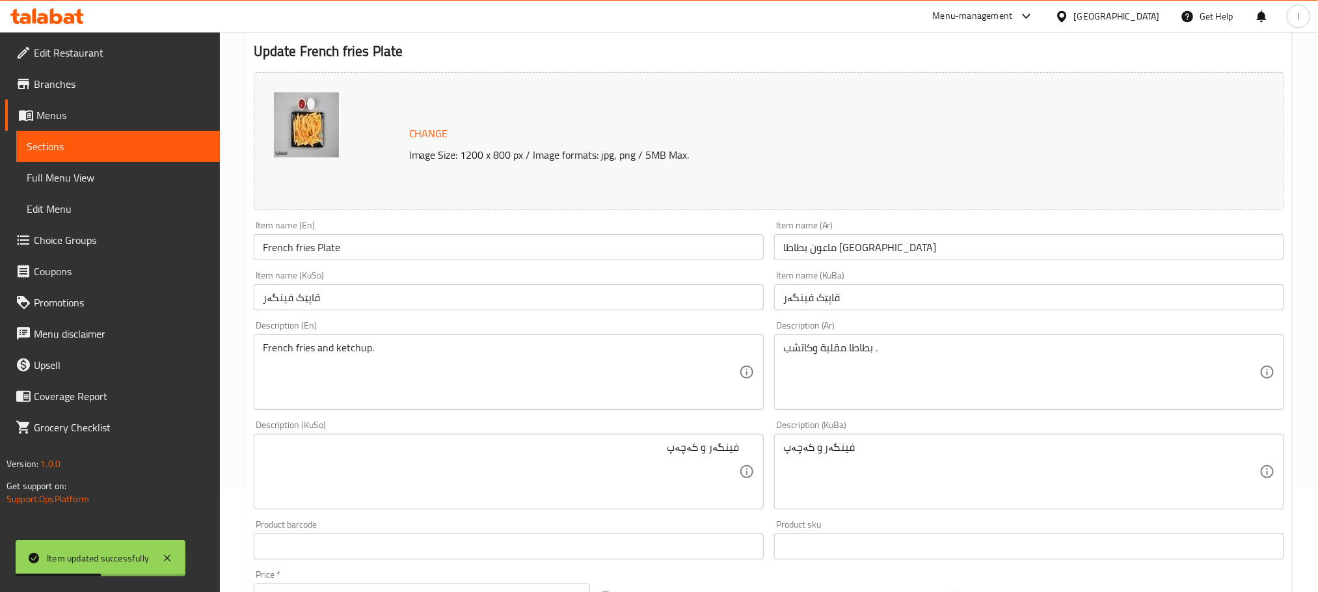
scroll to position [0, 0]
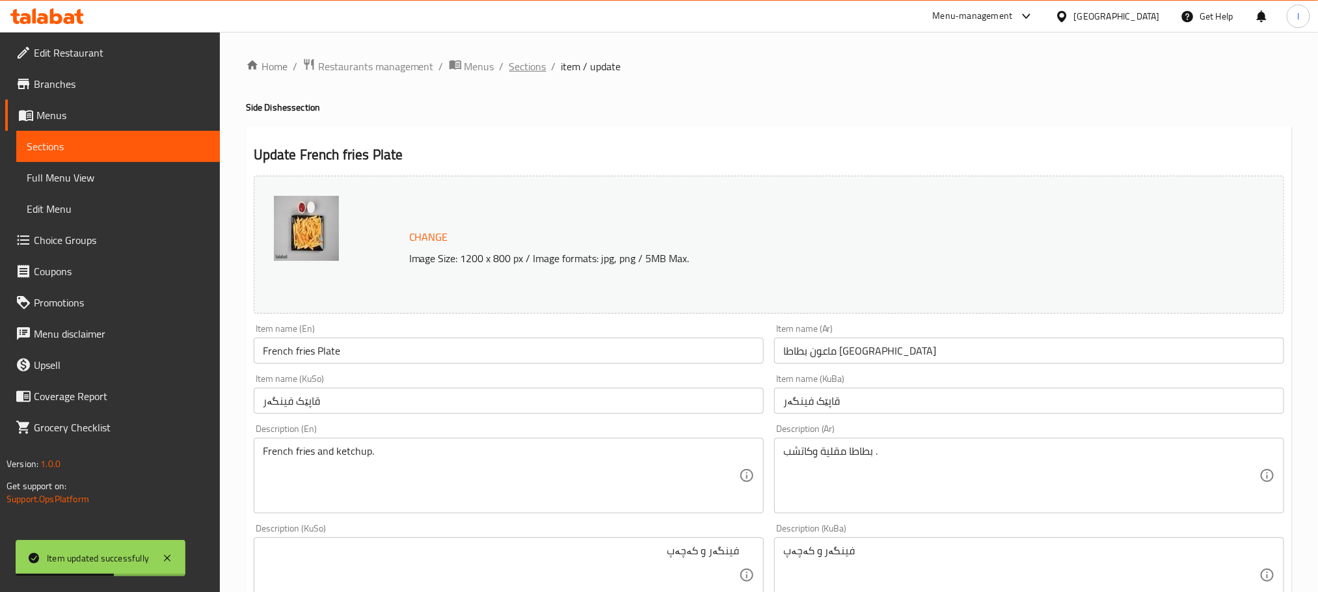
click at [527, 73] on span "Sections" at bounding box center [527, 67] width 37 height 16
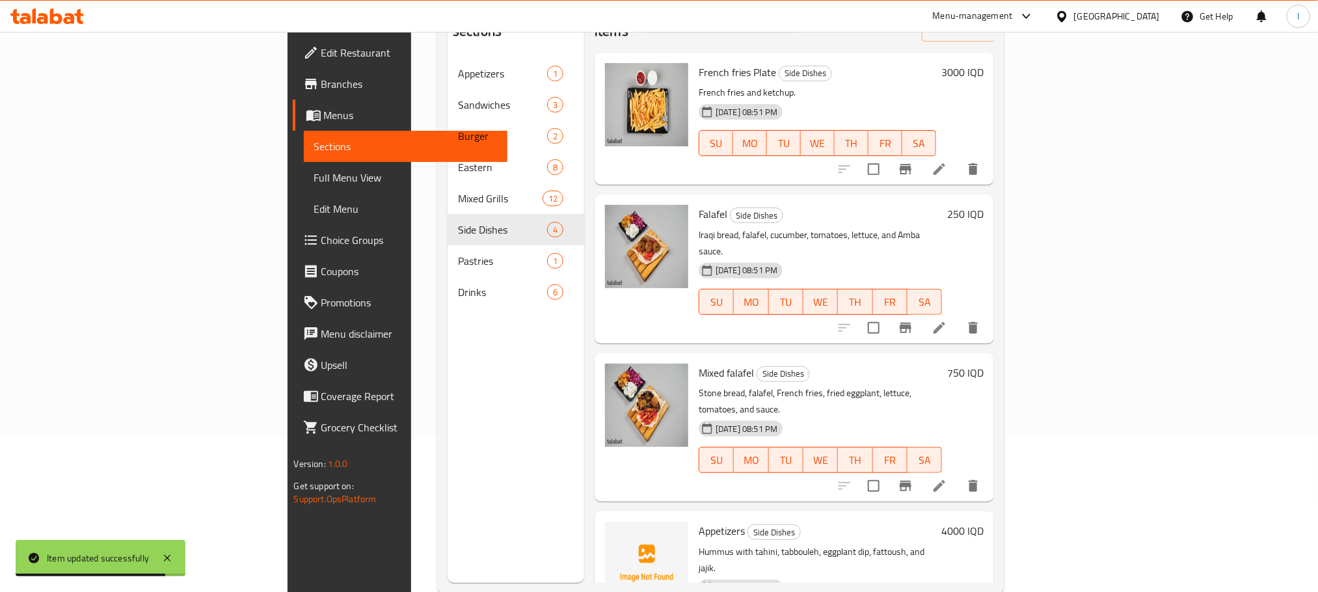
scroll to position [158, 0]
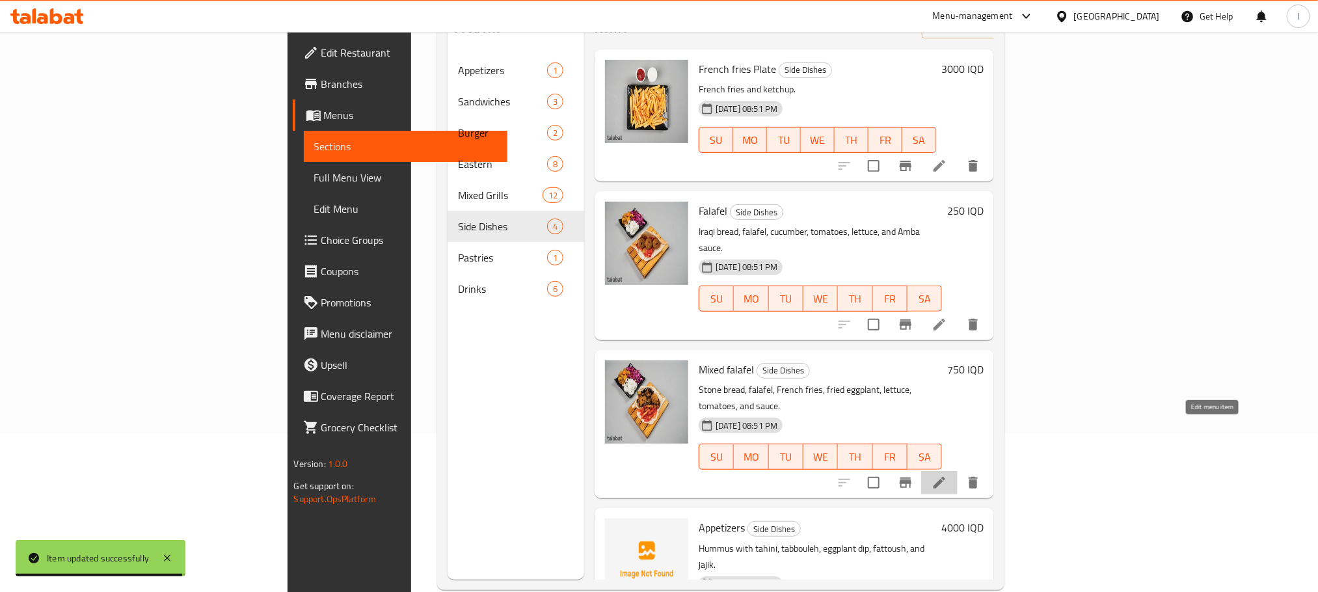
click at [947, 475] on icon at bounding box center [939, 483] width 16 height 16
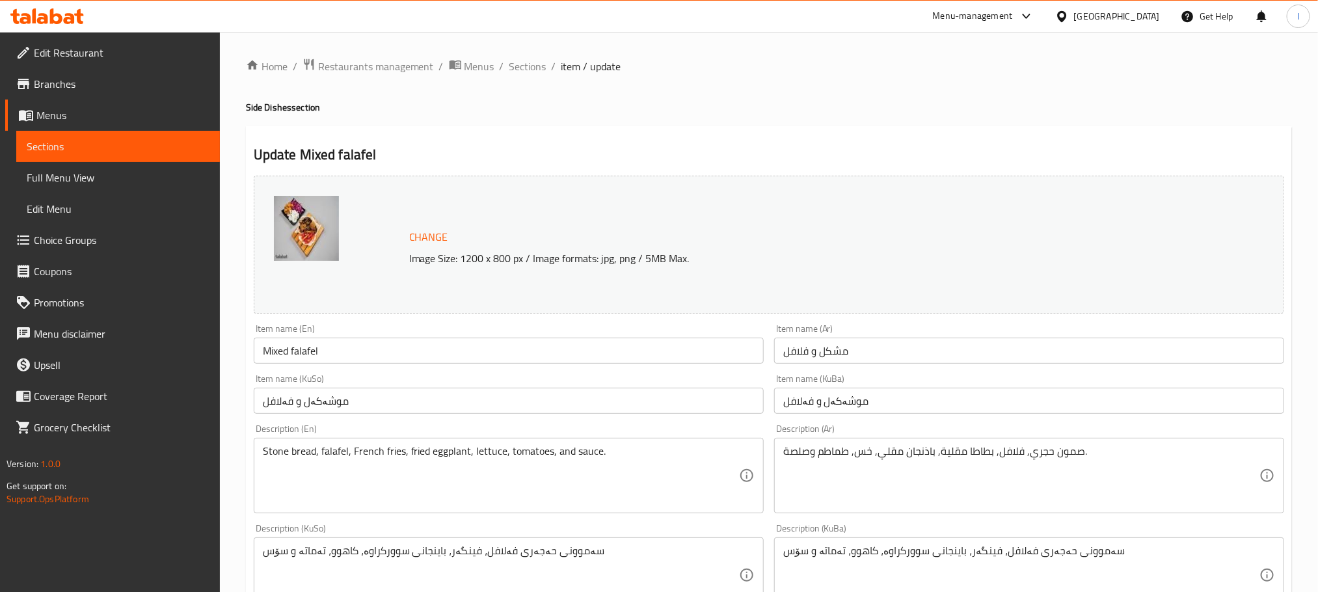
click at [885, 354] on input "مشكل و فلافل" at bounding box center [1029, 351] width 510 height 26
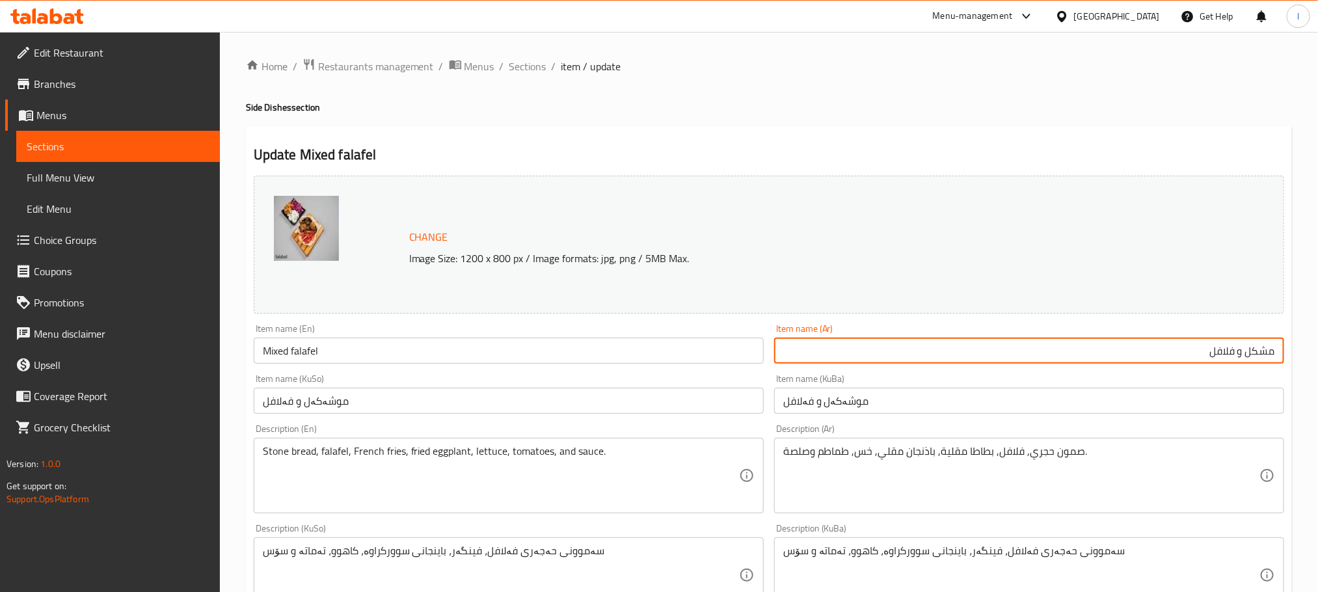
drag, startPoint x: 1246, startPoint y: 350, endPoint x: 1311, endPoint y: 340, distance: 66.4
click at [1184, 340] on div "Home / Restaurants management / Menus / Sections / item / update Side Dishes se…" at bounding box center [769, 560] width 1098 height 1056
click at [1184, 352] on input "مشكل و فلافل" at bounding box center [1029, 351] width 510 height 26
drag, startPoint x: 1240, startPoint y: 352, endPoint x: 1314, endPoint y: 348, distance: 74.2
click at [1184, 349] on div "Home / Restaurants management / Menus / Sections / item / update Side Dishes se…" at bounding box center [769, 560] width 1098 height 1056
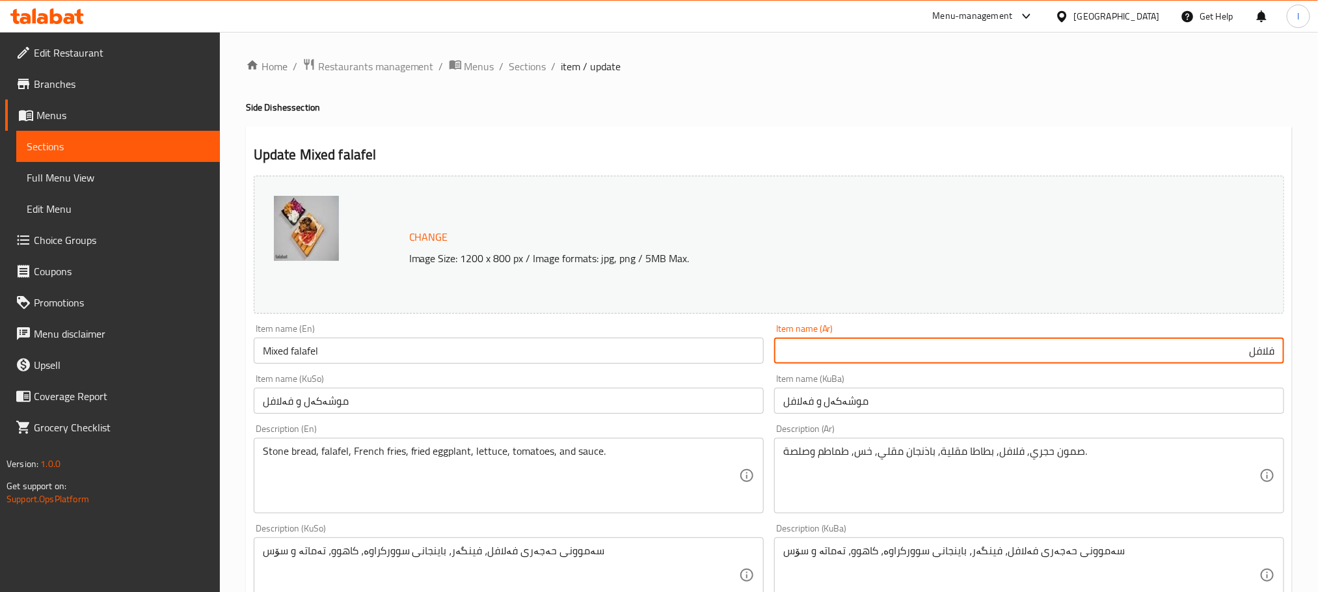
click at [1184, 354] on input "فلافل" at bounding box center [1029, 351] width 510 height 26
paste input "مشكل"
type input "فلافل مشكل"
click at [418, 418] on div "Change Image Size: 1200 x 800 px / Image formats: jpg, png / 5MB Max. Item name…" at bounding box center [768, 534] width 1041 height 729
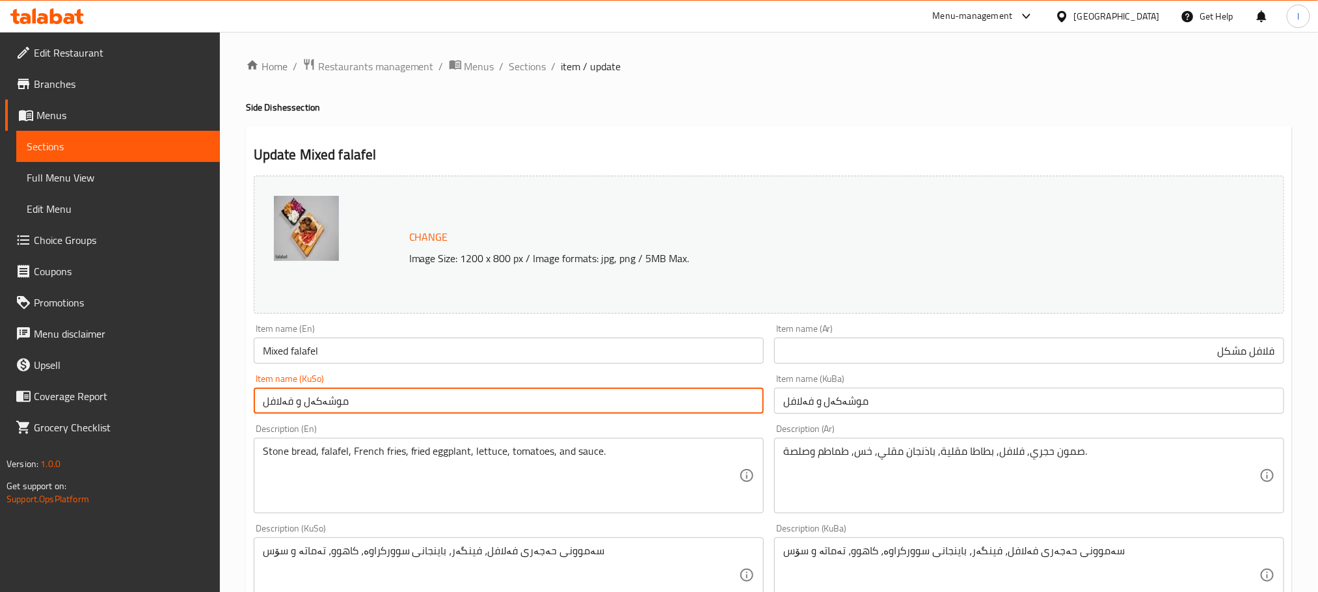
click at [420, 414] on input "موشەکەل و فەلافل" at bounding box center [509, 401] width 510 height 26
drag, startPoint x: 704, startPoint y: 402, endPoint x: 871, endPoint y: 401, distance: 166.5
click at [871, 401] on div "Change Image Size: 1200 x 800 px / Image formats: jpg, png / 5MB Max. Item name…" at bounding box center [768, 534] width 1041 height 729
click at [702, 410] on input "فەلافل" at bounding box center [509, 401] width 510 height 26
click at [702, 395] on input "فەلافلی موشەکەل" at bounding box center [509, 401] width 510 height 26
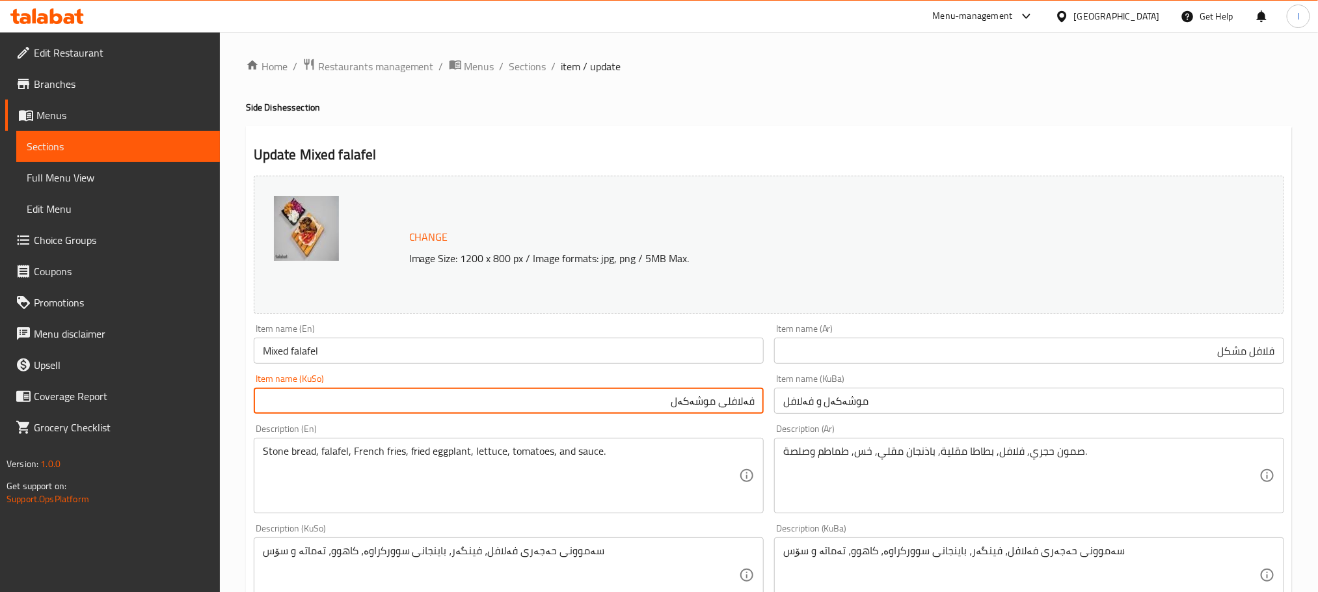
click at [702, 395] on input "فەلافلی موشەکەل" at bounding box center [509, 401] width 510 height 26
type input "فەلافلی موشەکەل"
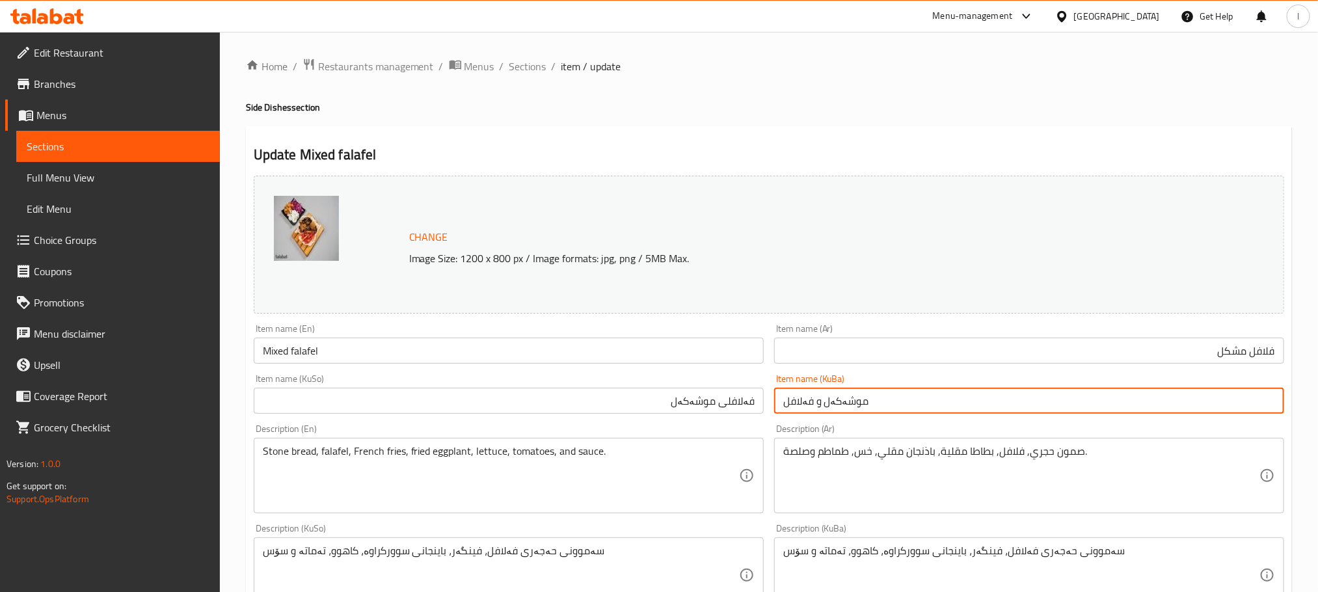
click at [820, 403] on input "موشەکەل و فەلافل" at bounding box center [1029, 401] width 510 height 26
paste input "فەلافلی موشەکە"
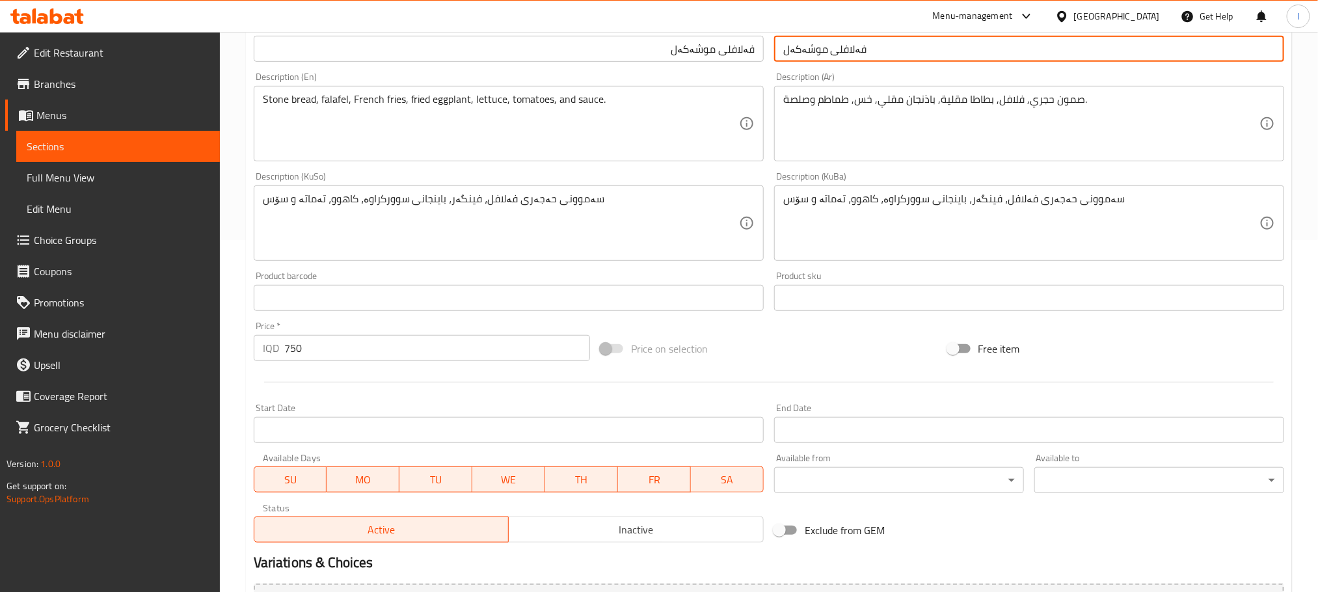
scroll to position [494, 0]
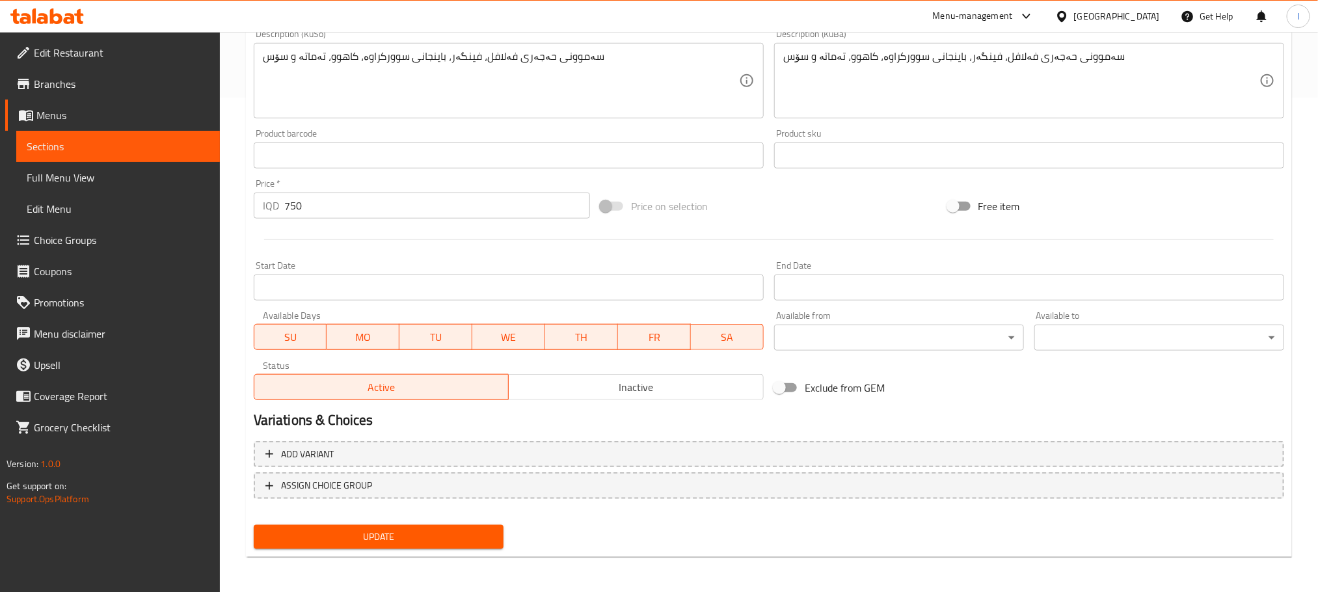
type input "فەلافلی موشەکەل"
click at [447, 526] on span "Update" at bounding box center [378, 537] width 229 height 16
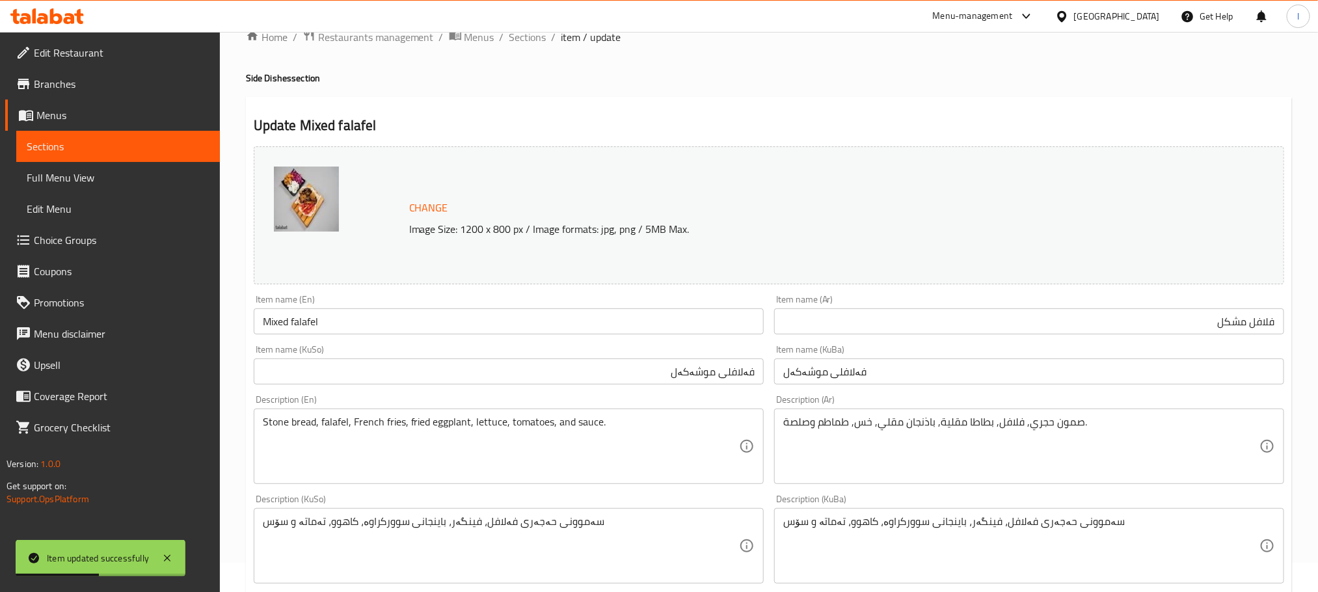
scroll to position [0, 0]
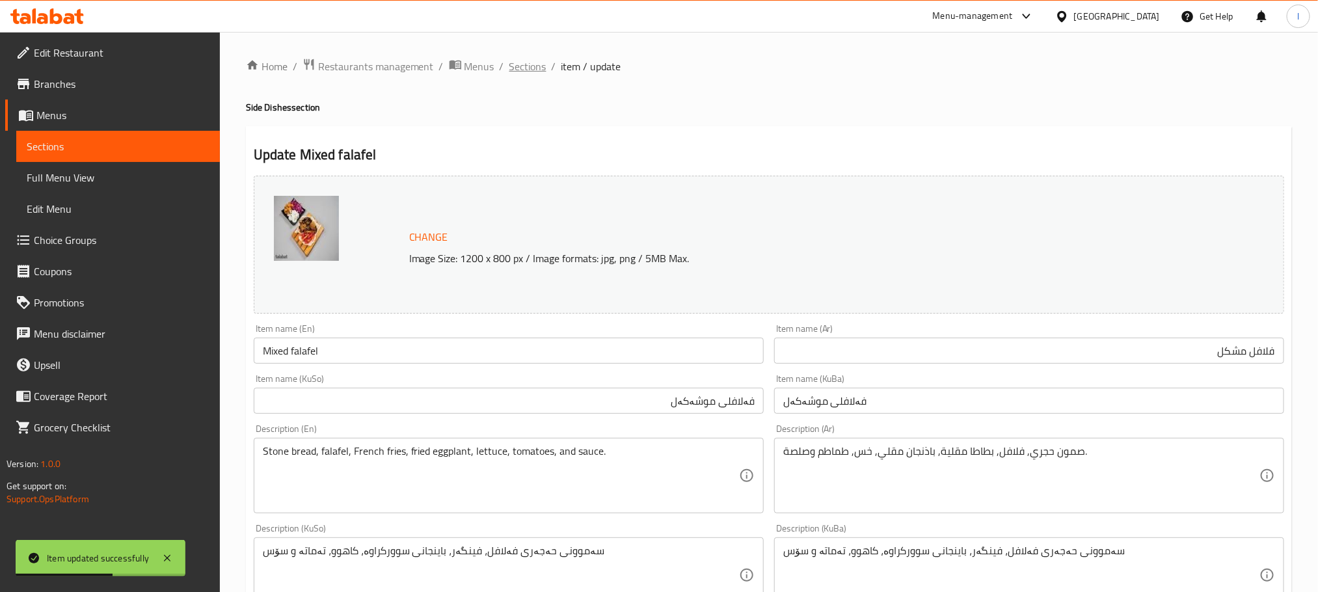
click at [544, 65] on span "Sections" at bounding box center [527, 67] width 37 height 16
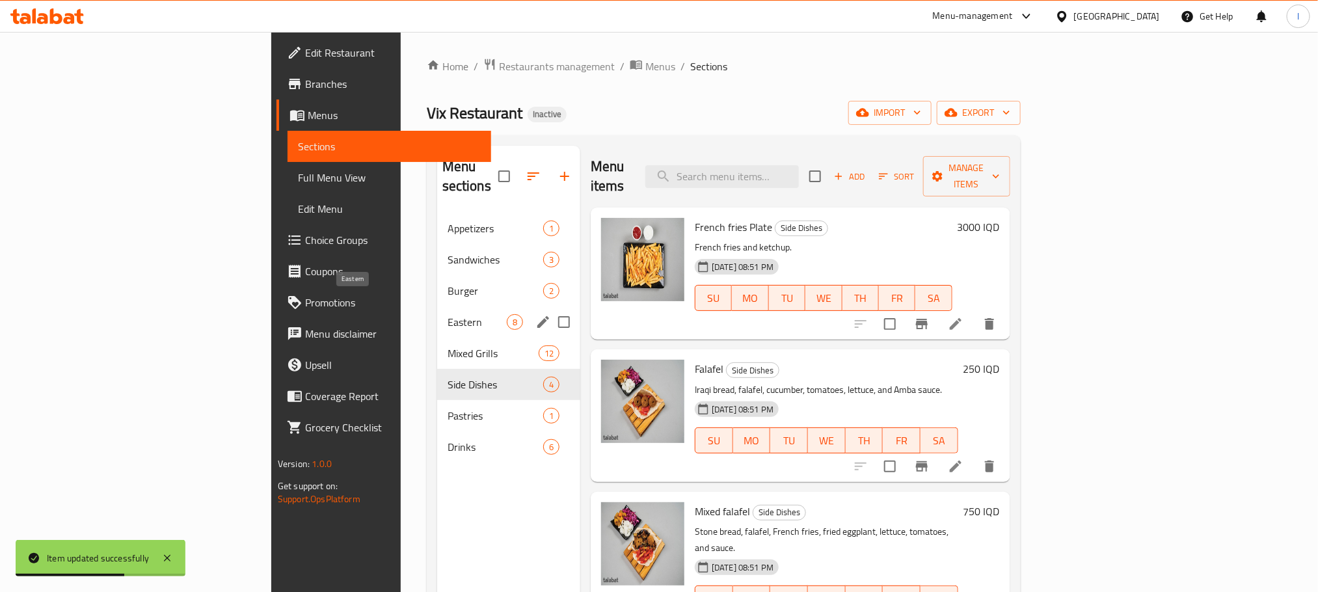
click at [447, 314] on span "Eastern" at bounding box center [476, 322] width 59 height 16
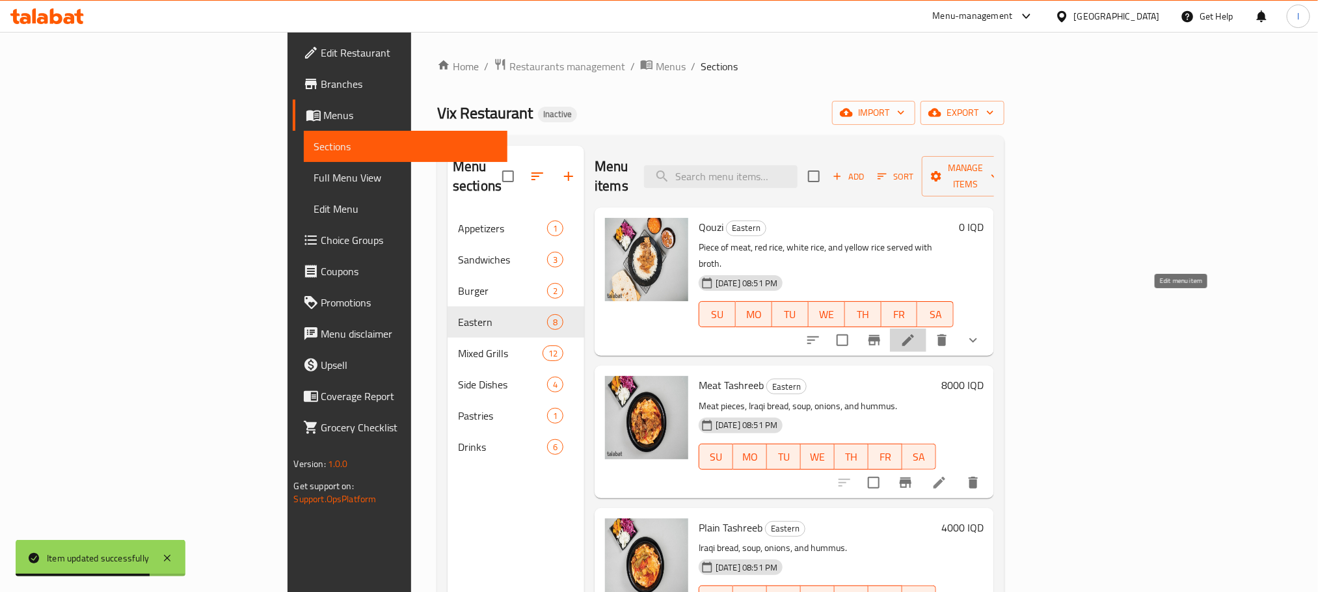
click at [916, 332] on icon at bounding box center [908, 340] width 16 height 16
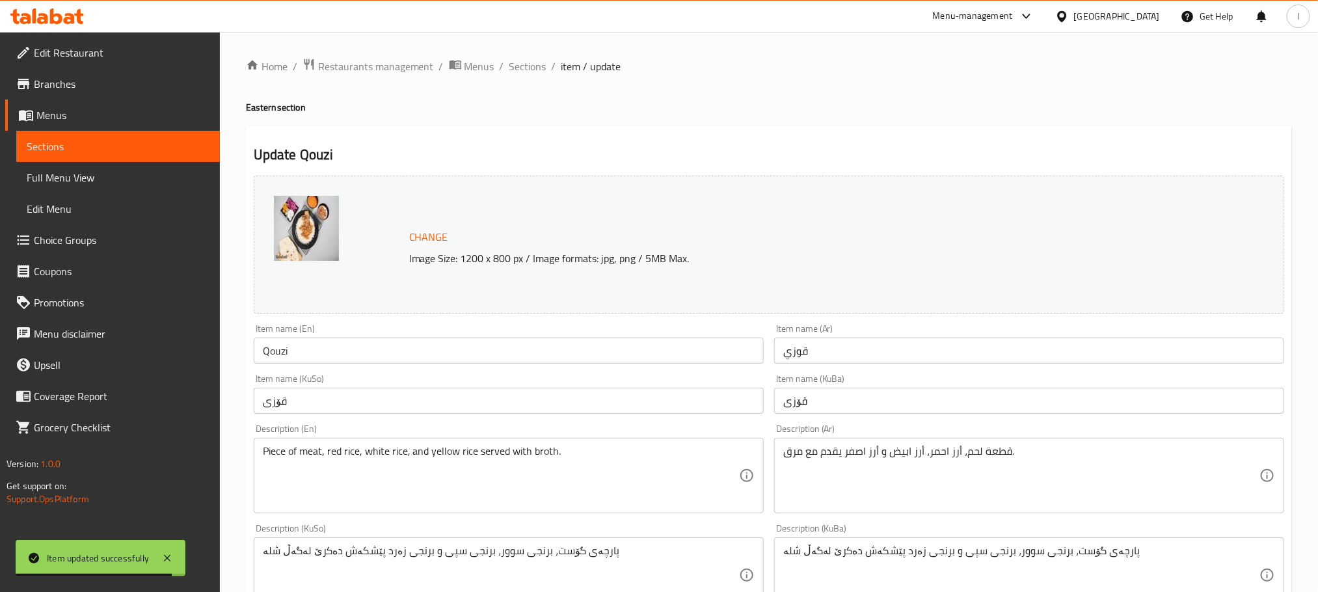
scroll to position [358, 0]
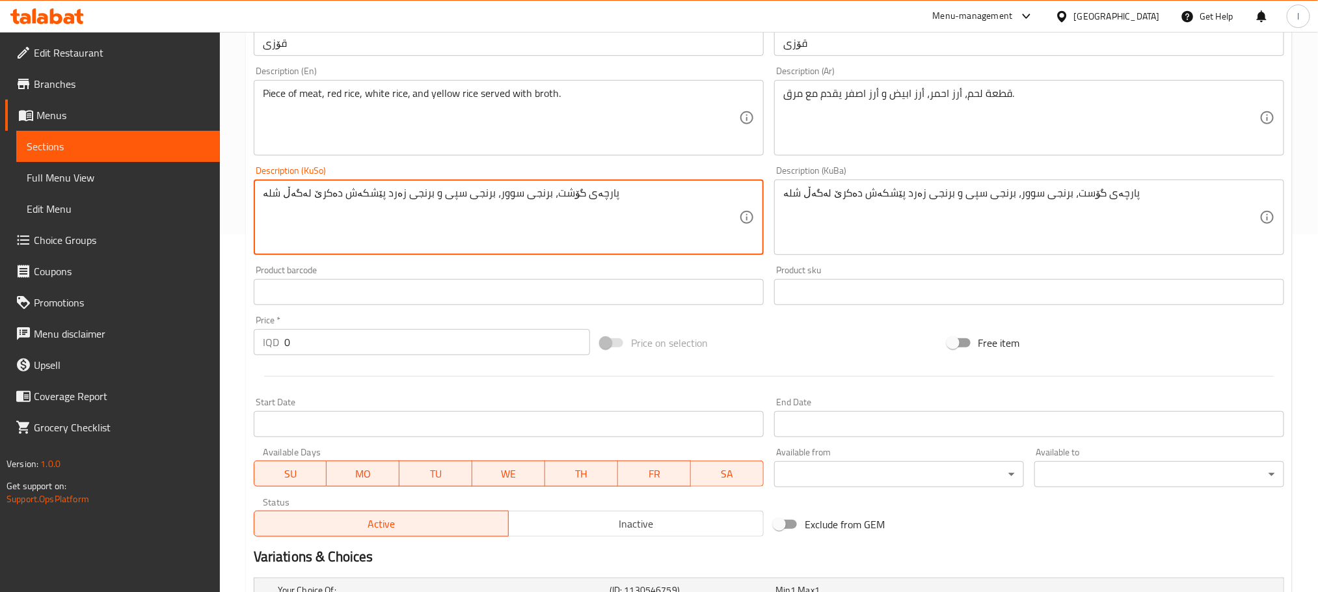
click at [550, 197] on textarea "پارچەی گۆشت، برنجی سوور، برنجی سپی و برنجی زەرد پێشکەش دەکرێ لەگەڵ شلە" at bounding box center [501, 218] width 476 height 62
type textarea "پارچەی گۆشت، برنجی سوور، برنجی سپی و برنجی زەرد پێشکەش دەکرێ لەگەڵ شلە"
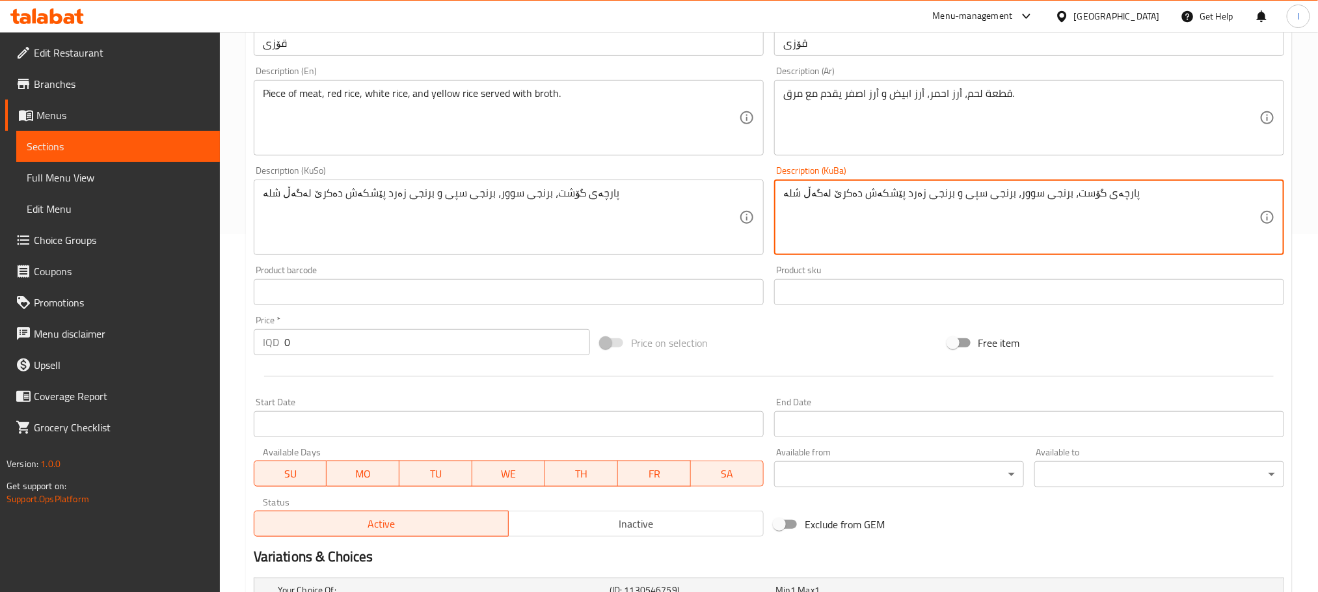
click at [801, 211] on textarea "پارچەی گۆست، برنجی سوور، برنجی سپی و برنجی زەرد پێشکەش دەکرێ لەگەڵ شلە" at bounding box center [1021, 218] width 476 height 62
paste textarea
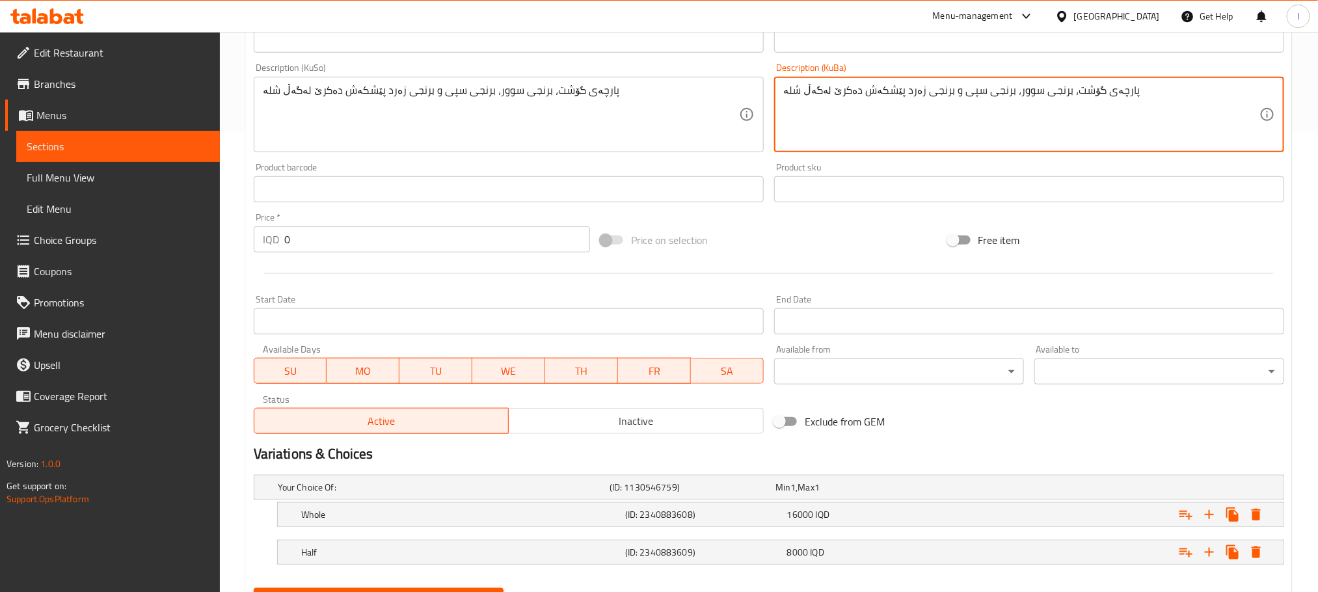
scroll to position [526, 0]
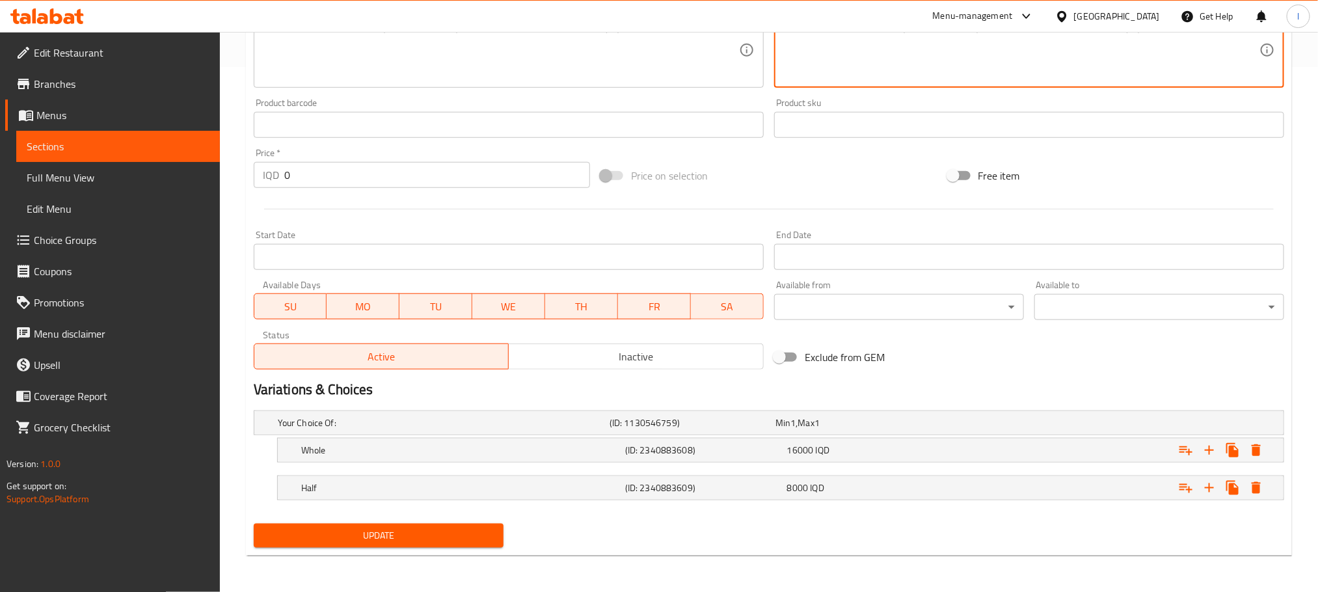
type textarea "پارچەی گۆشت، برنجی سوور، برنجی سپی و برنجی زەرد پێشکەش دەکرێ لەگەڵ شلە"
click at [439, 526] on span "Update" at bounding box center [378, 535] width 229 height 16
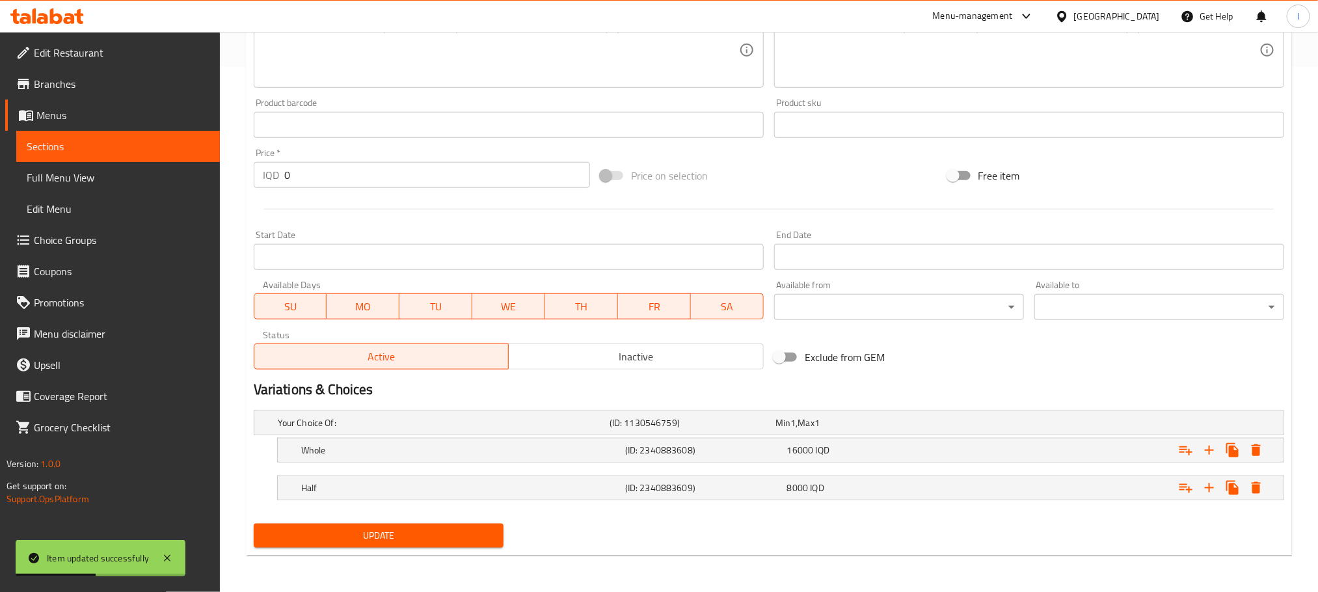
scroll to position [0, 0]
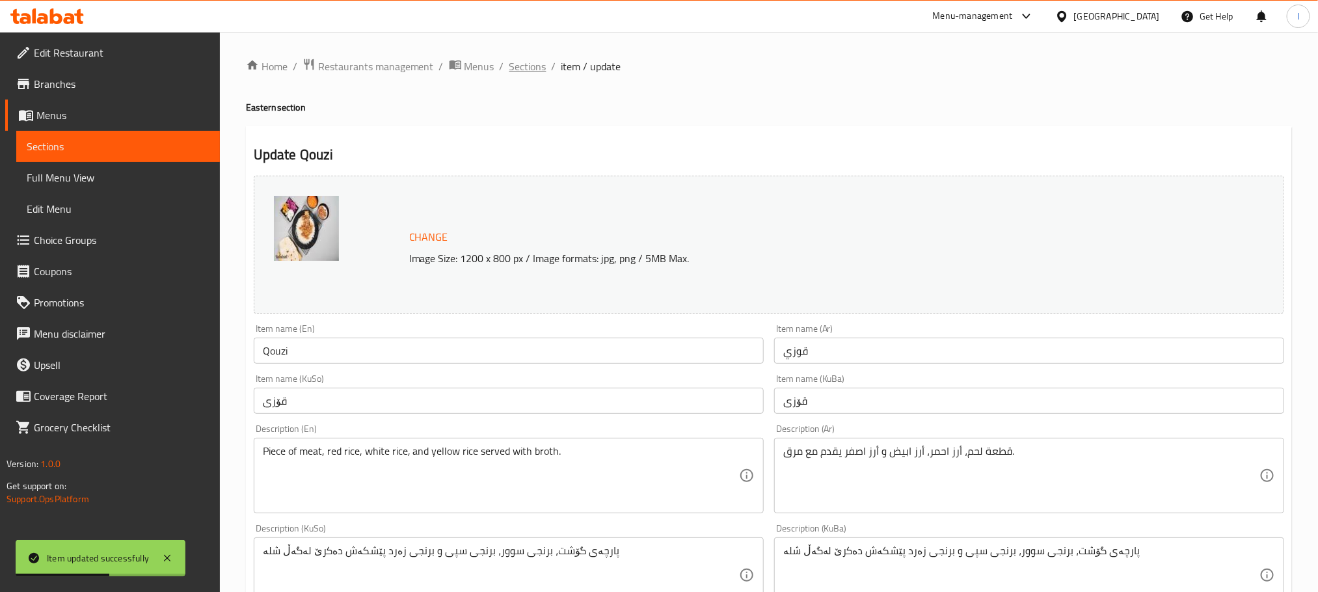
click at [512, 67] on span "Sections" at bounding box center [527, 67] width 37 height 16
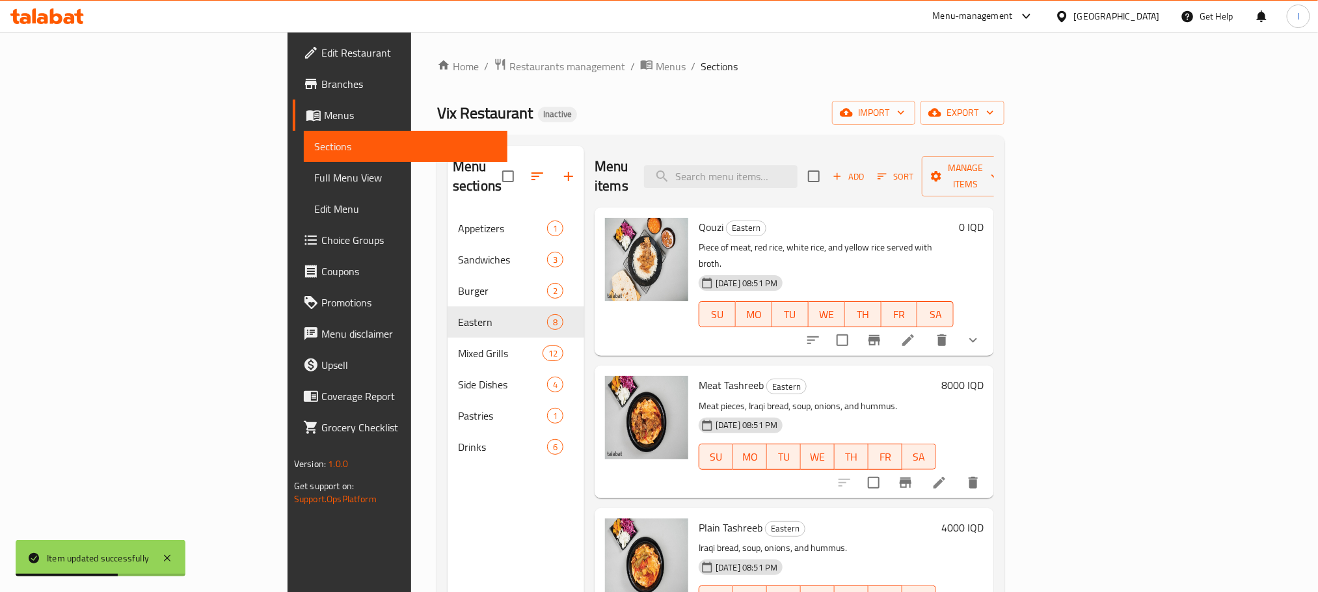
scroll to position [358, 0]
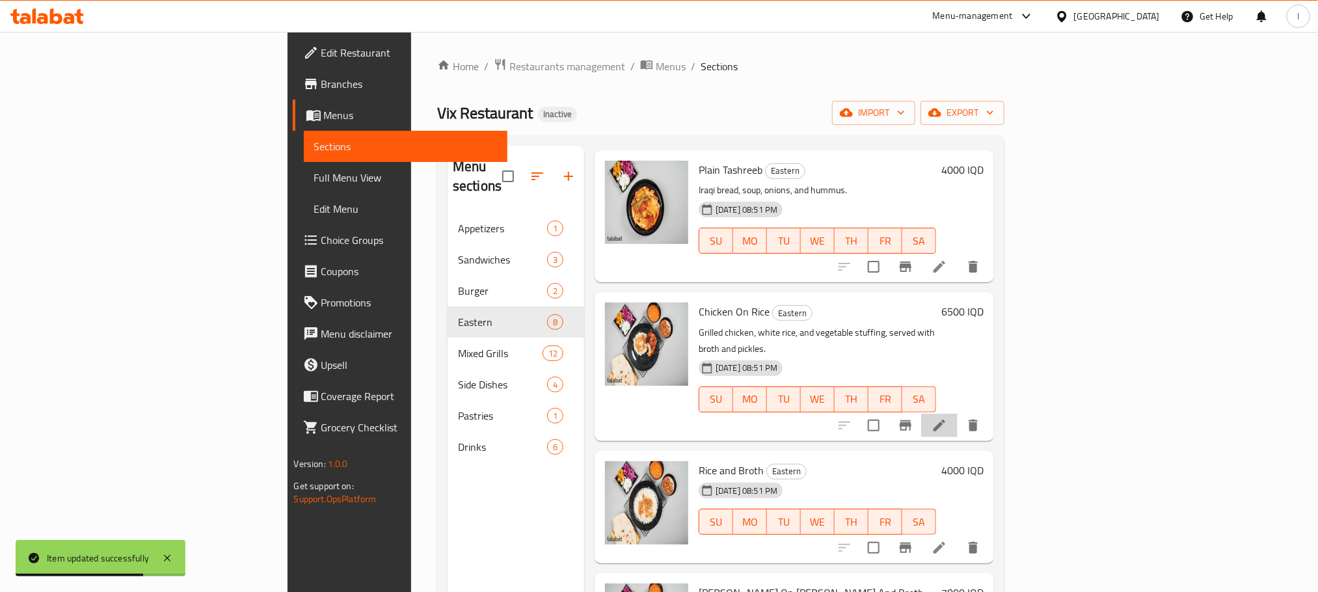
click at [957, 414] on li at bounding box center [939, 425] width 36 height 23
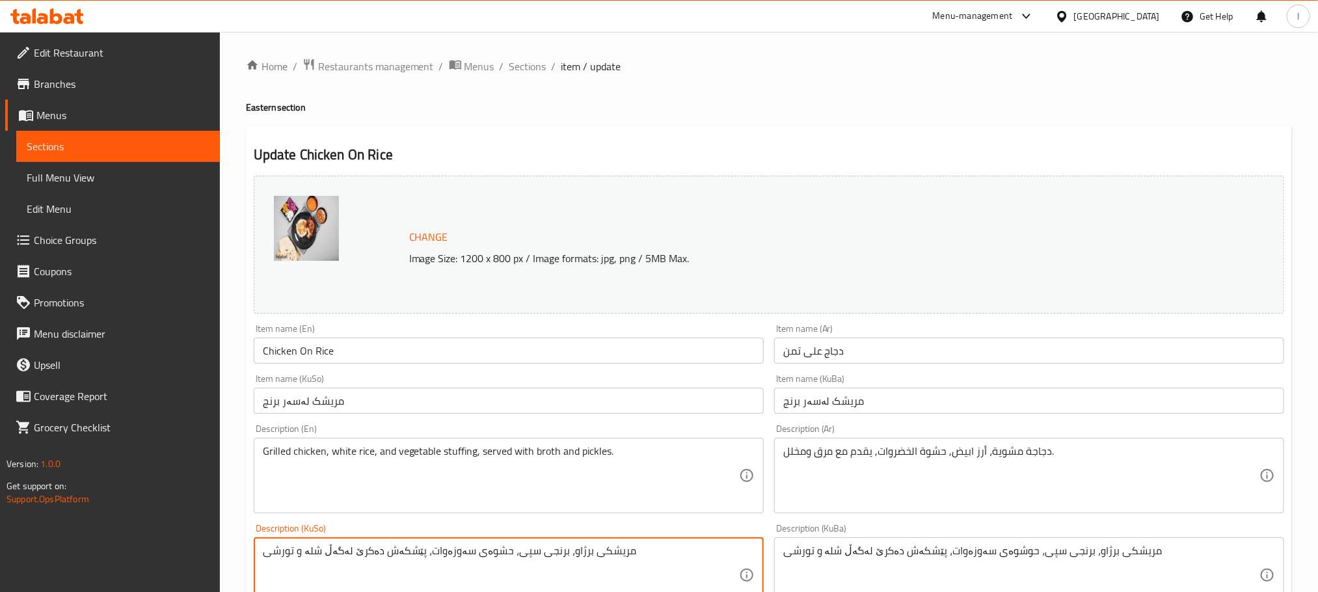
click at [498, 526] on textarea "مریشکی برژاو، برنجی سپی، حشوەی سەوزەوات، پێشکەش دەکرێ لەگەڵ شلە و تورشی" at bounding box center [501, 575] width 476 height 62
type textarea "مریشکی برژاو، برنجی سپی، حشوەی سەوزەوات، پێشکەش دەکرێ لەگەڵ شلە و تورشی"
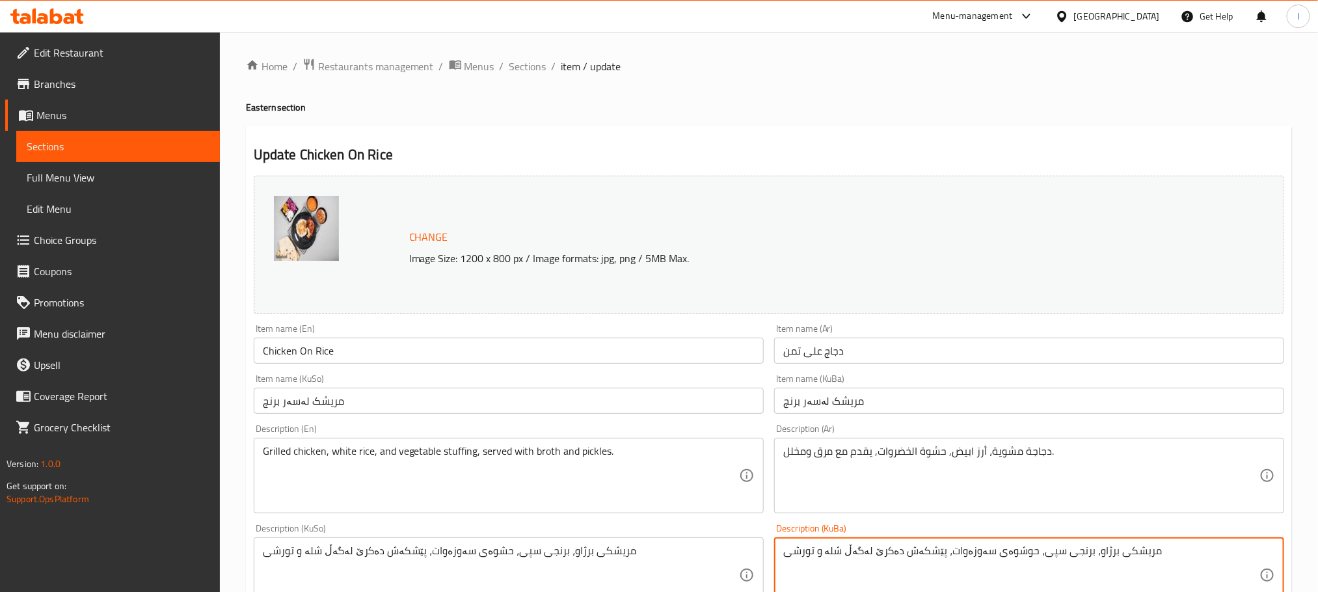
click at [952, 526] on textarea "مریشکی برژاو، برنجی سپی، حوشوەی سەوزەوات، پێشکەش دەکرێ لەگەڵ شلە و تورشی" at bounding box center [1021, 575] width 476 height 62
paste textarea
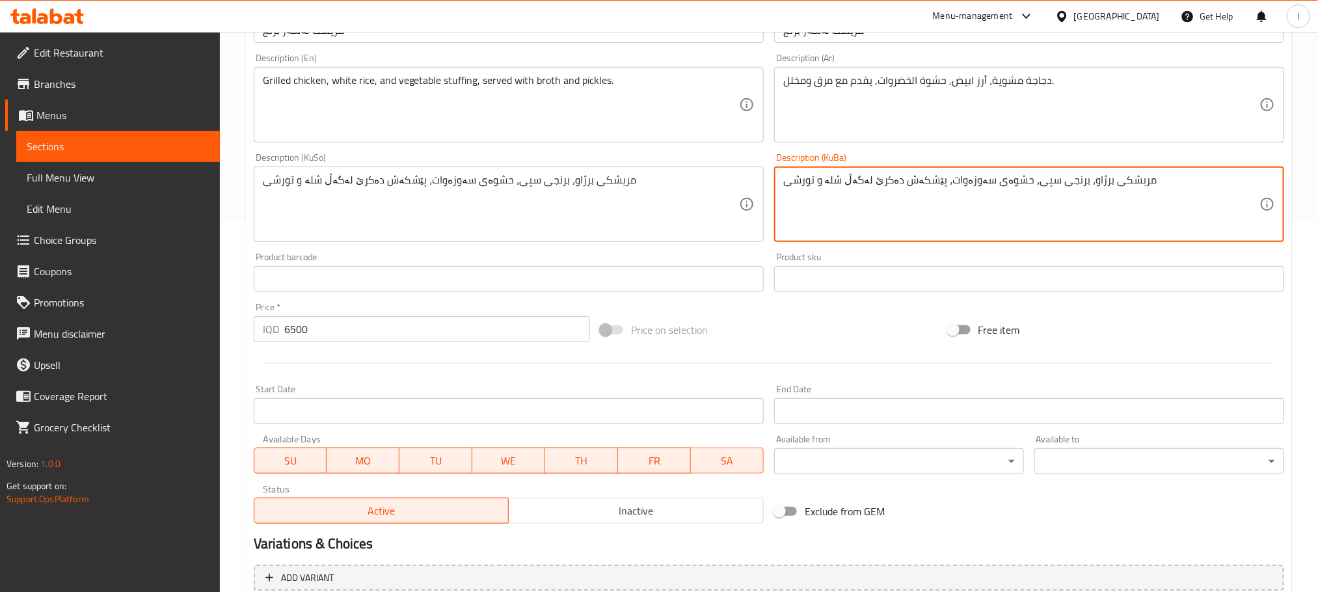
scroll to position [494, 0]
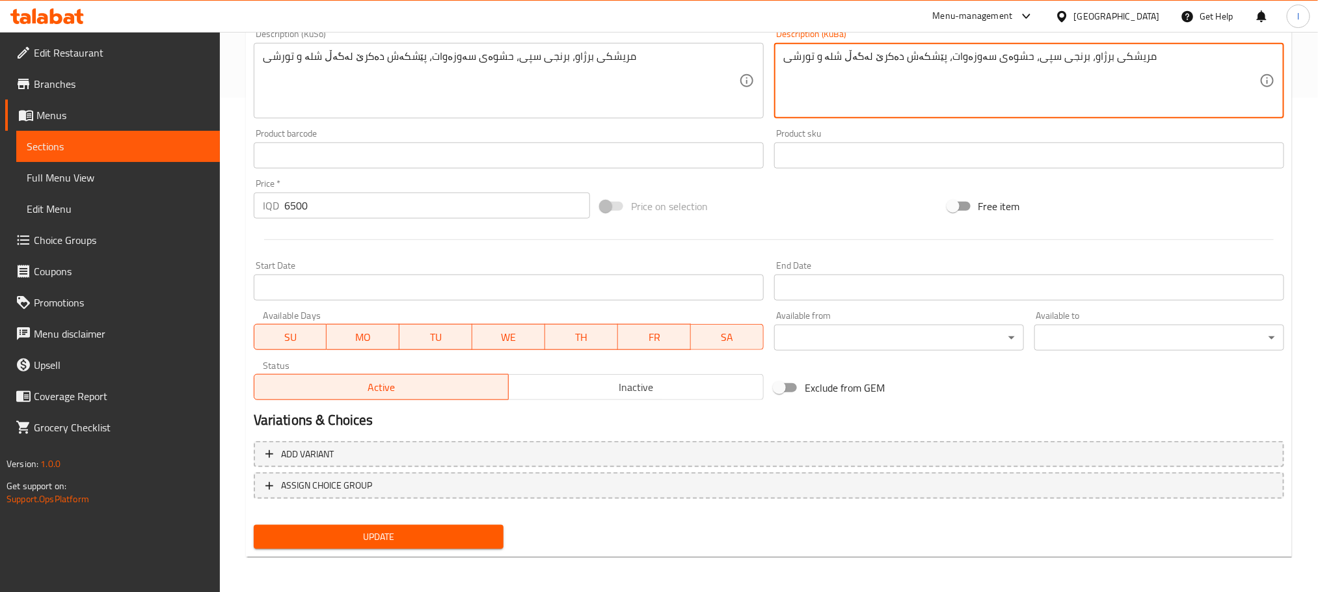
type textarea "مریشکی برژاو، برنجی سپی، حشوەی سەوزەوات، پێشکەش دەکرێ لەگەڵ شلە و تورشی"
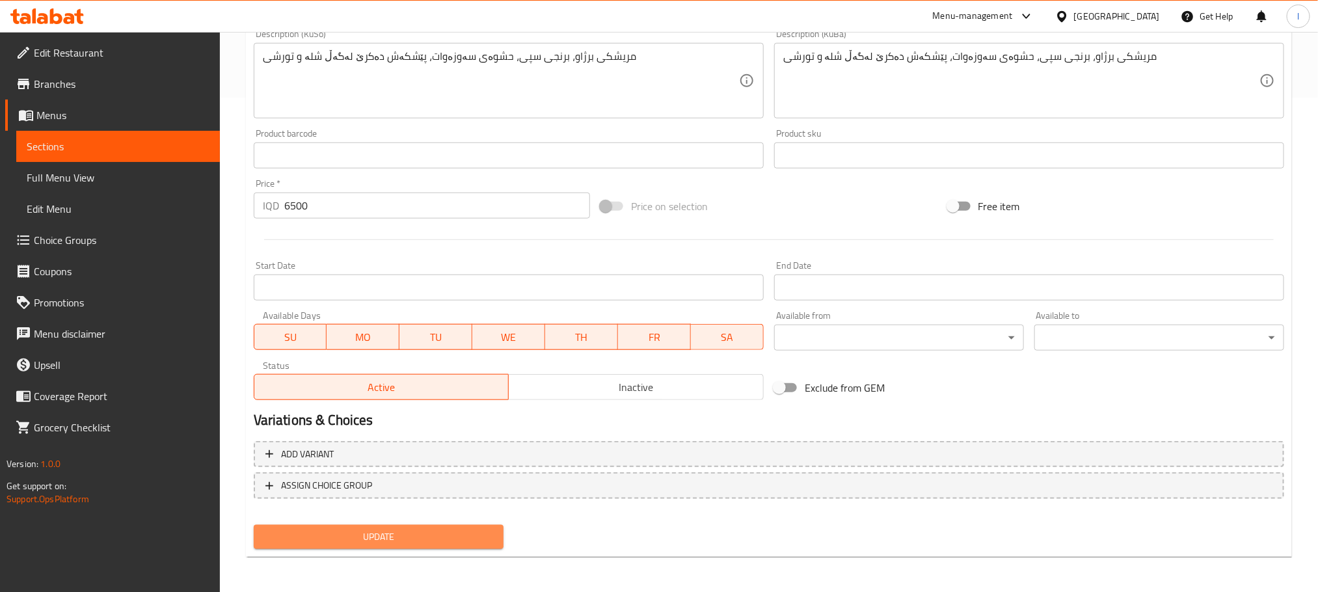
click at [485, 526] on span "Update" at bounding box center [378, 537] width 229 height 16
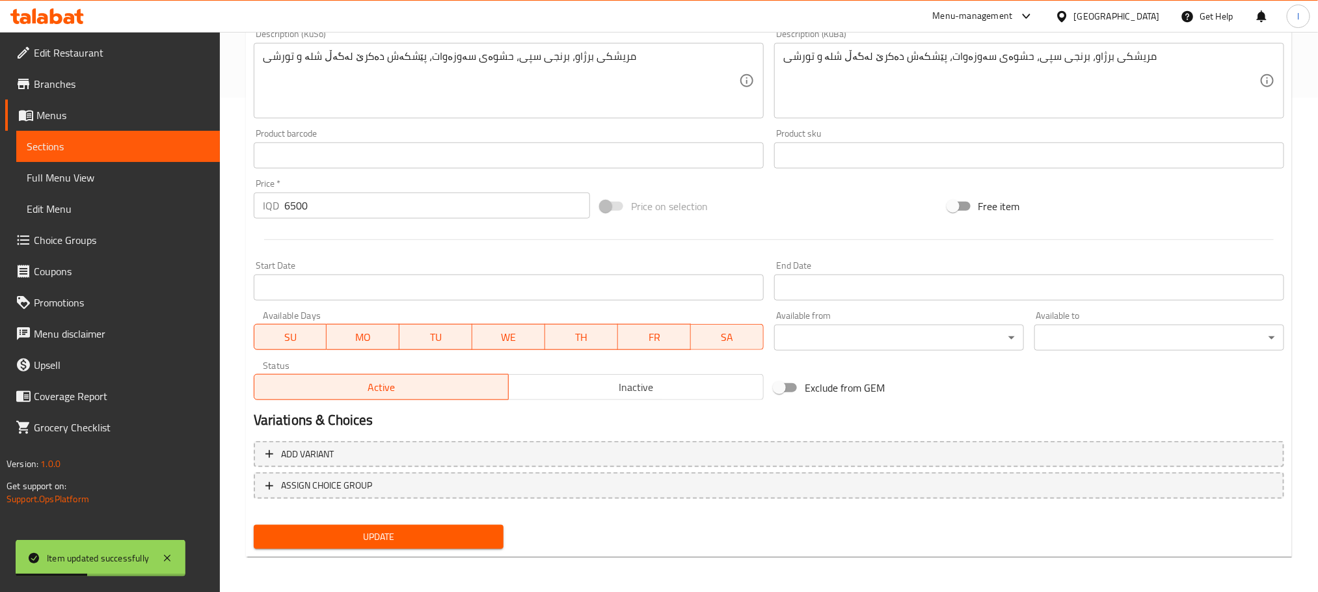
type textarea "دجاجة مشوية، أرز ابيض, حشوة خضروات, يقدم مع مرق ومخلل."
click at [392, 526] on span "Update" at bounding box center [378, 537] width 229 height 16
